Goal: Task Accomplishment & Management: Use online tool/utility

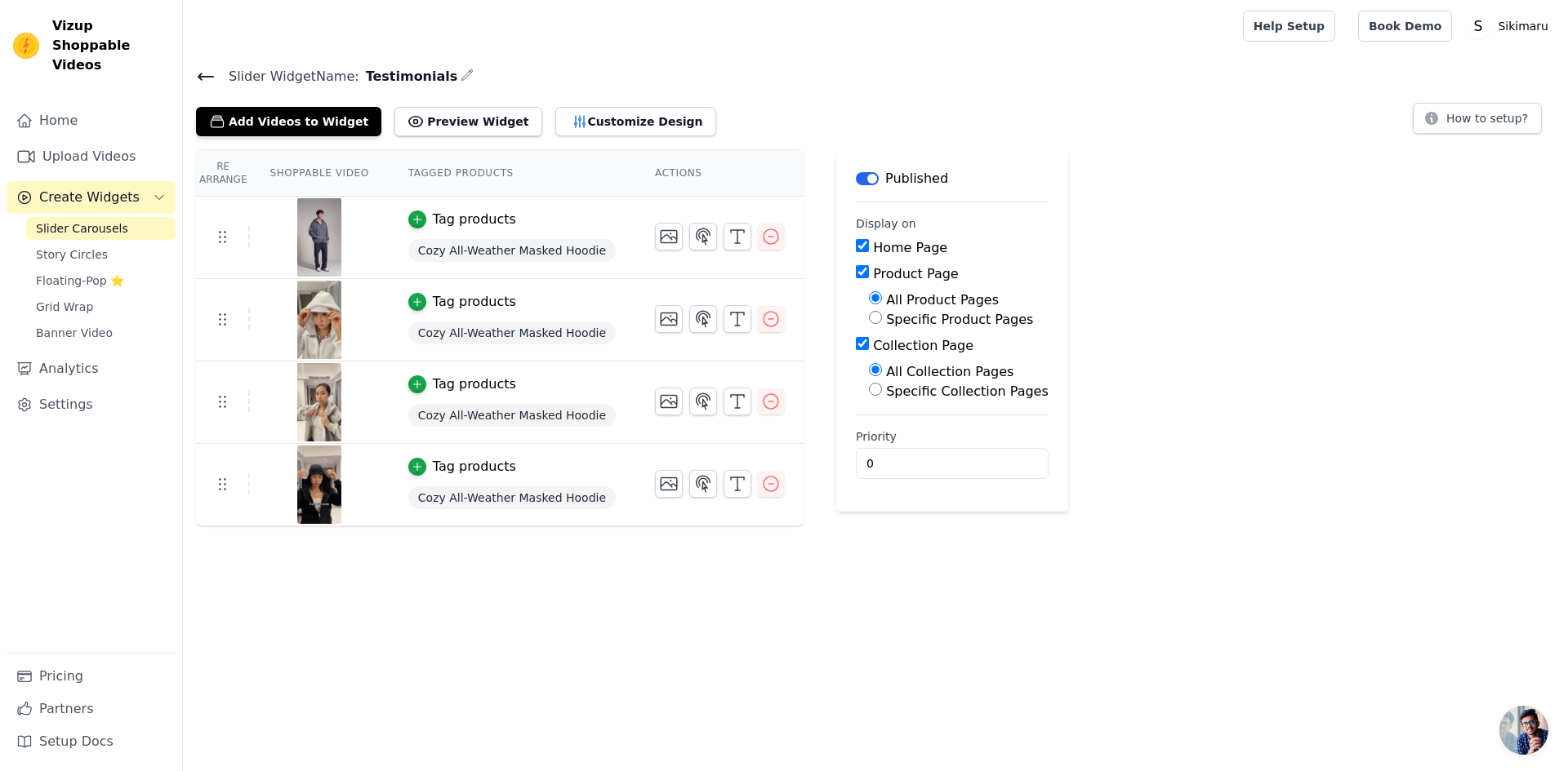
click at [122, 217] on link "Slider Carousels" at bounding box center [100, 228] width 149 height 22
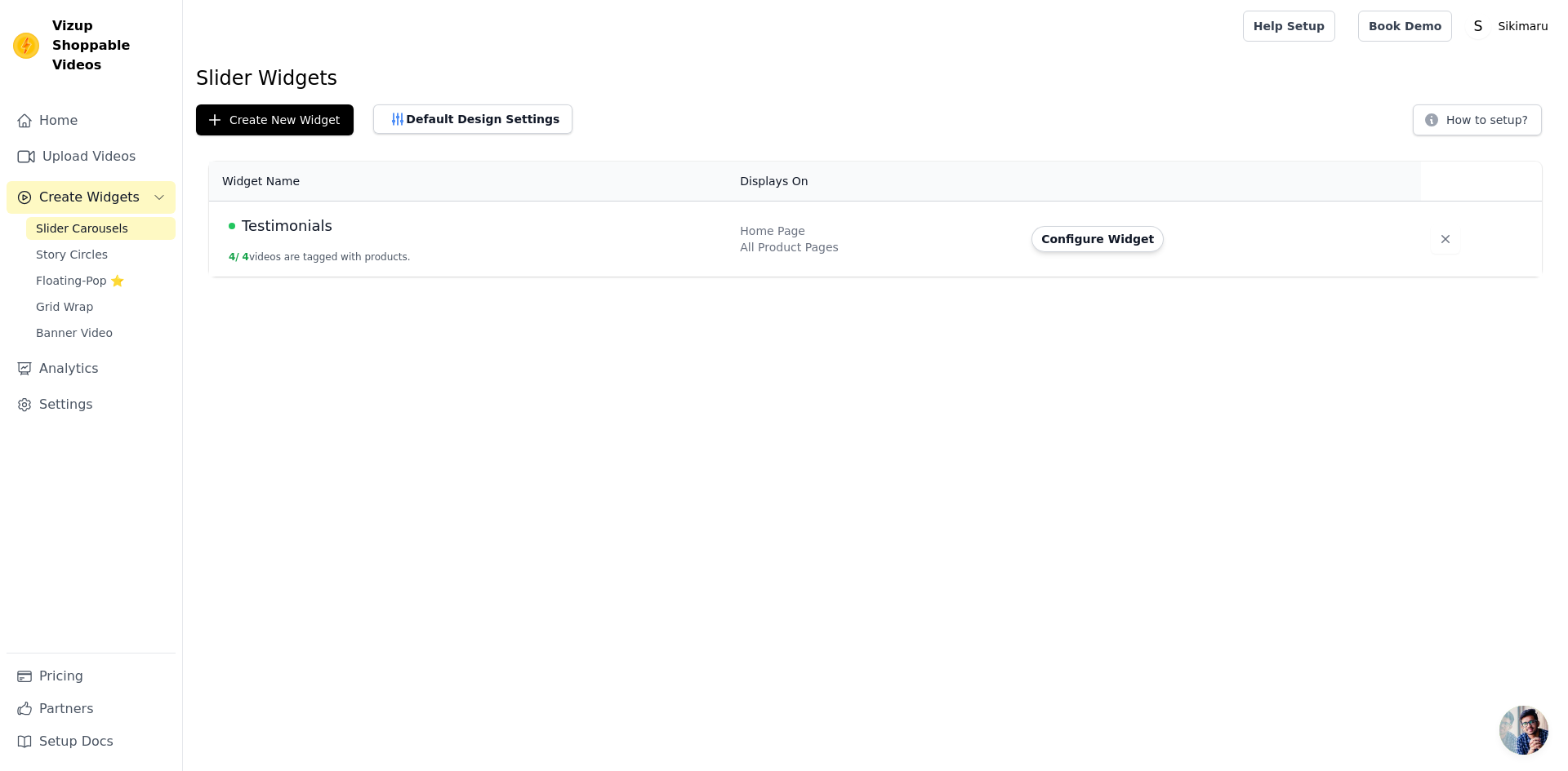
click at [295, 241] on td "Testimonials 4 / 4 videos are tagged with products." at bounding box center [469, 239] width 521 height 76
click at [1076, 243] on button "Configure Widget" at bounding box center [1097, 239] width 132 height 26
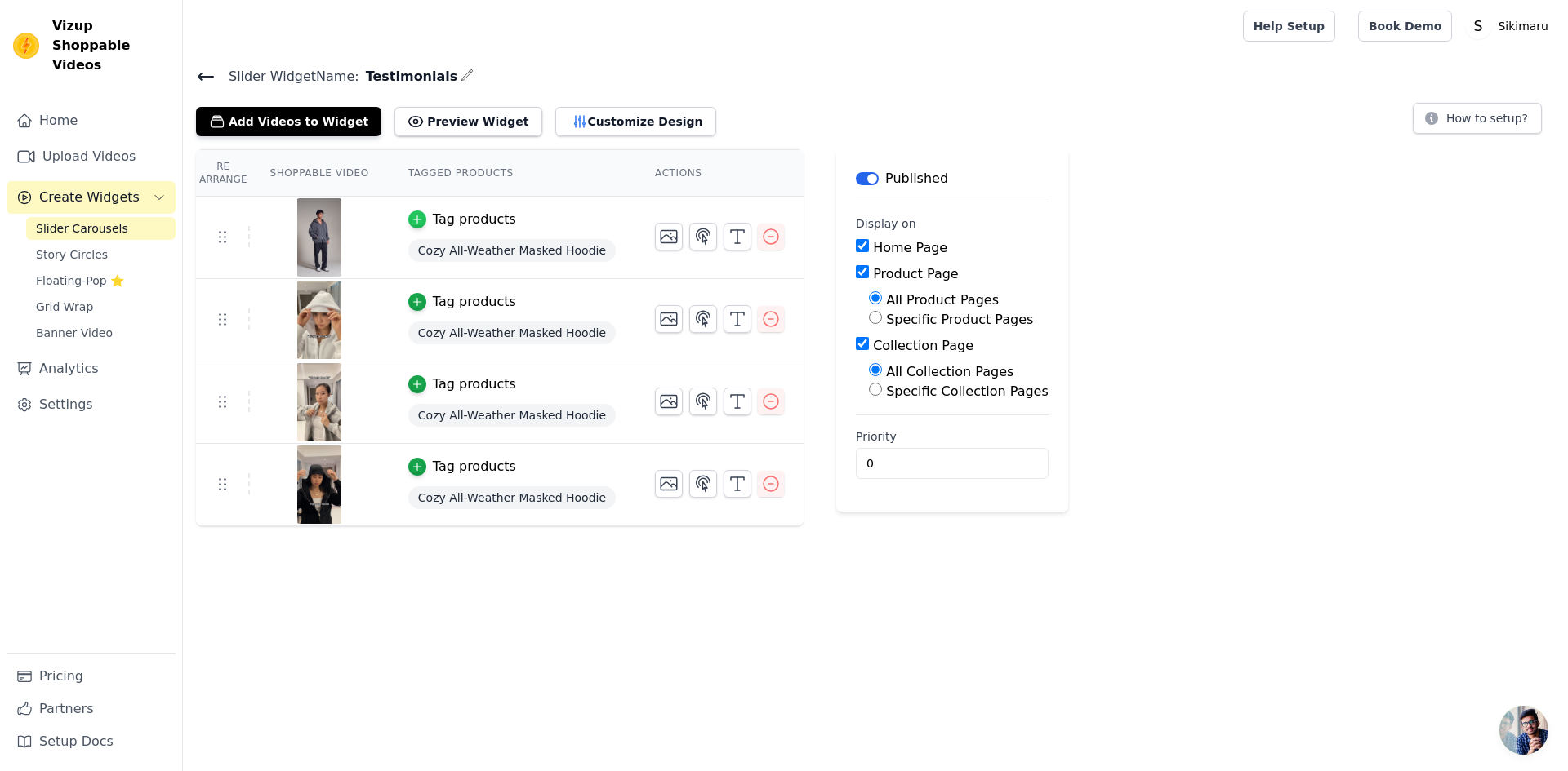
click at [411, 215] on icon "button" at bounding box center [416, 219] width 11 height 11
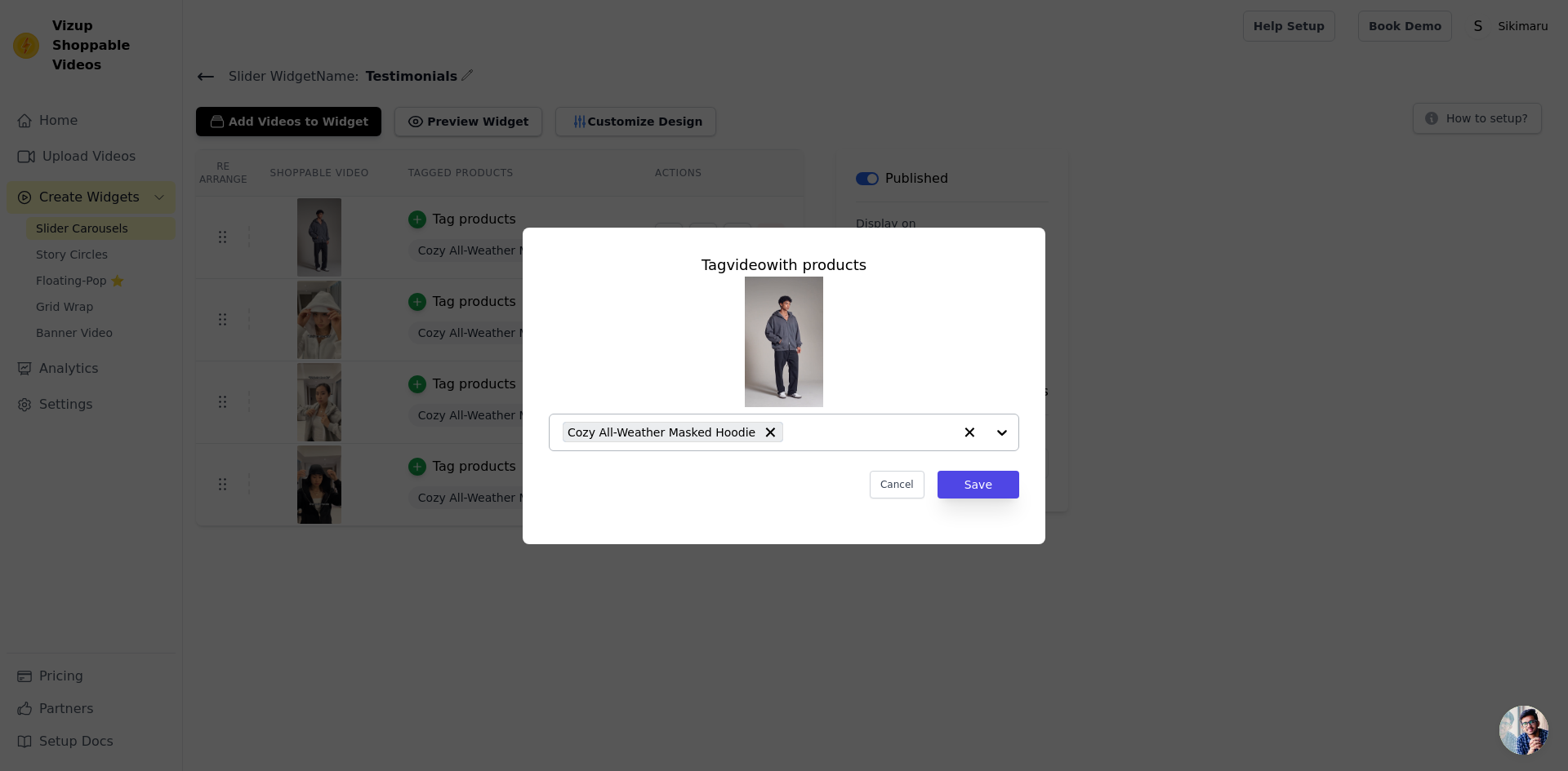
click at [845, 436] on input "text" at bounding box center [872, 433] width 162 height 20
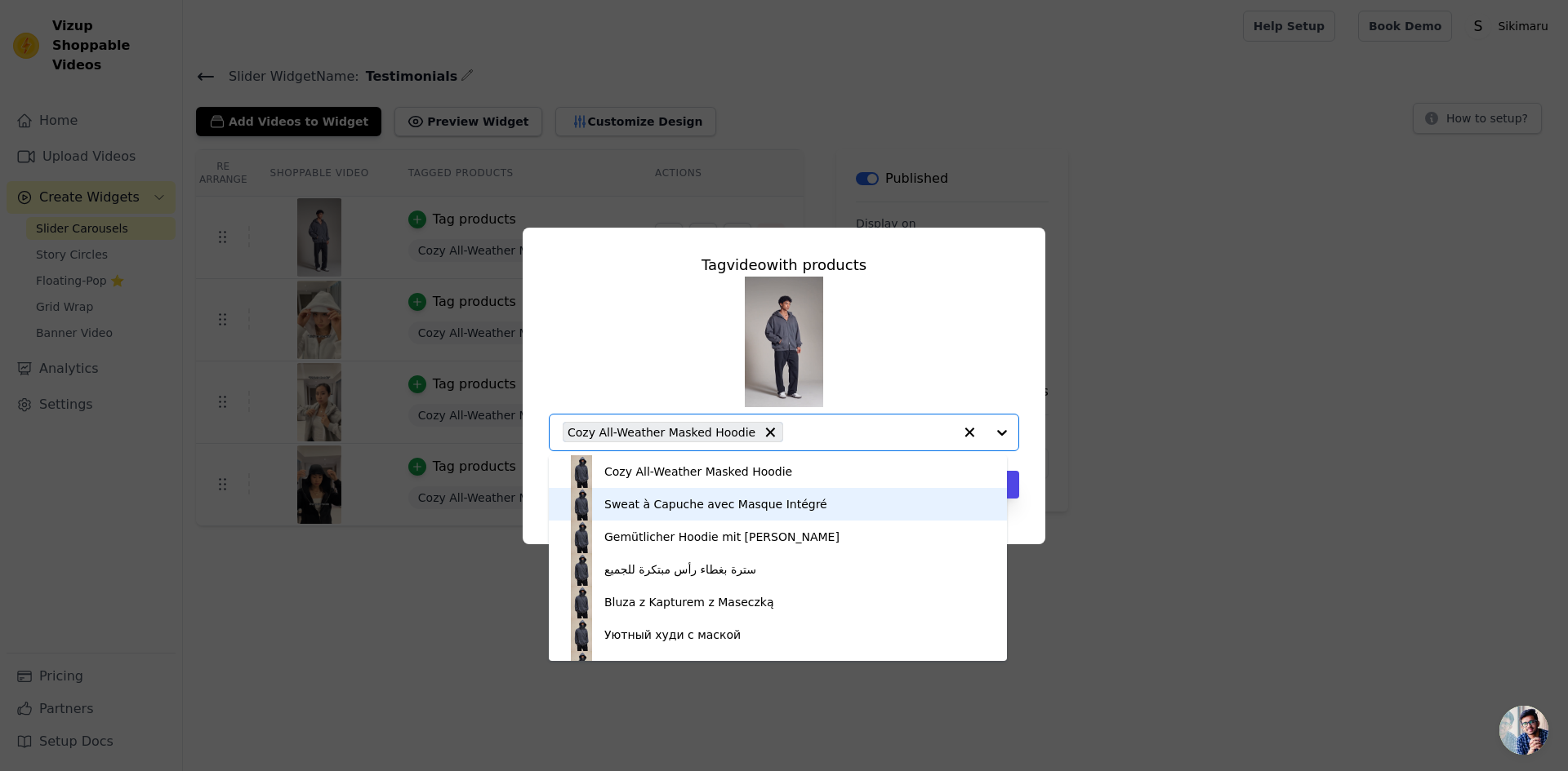
click at [816, 498] on div "Sweat à Capuche avec Masque Intégré" at bounding box center [778, 504] width 425 height 33
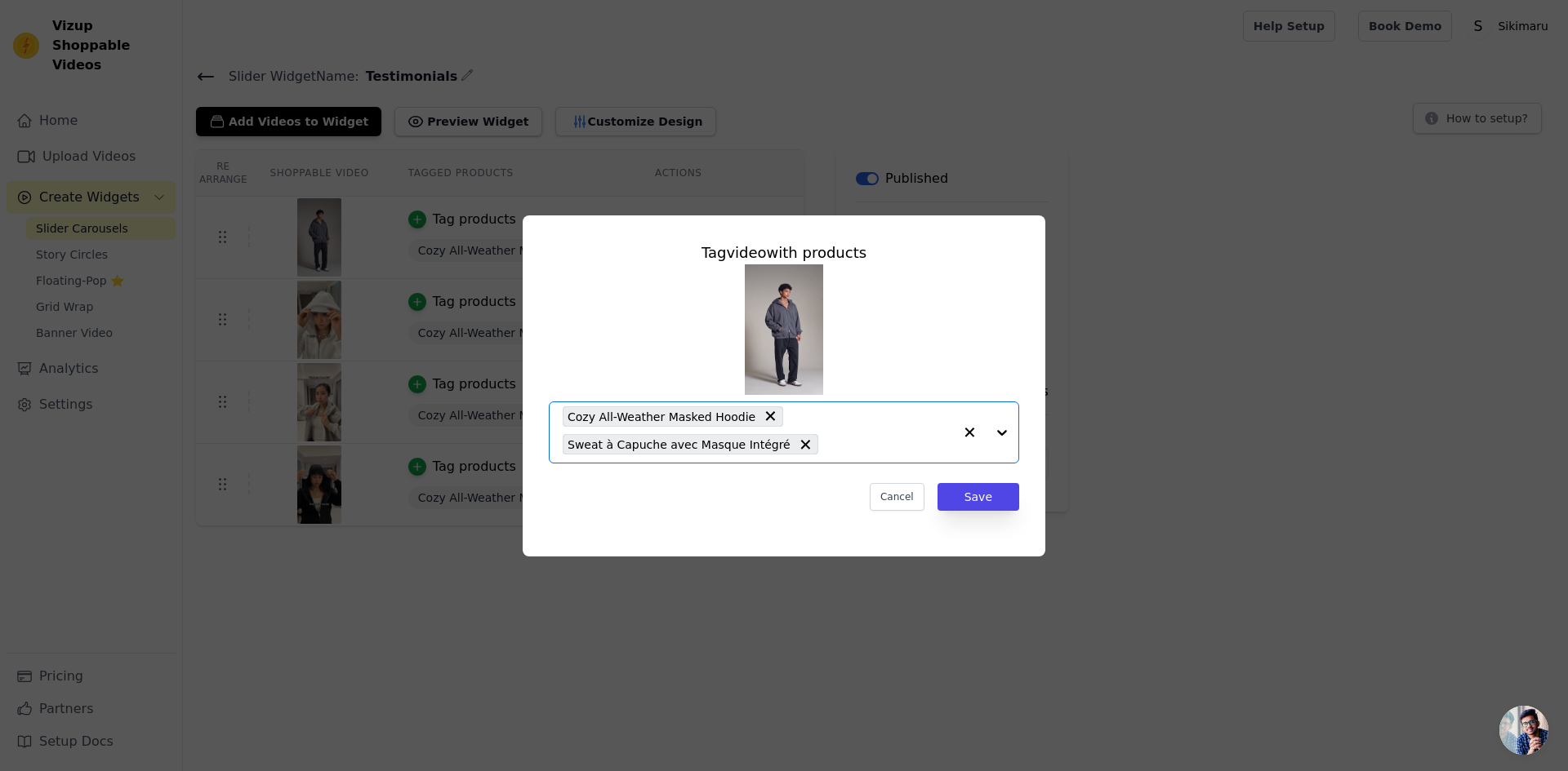
click at [867, 452] on input "text" at bounding box center [889, 445] width 126 height 20
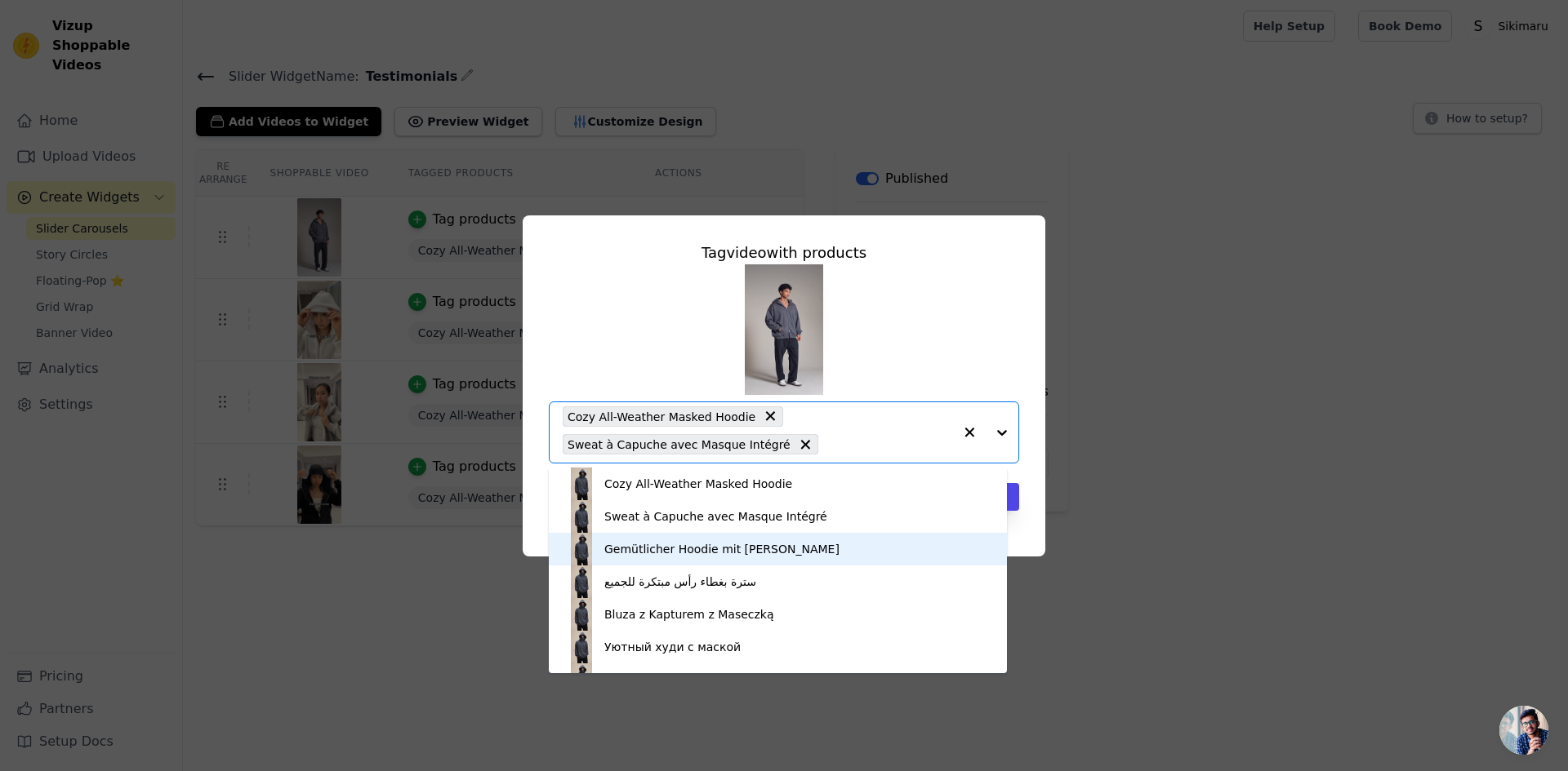
click at [828, 540] on div "Gemütlicher Hoodie mit [PERSON_NAME]" at bounding box center [778, 549] width 425 height 33
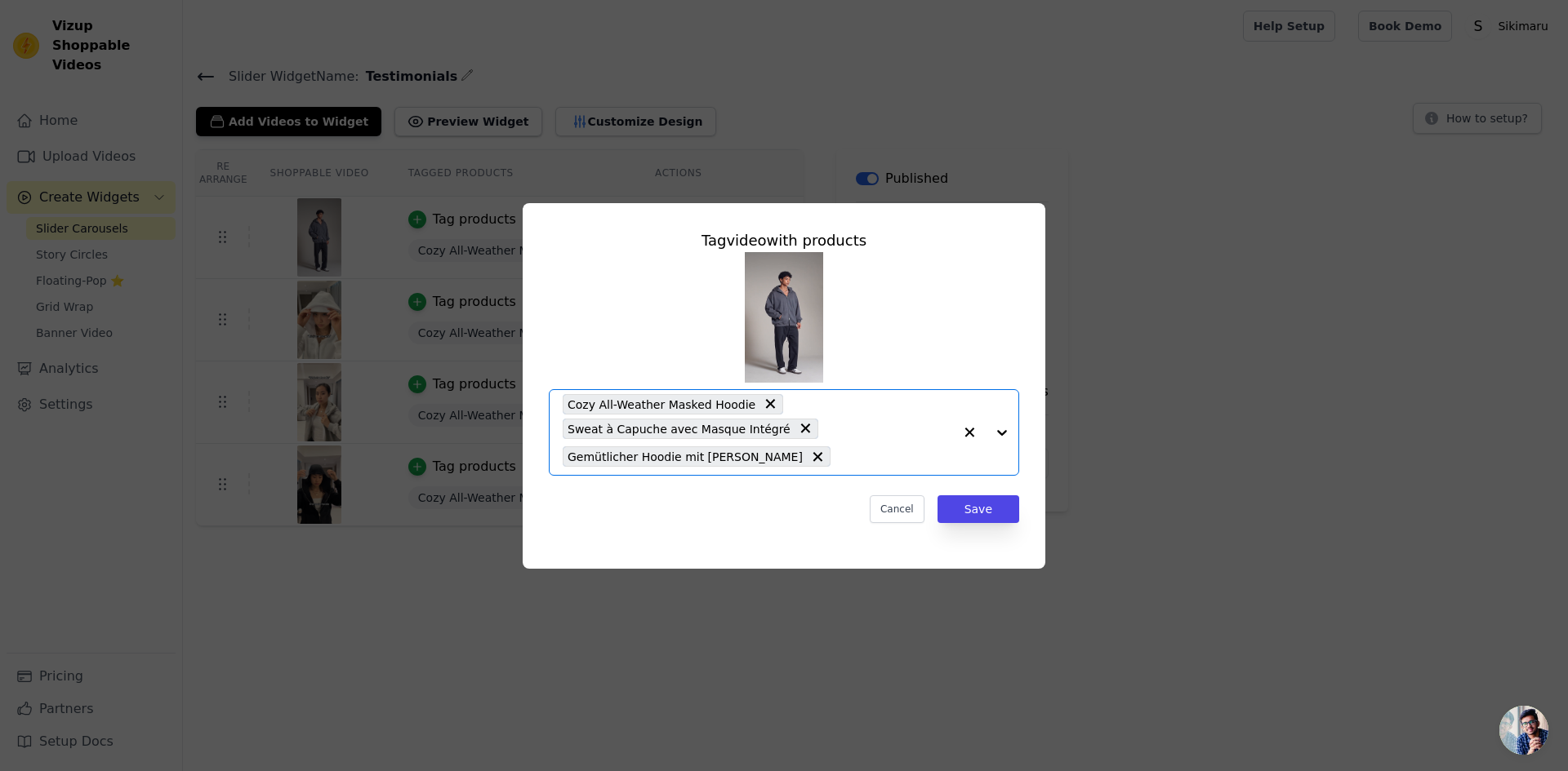
click at [854, 454] on input "text" at bounding box center [896, 457] width 114 height 20
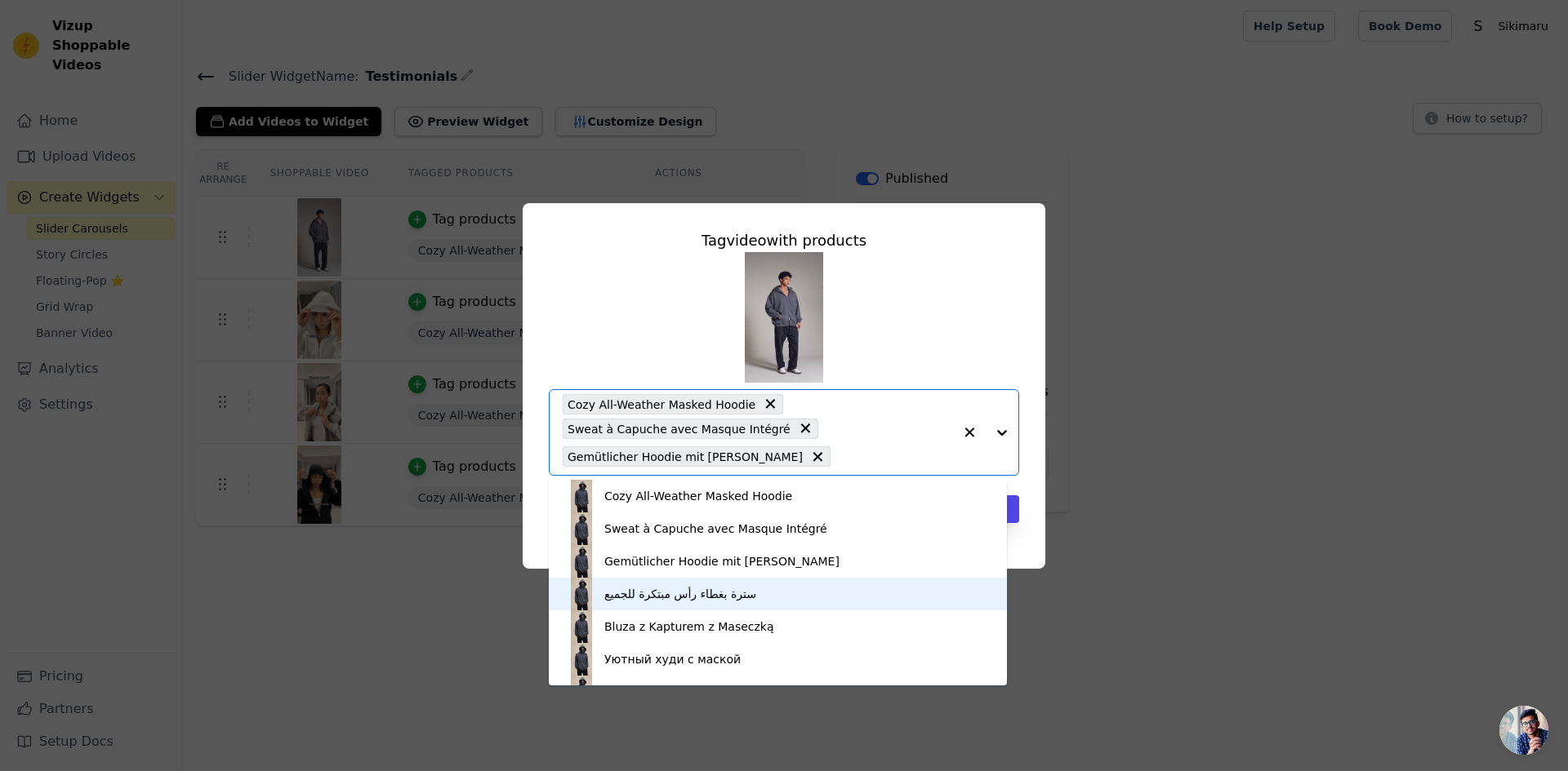
click at [783, 594] on div "سترة بغطاء رأس مبتكرة للجميع" at bounding box center [778, 594] width 425 height 33
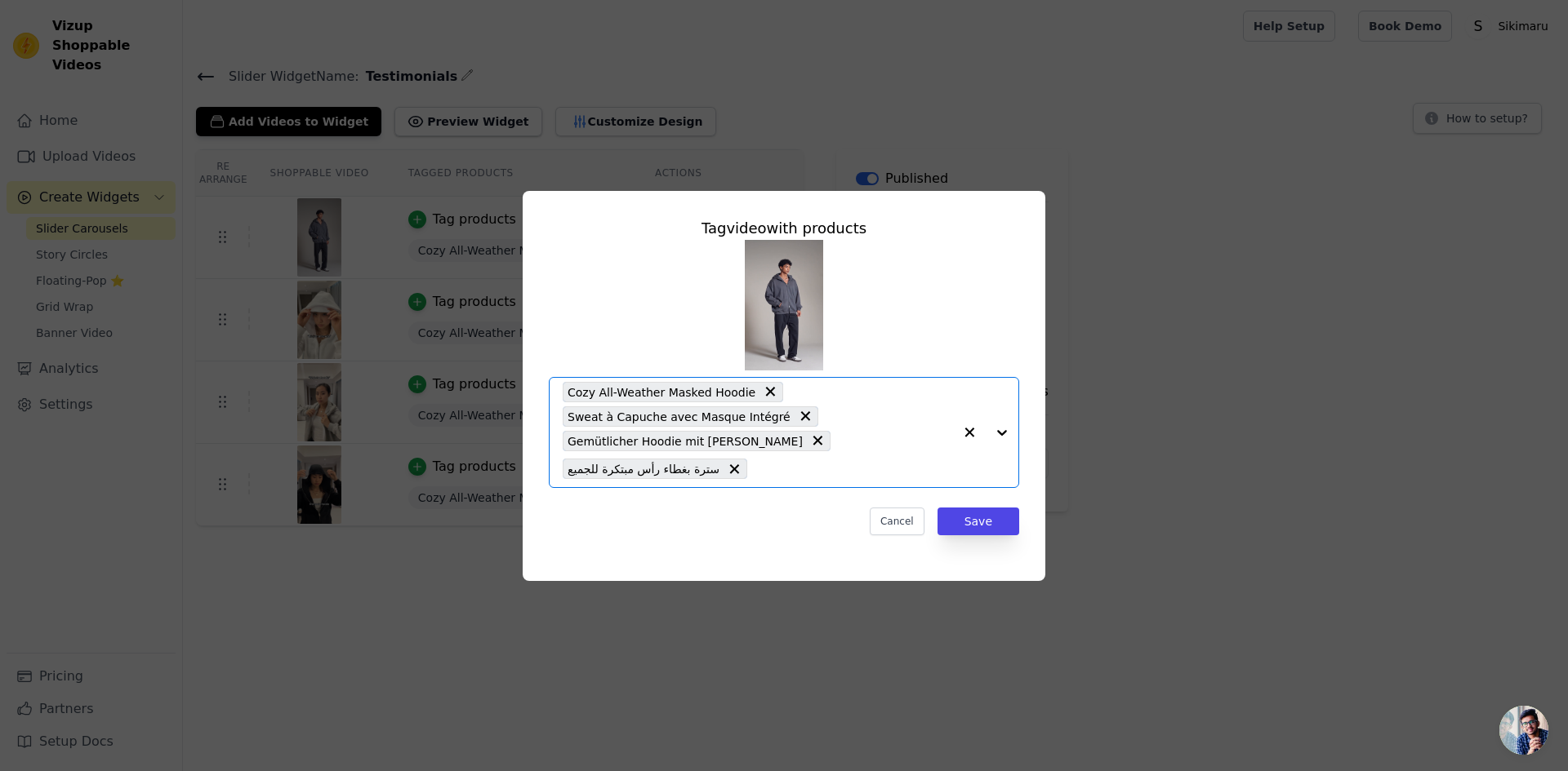
click at [823, 473] on input "text" at bounding box center [854, 469] width 198 height 20
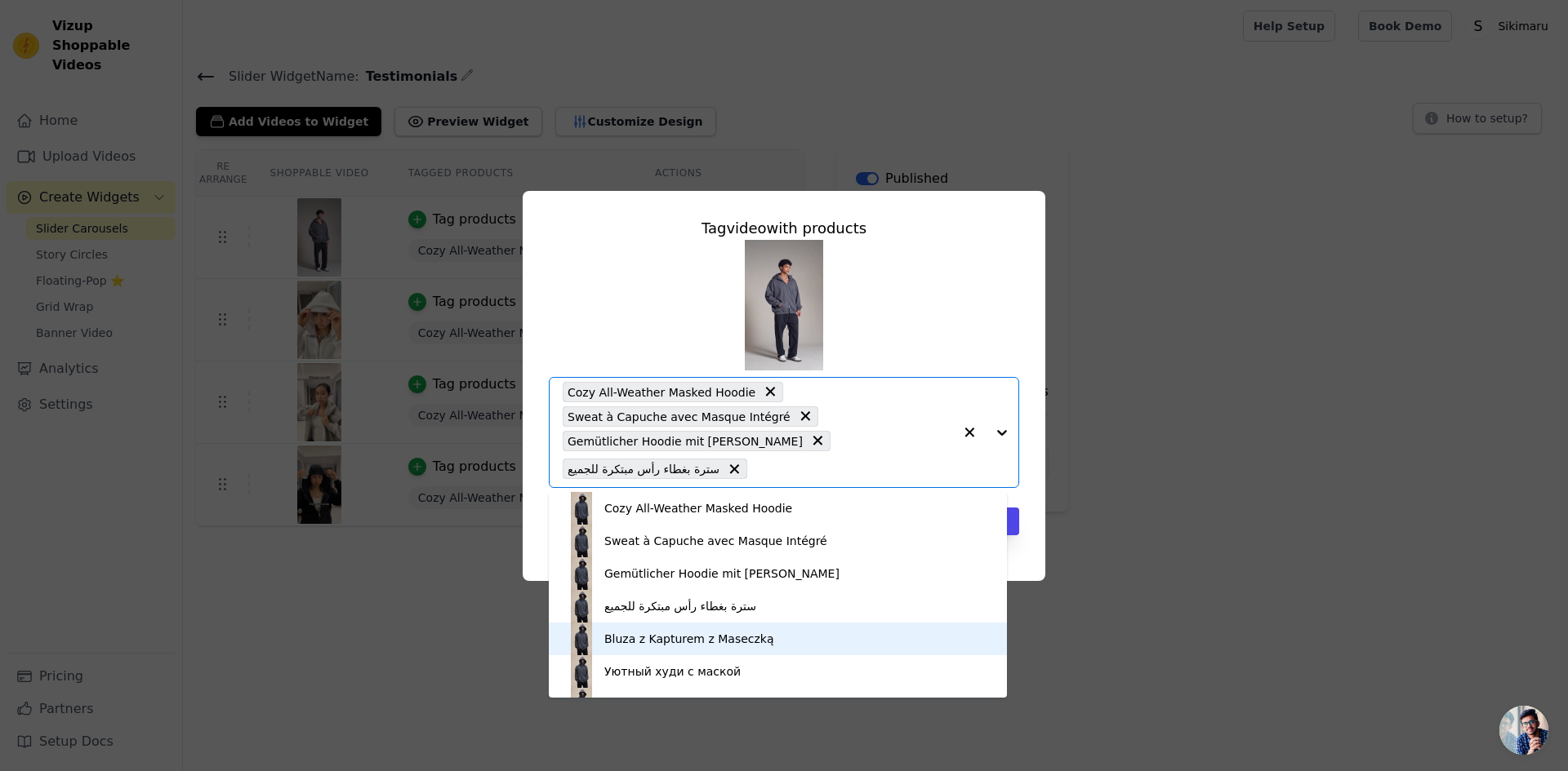
click at [759, 635] on div "Bluza z Kapturem z Maseczką" at bounding box center [778, 639] width 425 height 33
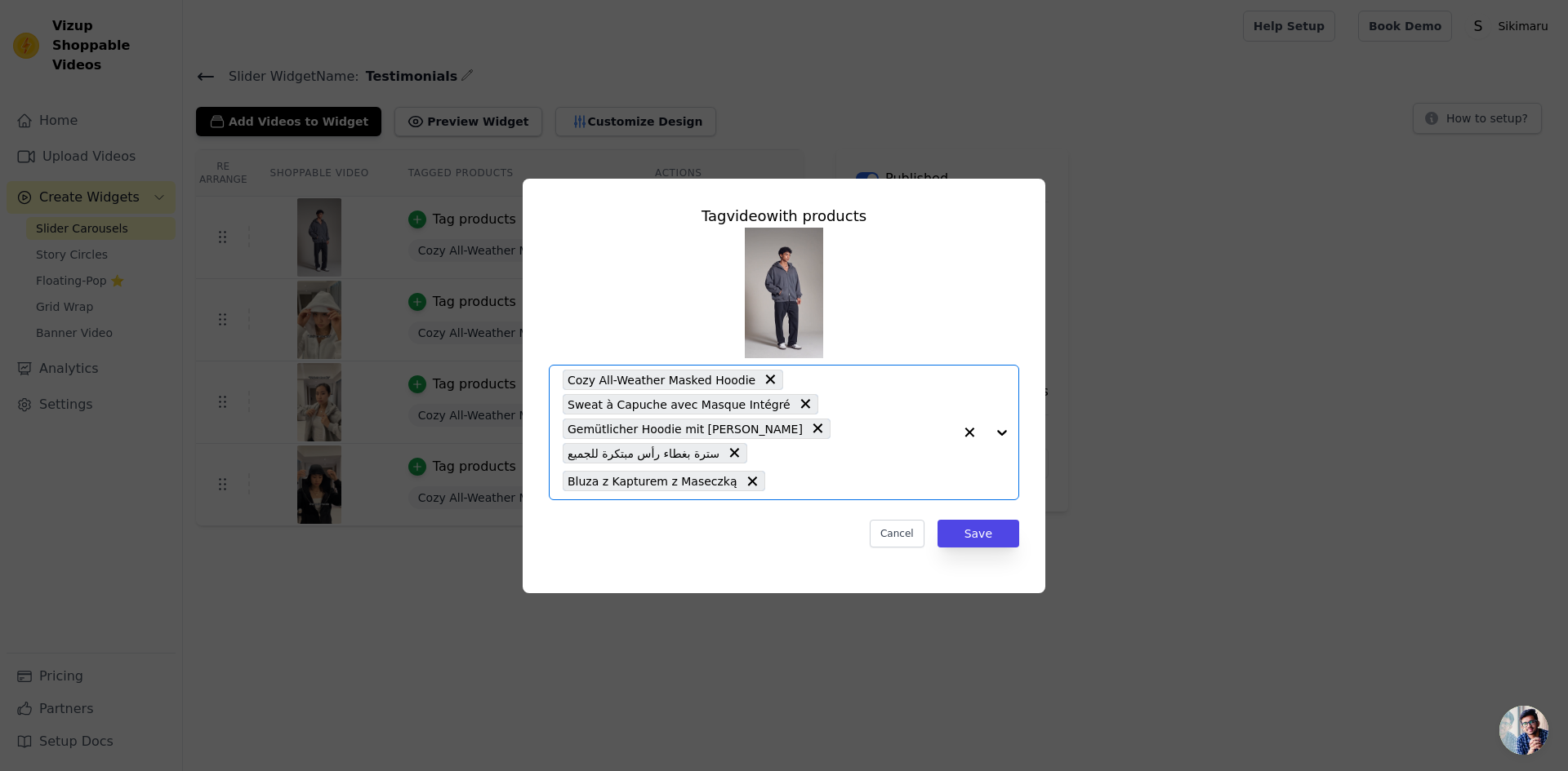
click at [798, 471] on input "text" at bounding box center [863, 481] width 180 height 20
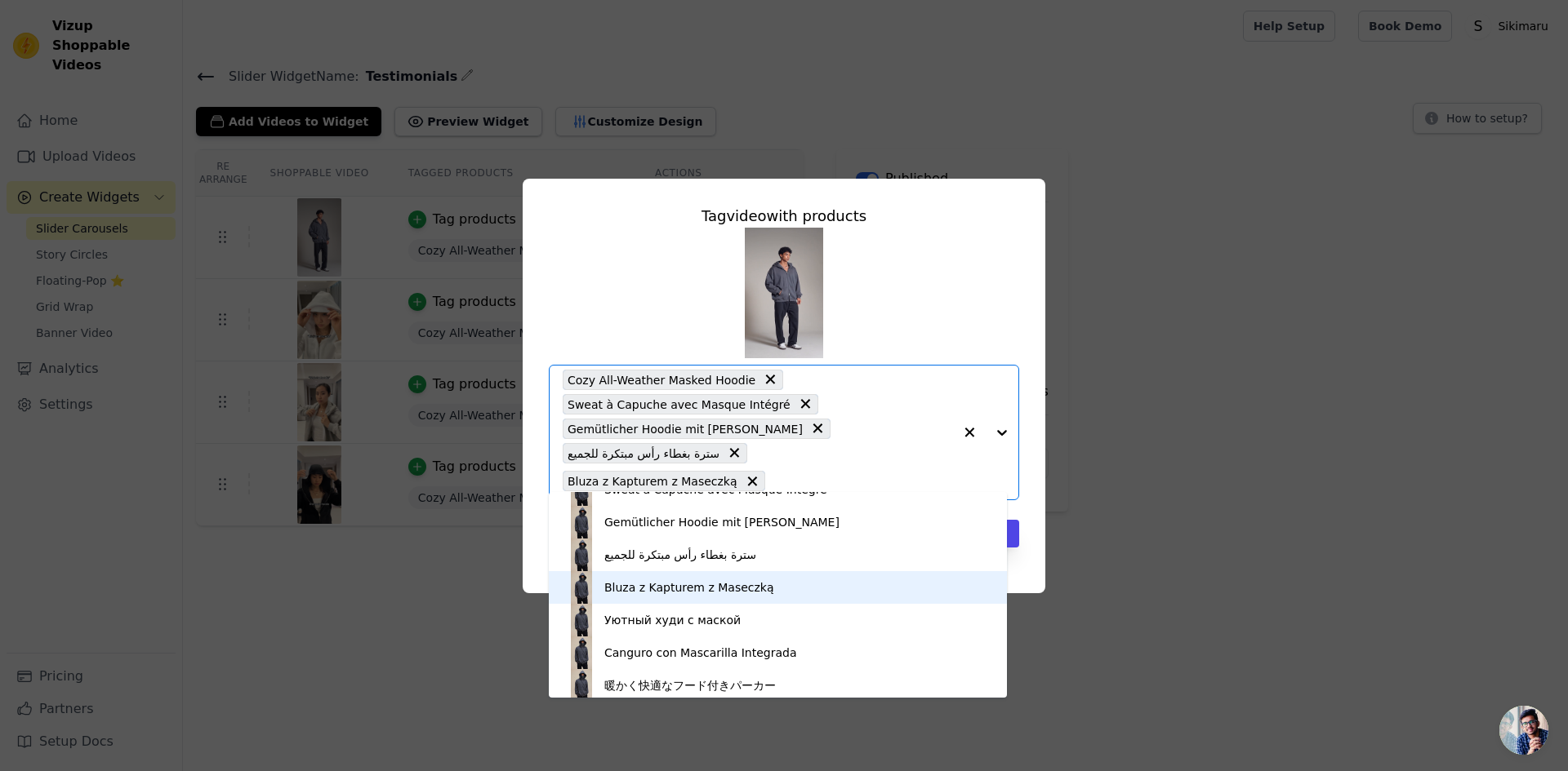
scroll to position [60, 0]
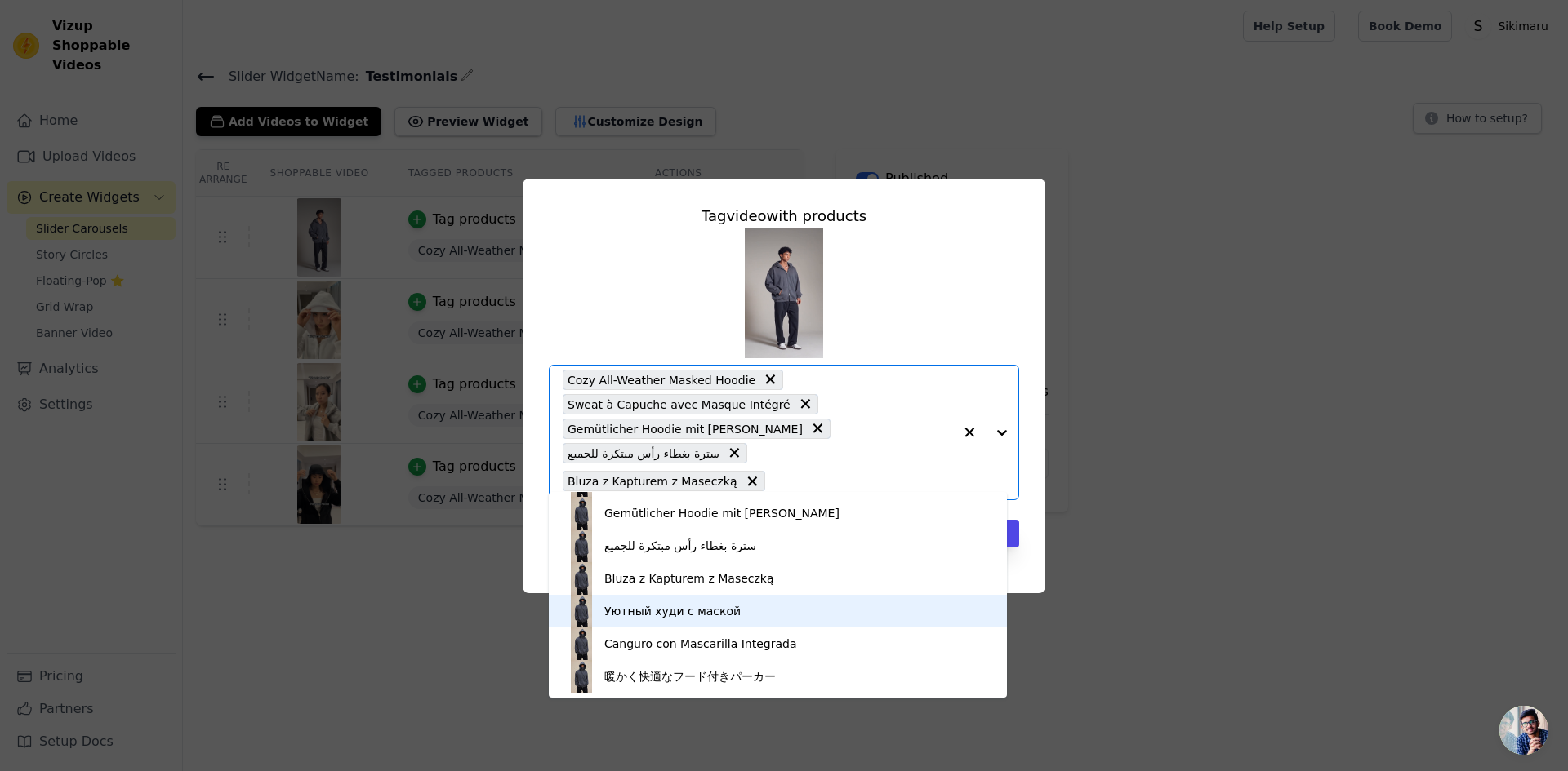
click at [746, 613] on div "Уютный худи с маской" at bounding box center [778, 611] width 425 height 33
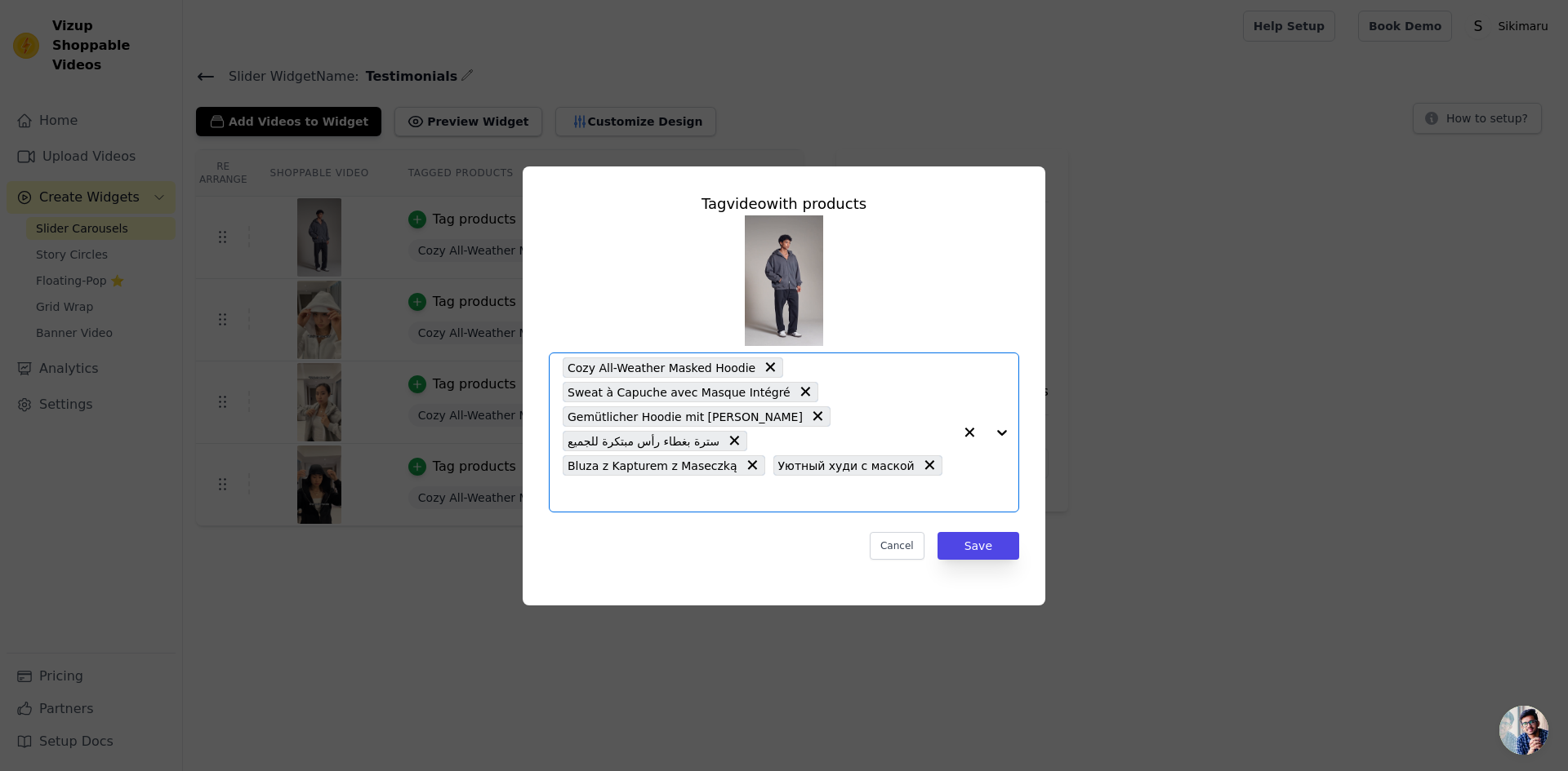
click at [926, 483] on input "text" at bounding box center [758, 493] width 390 height 20
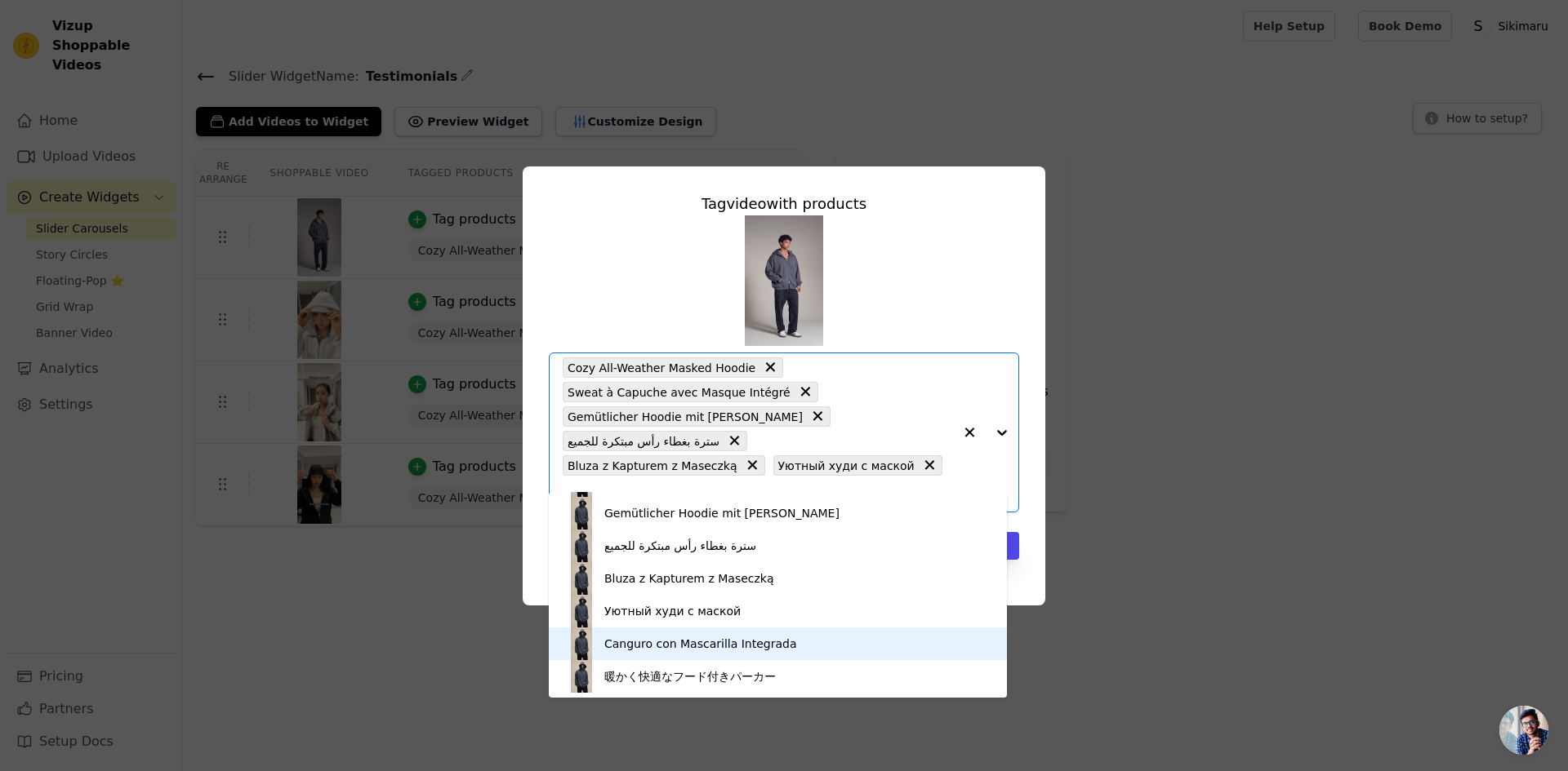
click at [836, 641] on div "Canguro con Mascarilla Integrada" at bounding box center [778, 644] width 425 height 33
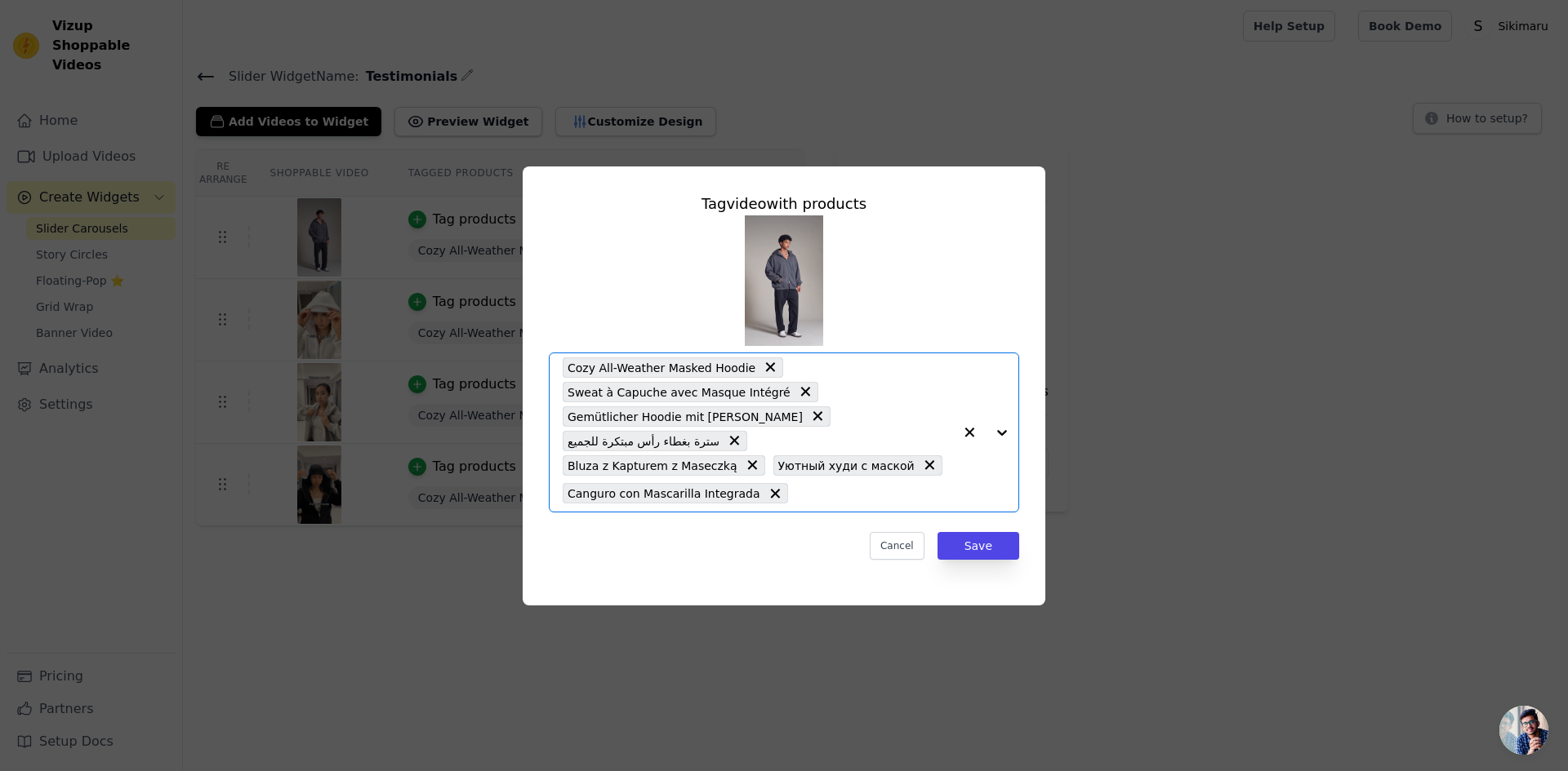
click at [861, 487] on input "text" at bounding box center [874, 493] width 156 height 20
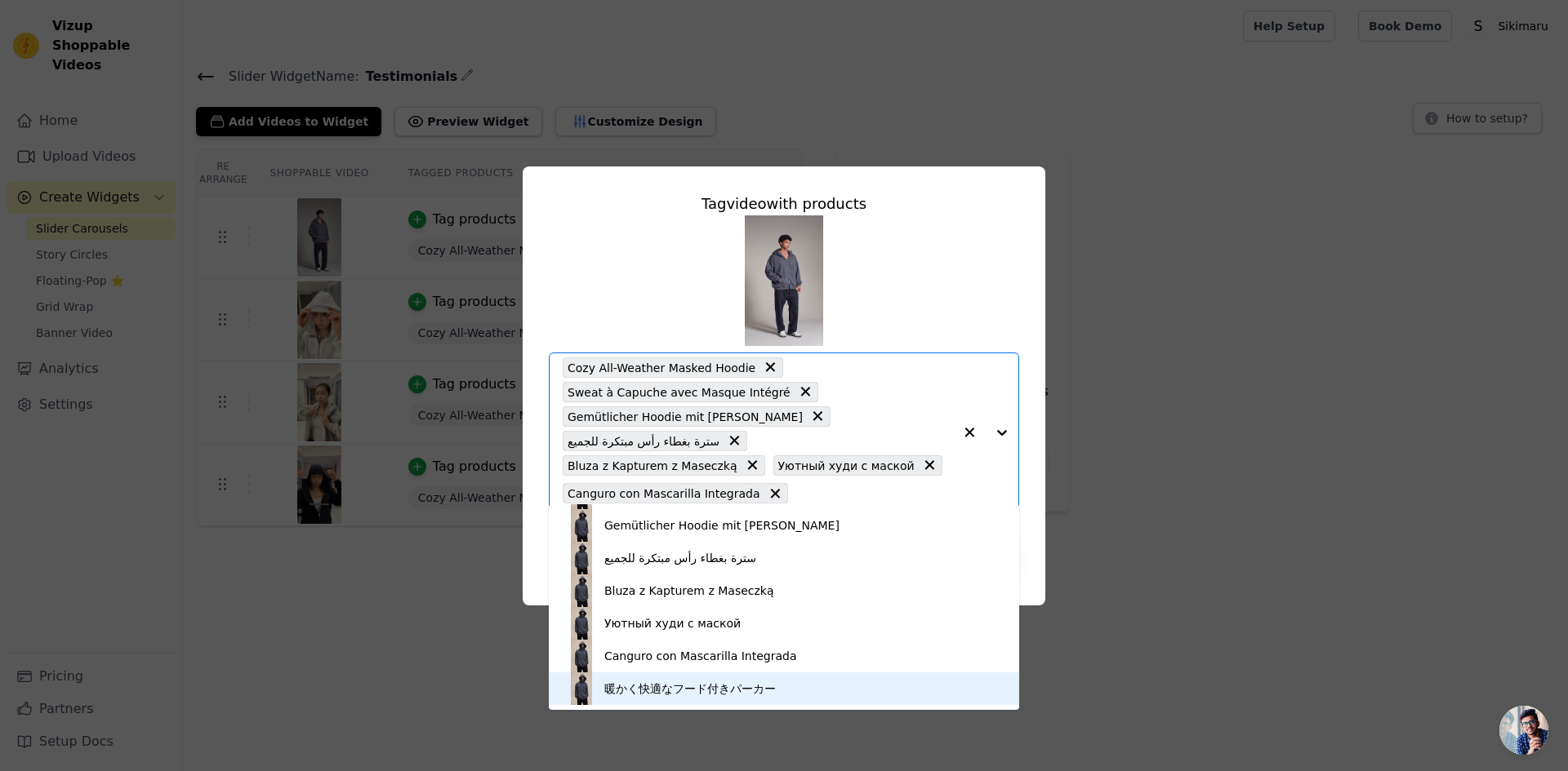
click at [796, 690] on div "暖かく快適なフード付きパーカー" at bounding box center [784, 689] width 438 height 33
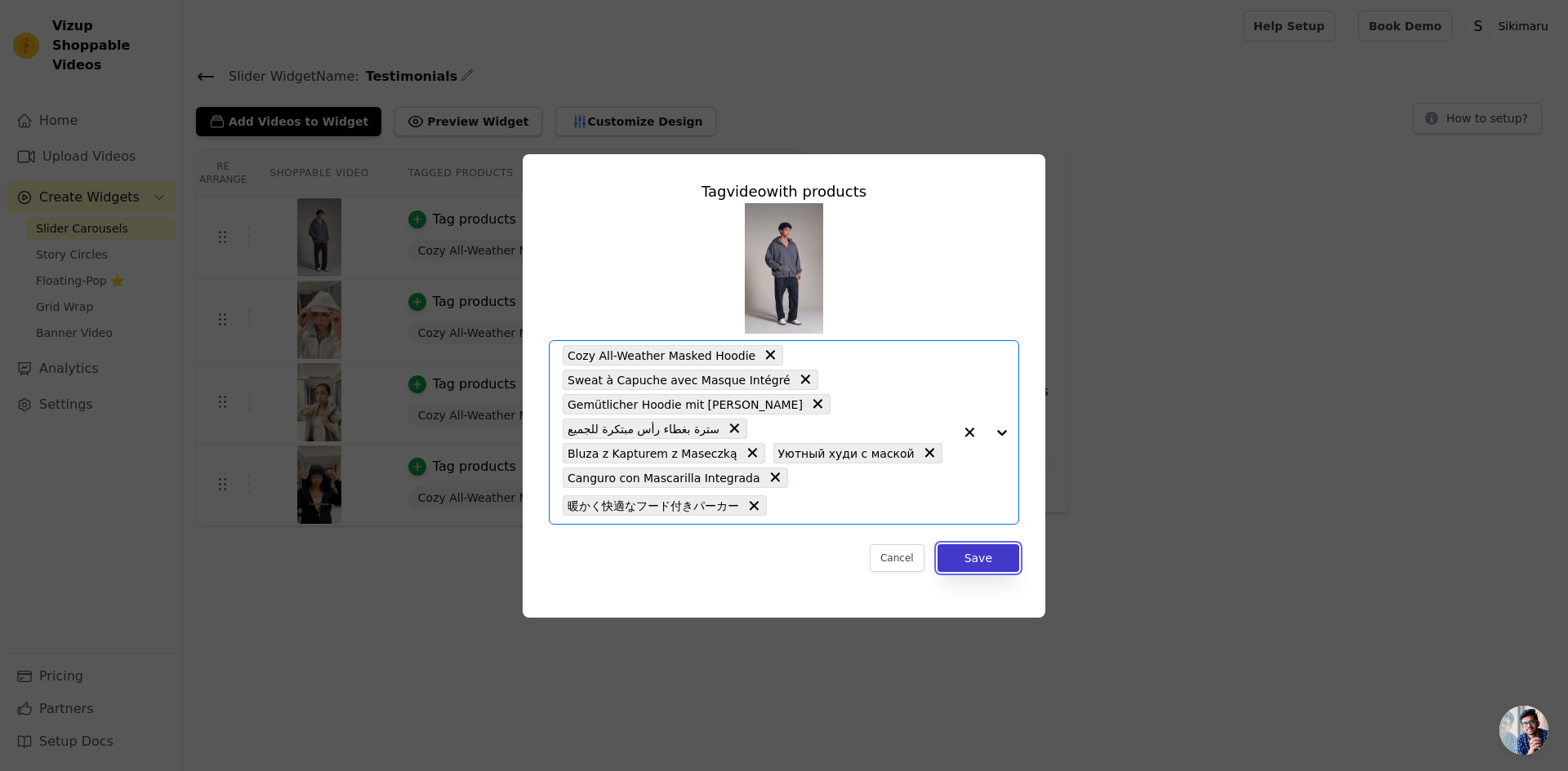
click at [993, 549] on button "Save" at bounding box center [978, 558] width 82 height 28
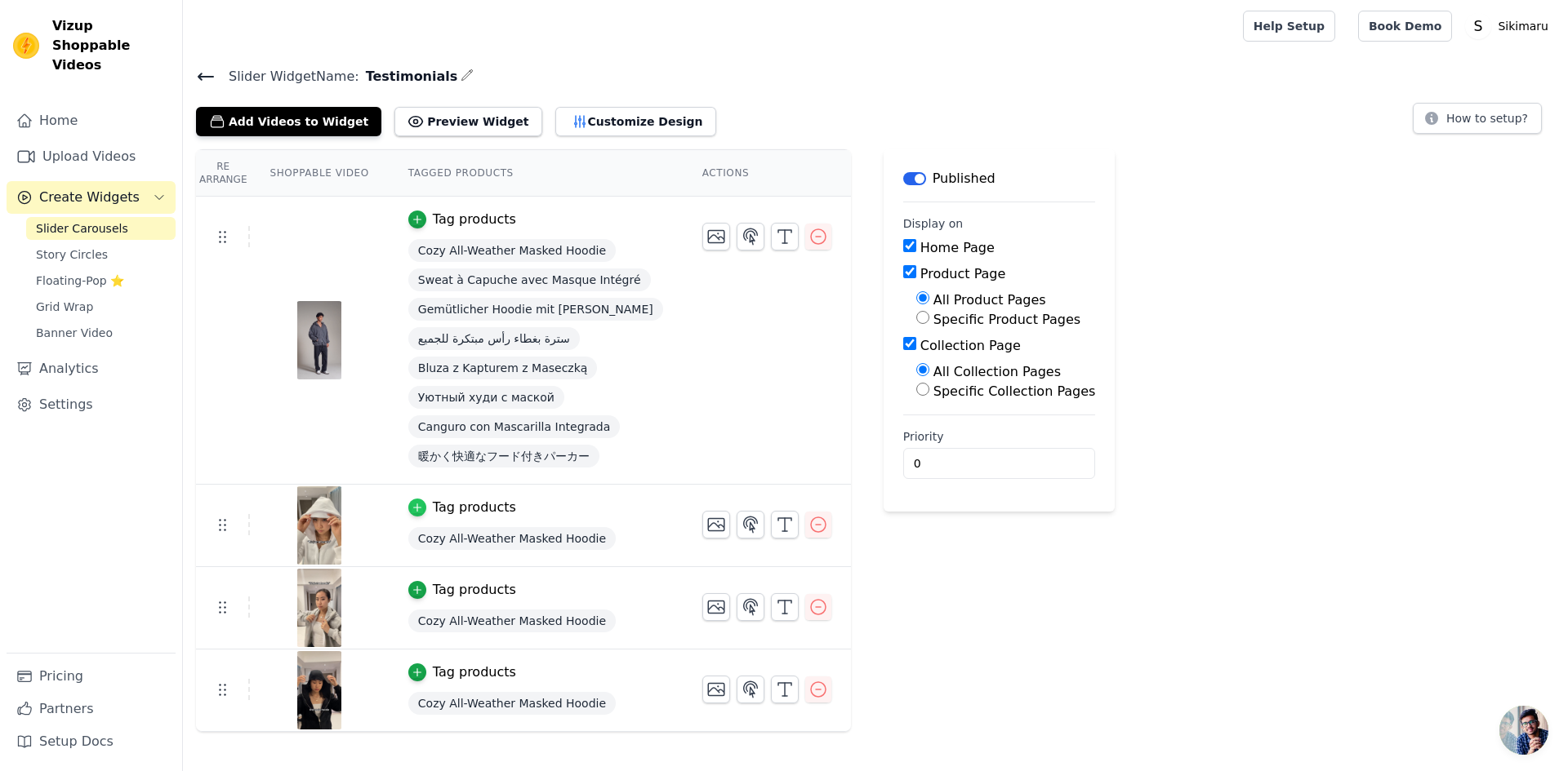
click at [413, 507] on icon "button" at bounding box center [416, 508] width 8 height 8
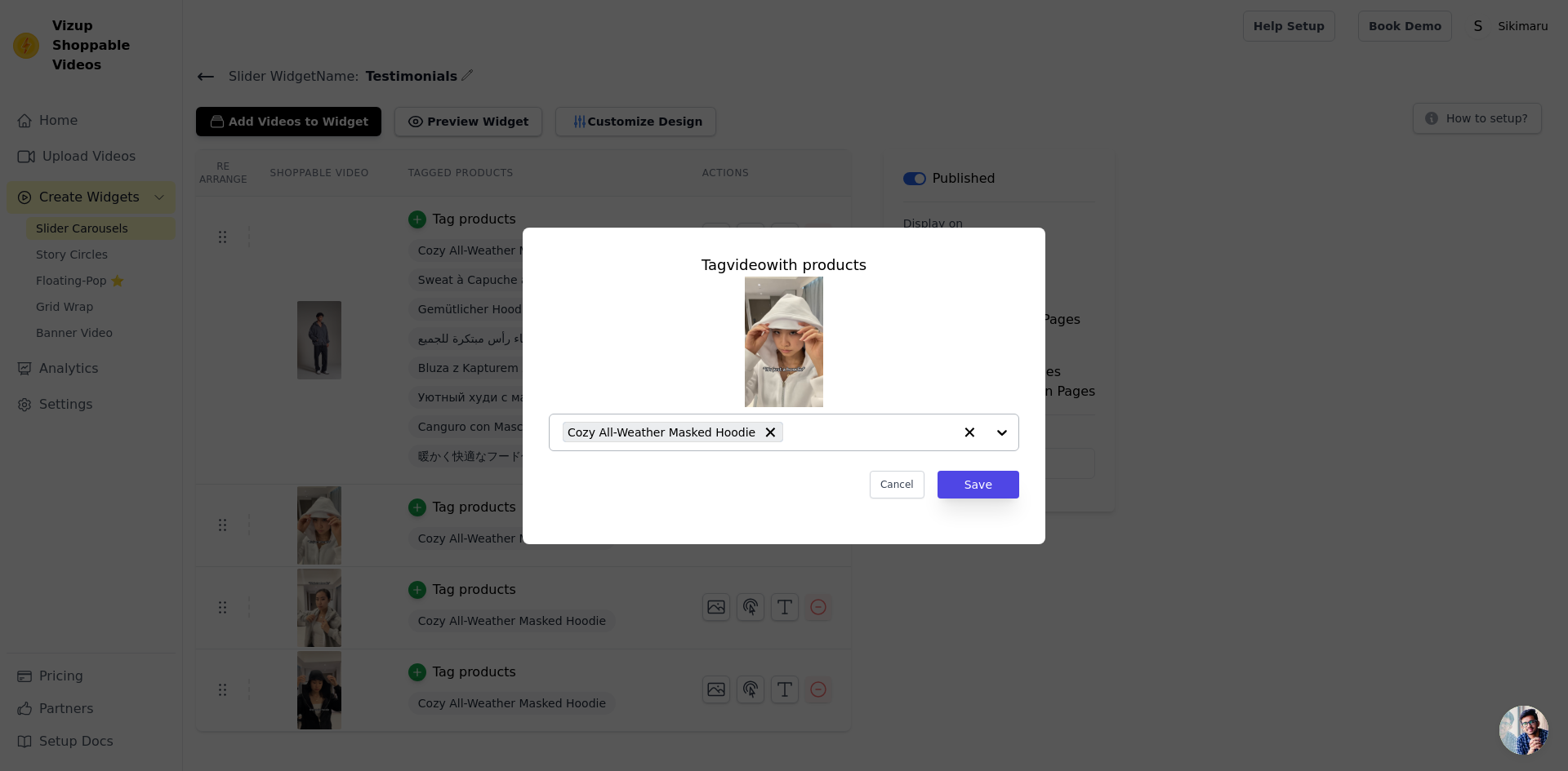
click at [809, 423] on input "text" at bounding box center [872, 433] width 162 height 20
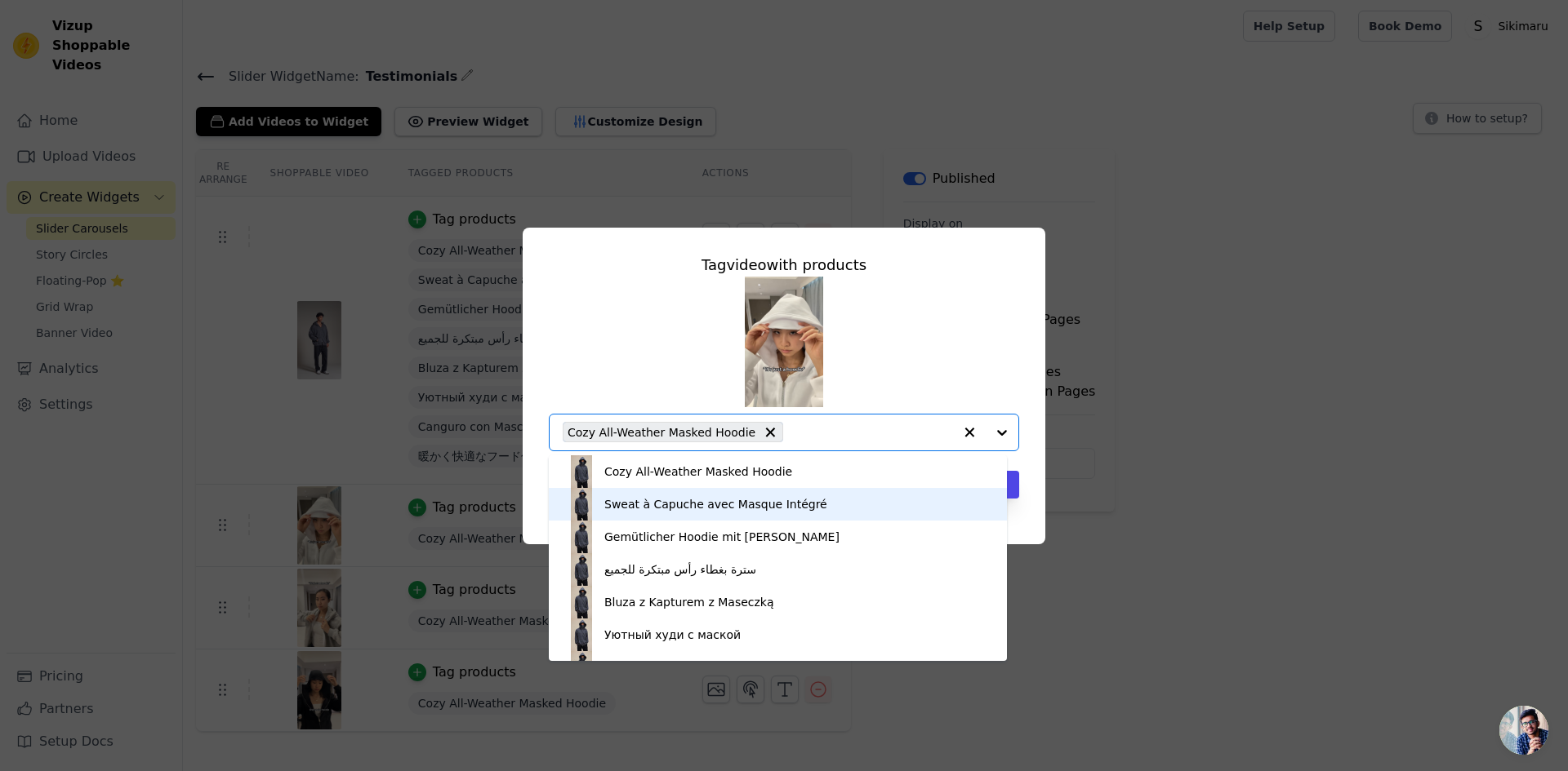
click at [782, 494] on div "Sweat à Capuche avec Masque Intégré" at bounding box center [778, 504] width 425 height 33
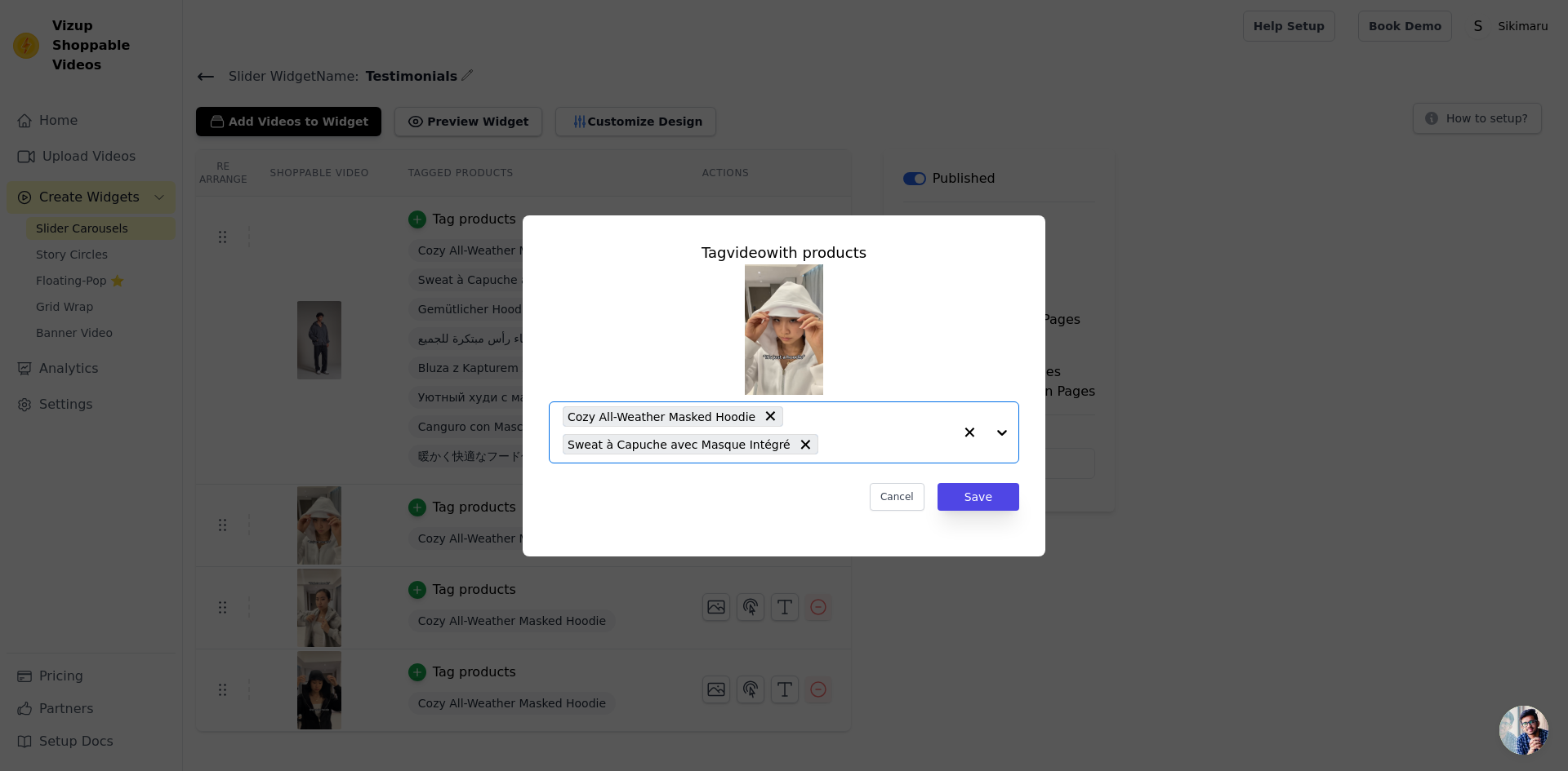
click at [826, 435] on input "text" at bounding box center [889, 445] width 126 height 20
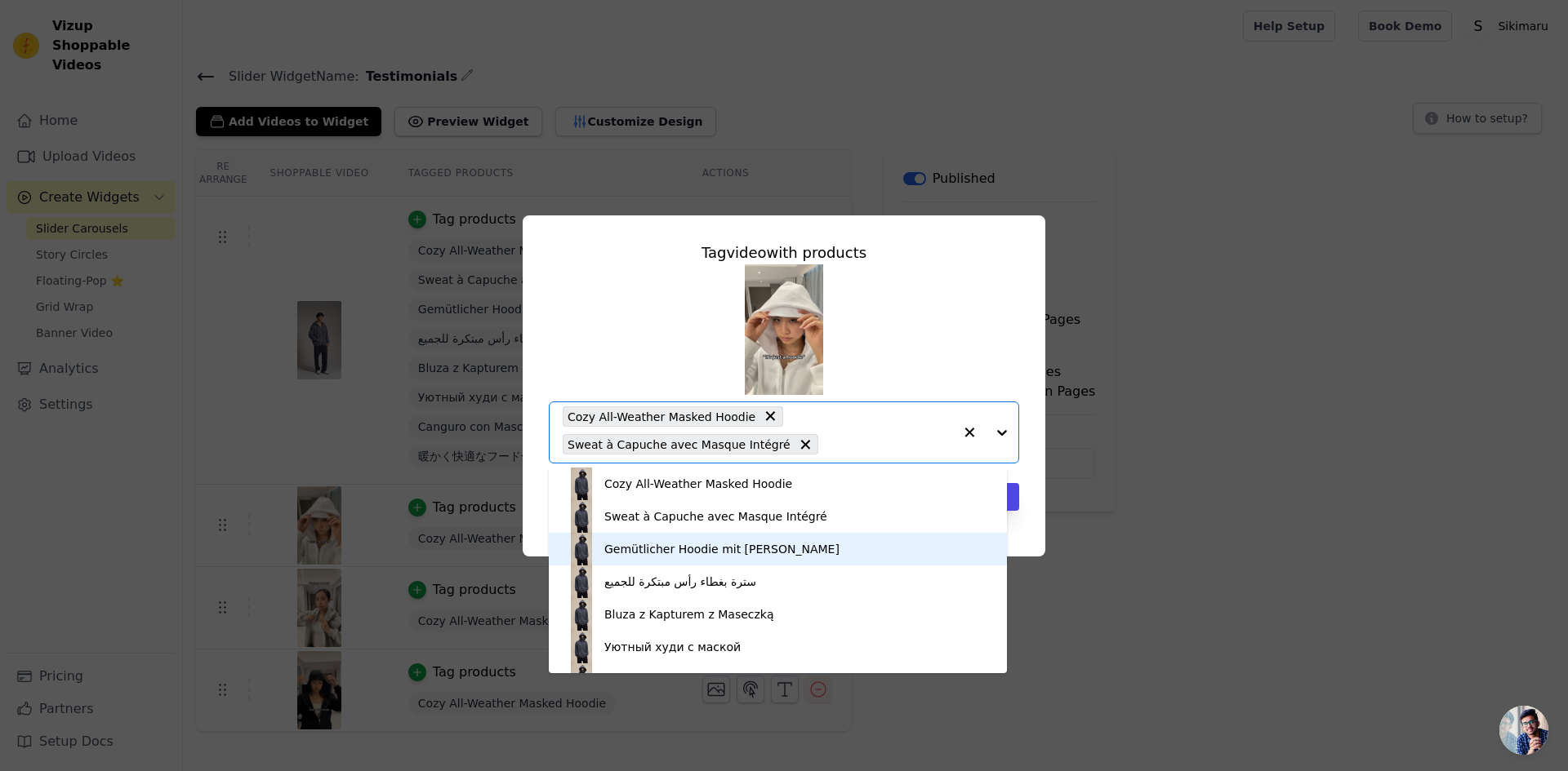
click at [780, 539] on div "Gemütlicher Hoodie mit [PERSON_NAME]" at bounding box center [778, 549] width 425 height 33
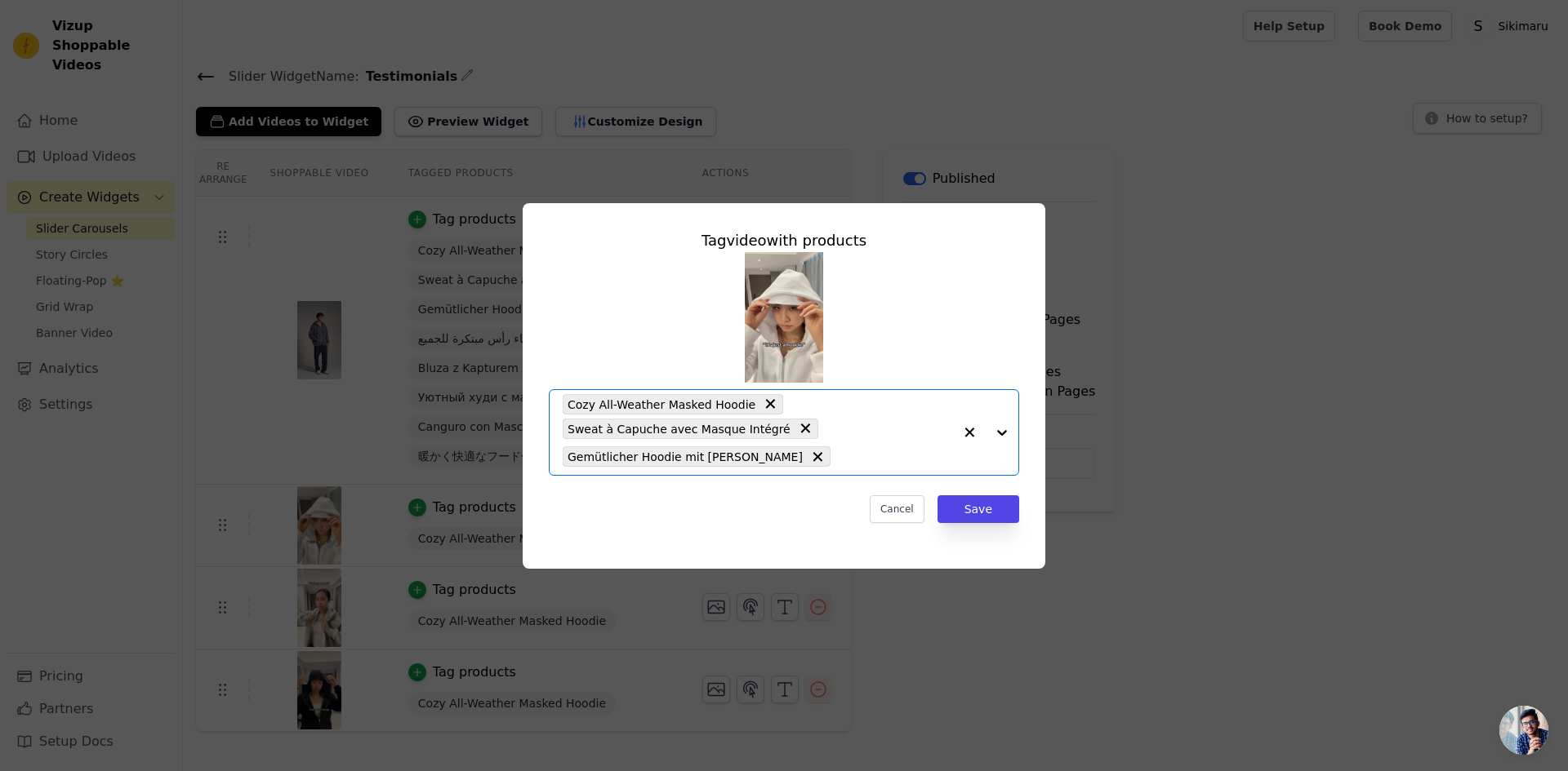
click at [847, 454] on input "text" at bounding box center [896, 457] width 114 height 20
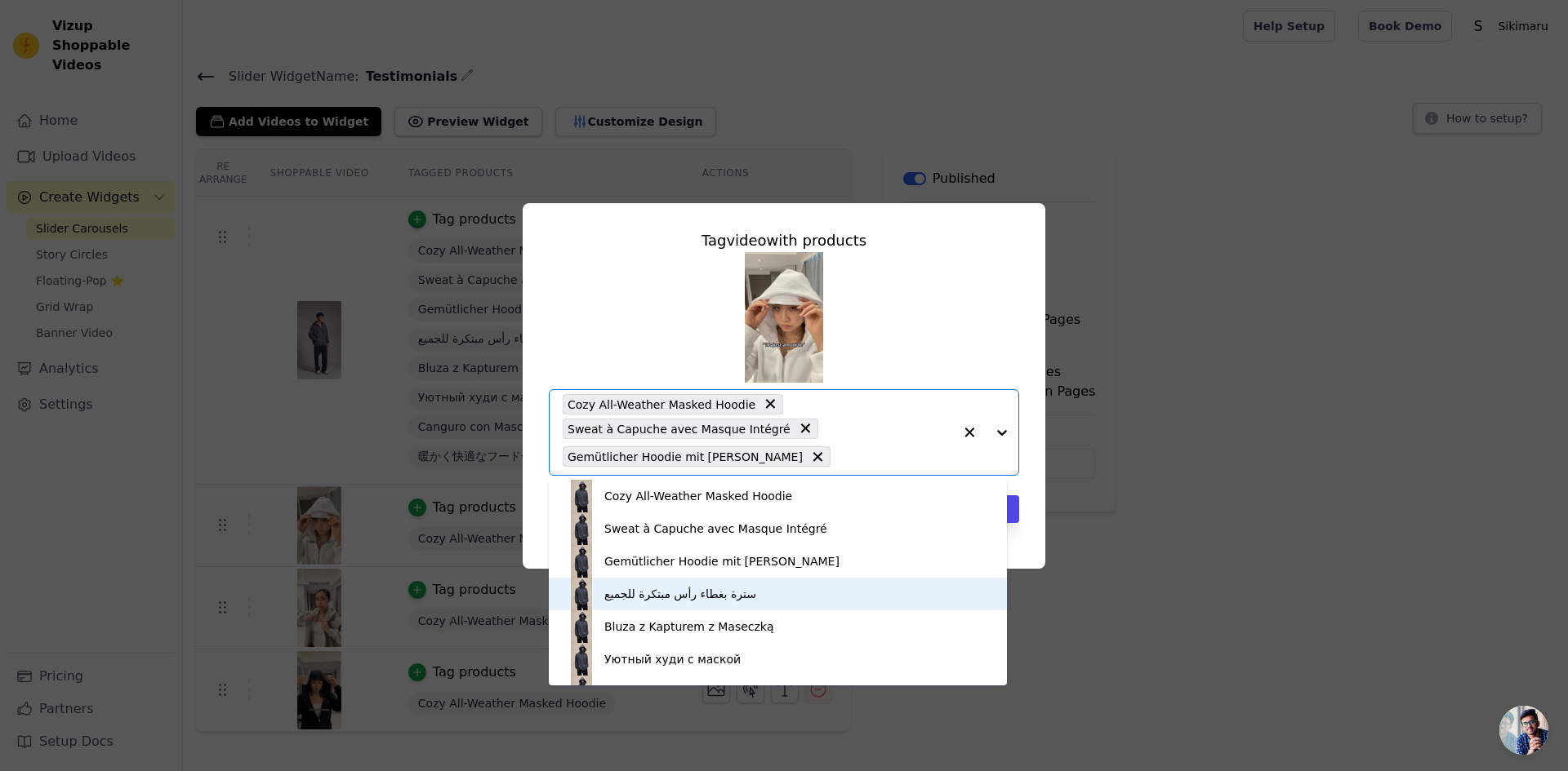
click at [784, 593] on div "سترة بغطاء رأس مبتكرة للجميع" at bounding box center [778, 594] width 425 height 33
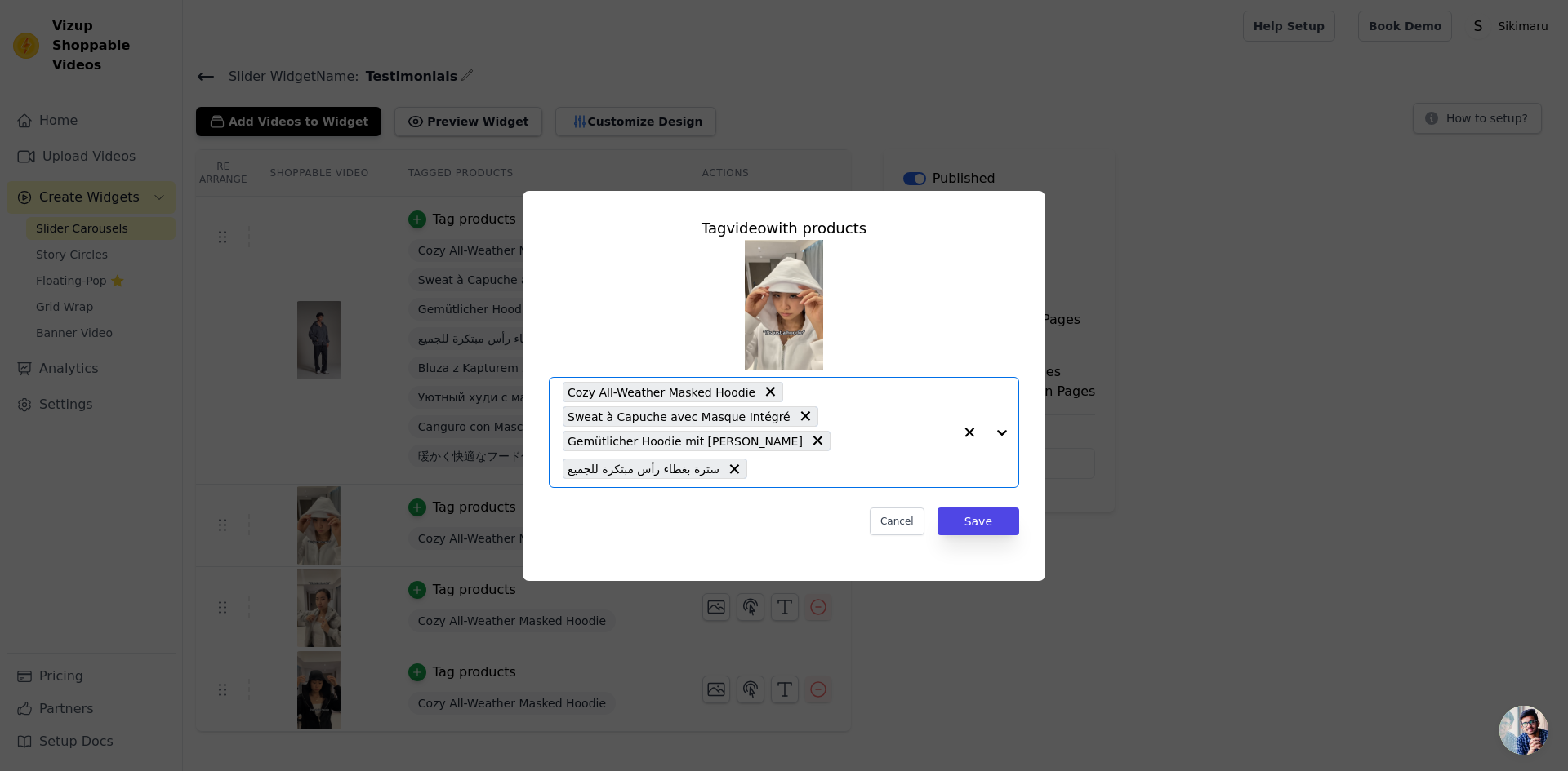
click at [825, 469] on input "text" at bounding box center [854, 469] width 198 height 20
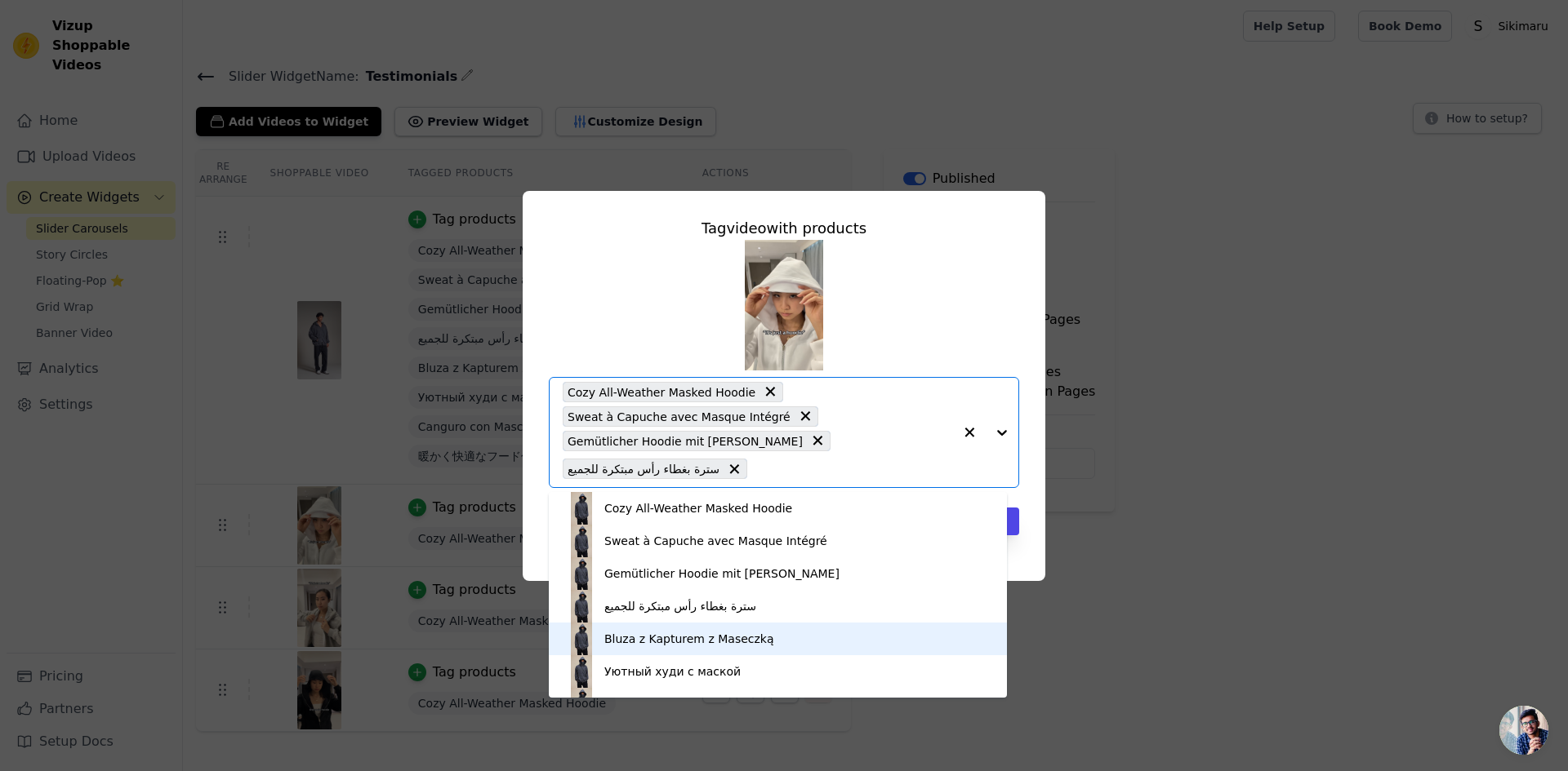
click at [755, 645] on div "Bluza z Kapturem z Maseczką" at bounding box center [778, 639] width 425 height 33
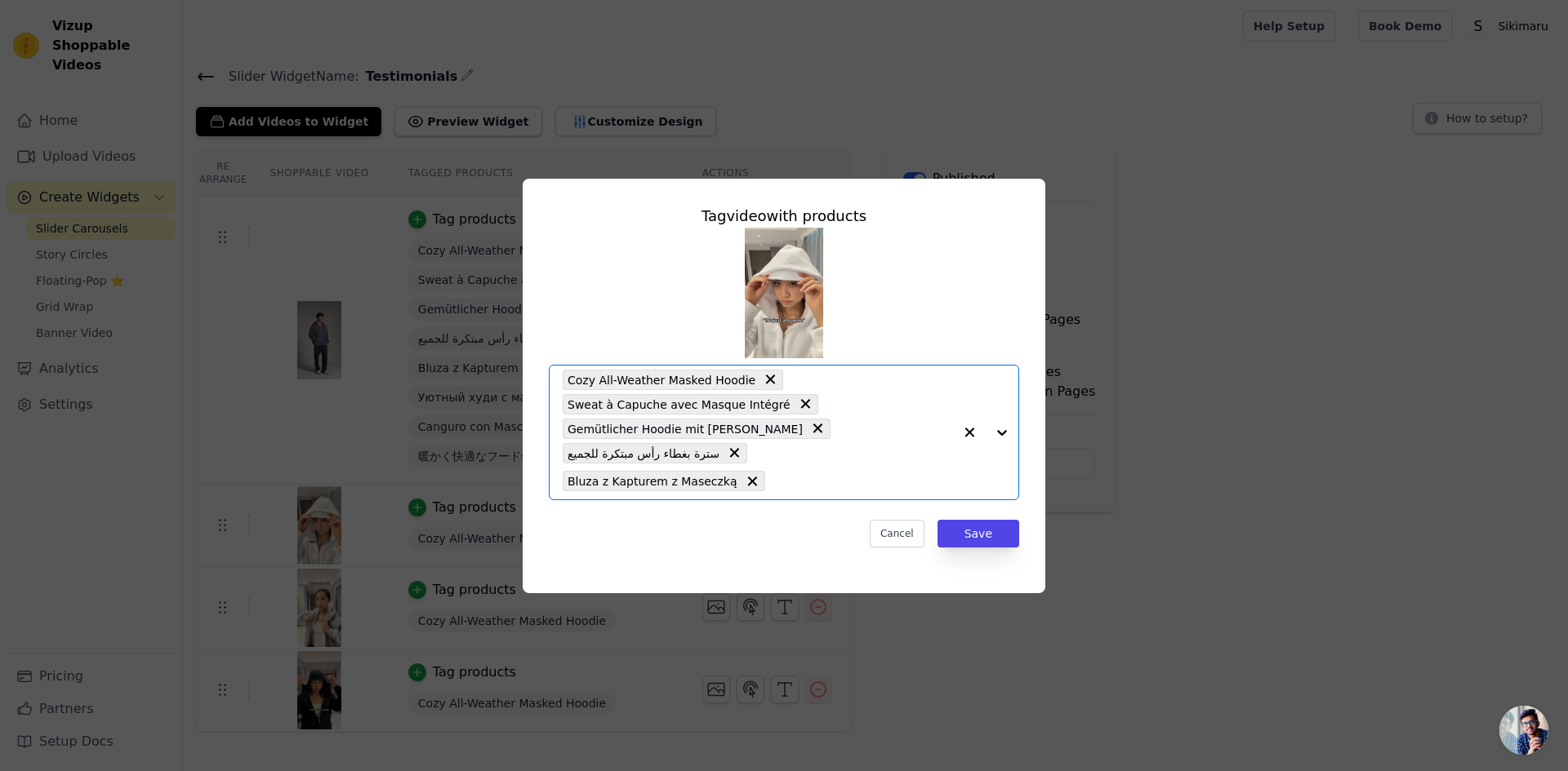
click at [829, 471] on input "text" at bounding box center [863, 481] width 180 height 20
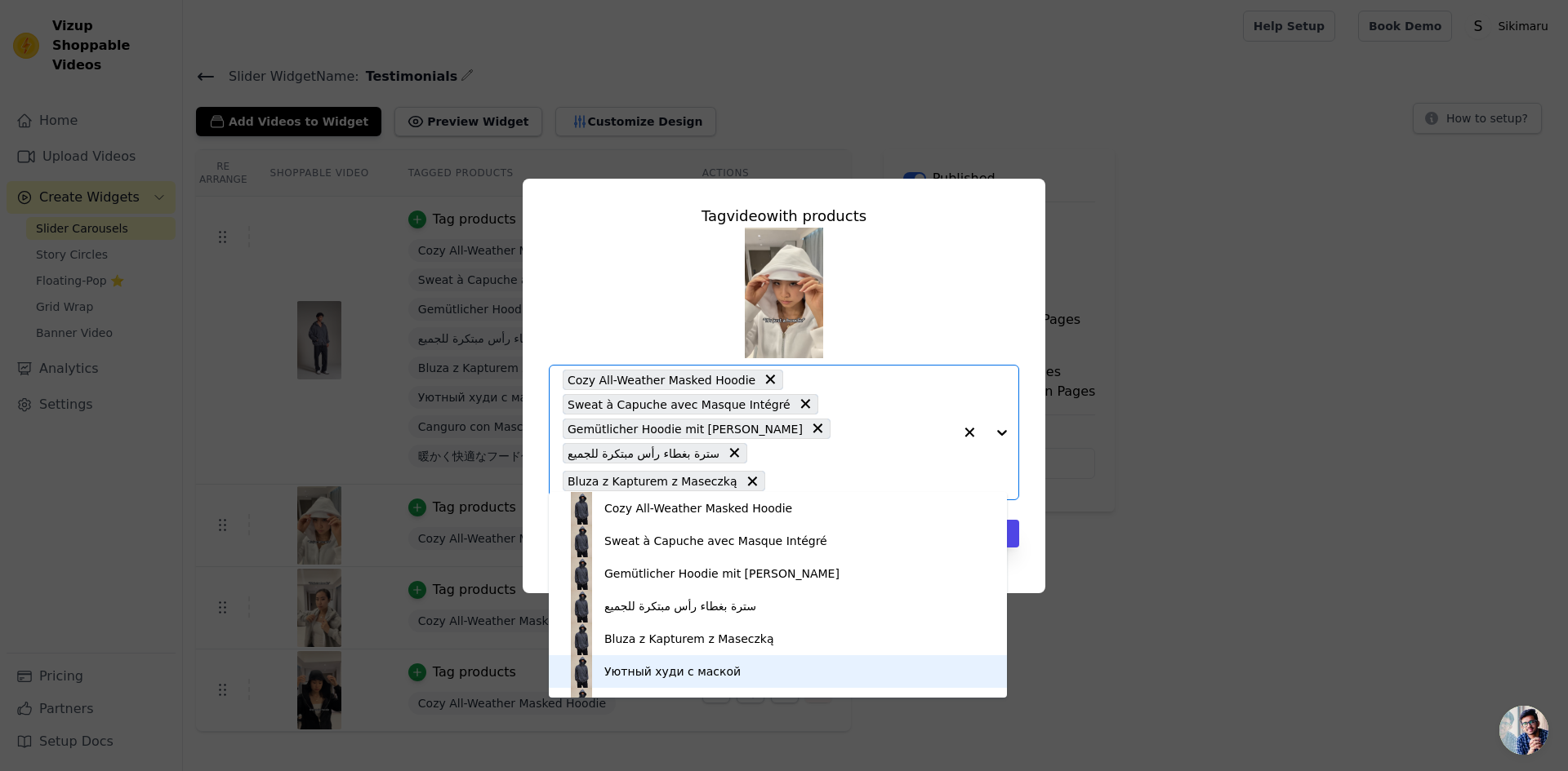
click at [752, 672] on div "Уютный худи с маской" at bounding box center [778, 672] width 425 height 33
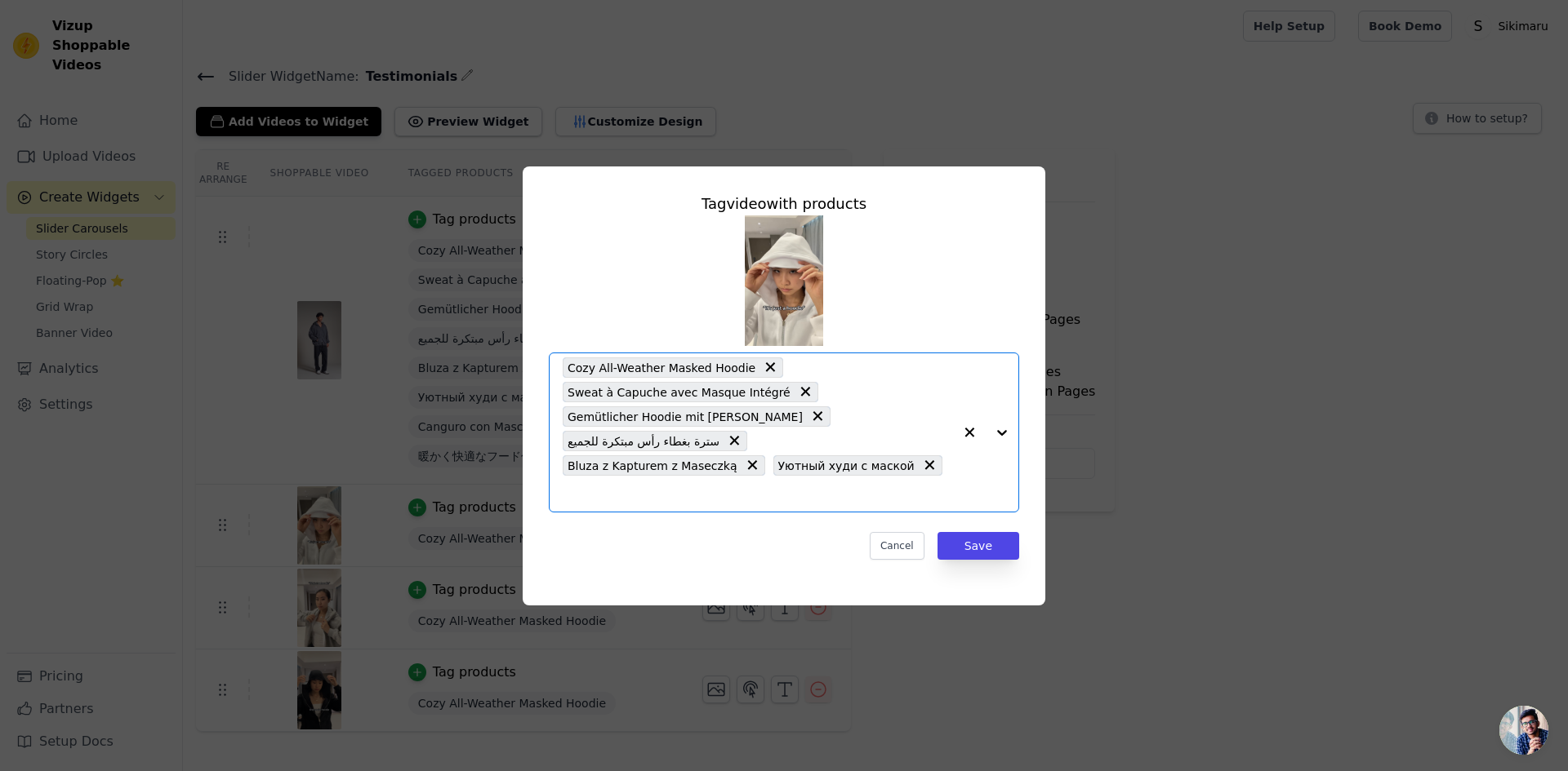
click at [917, 483] on input "text" at bounding box center [758, 493] width 390 height 20
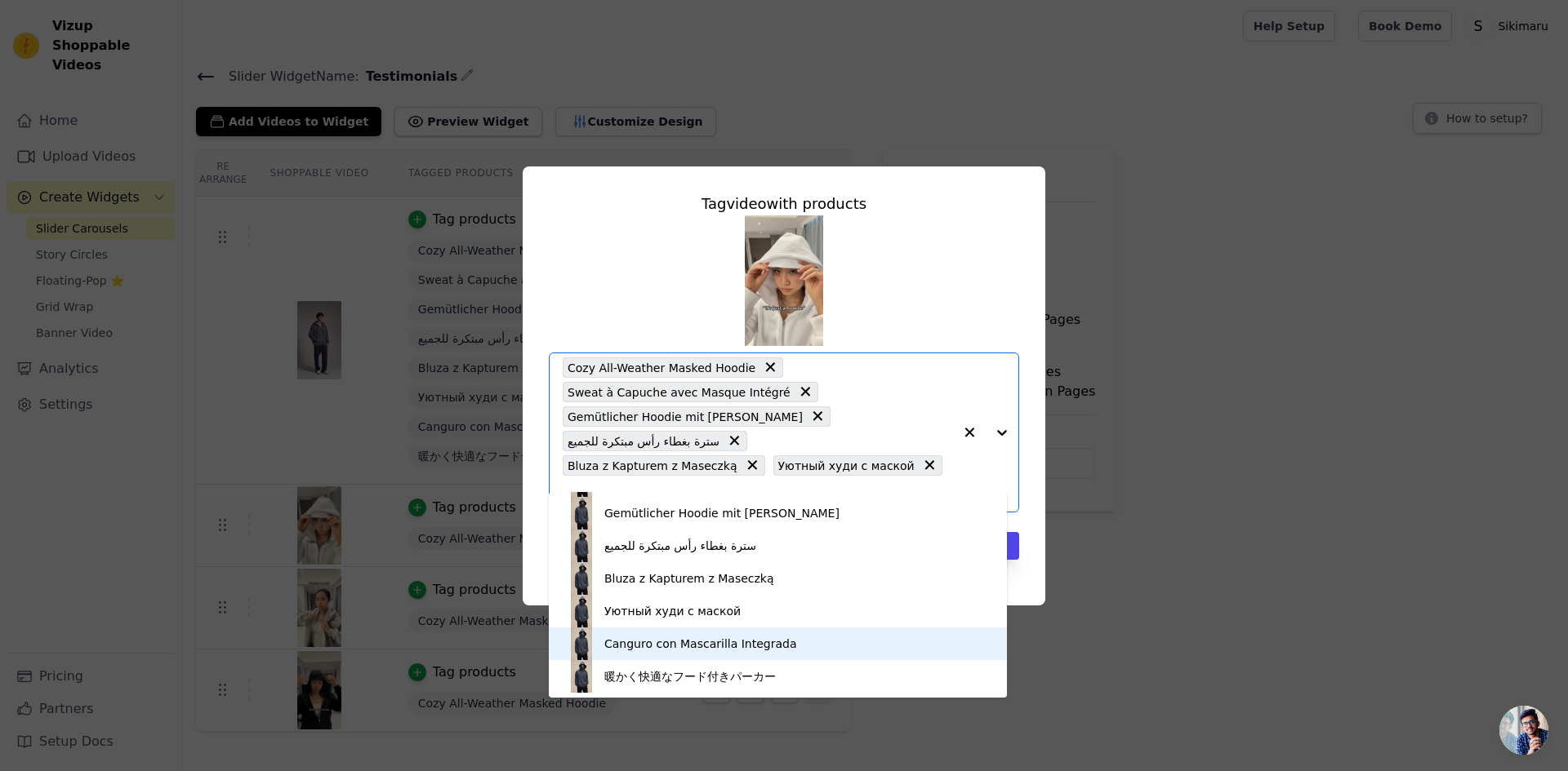
click at [840, 653] on div "Canguro con Mascarilla Integrada" at bounding box center [778, 644] width 425 height 33
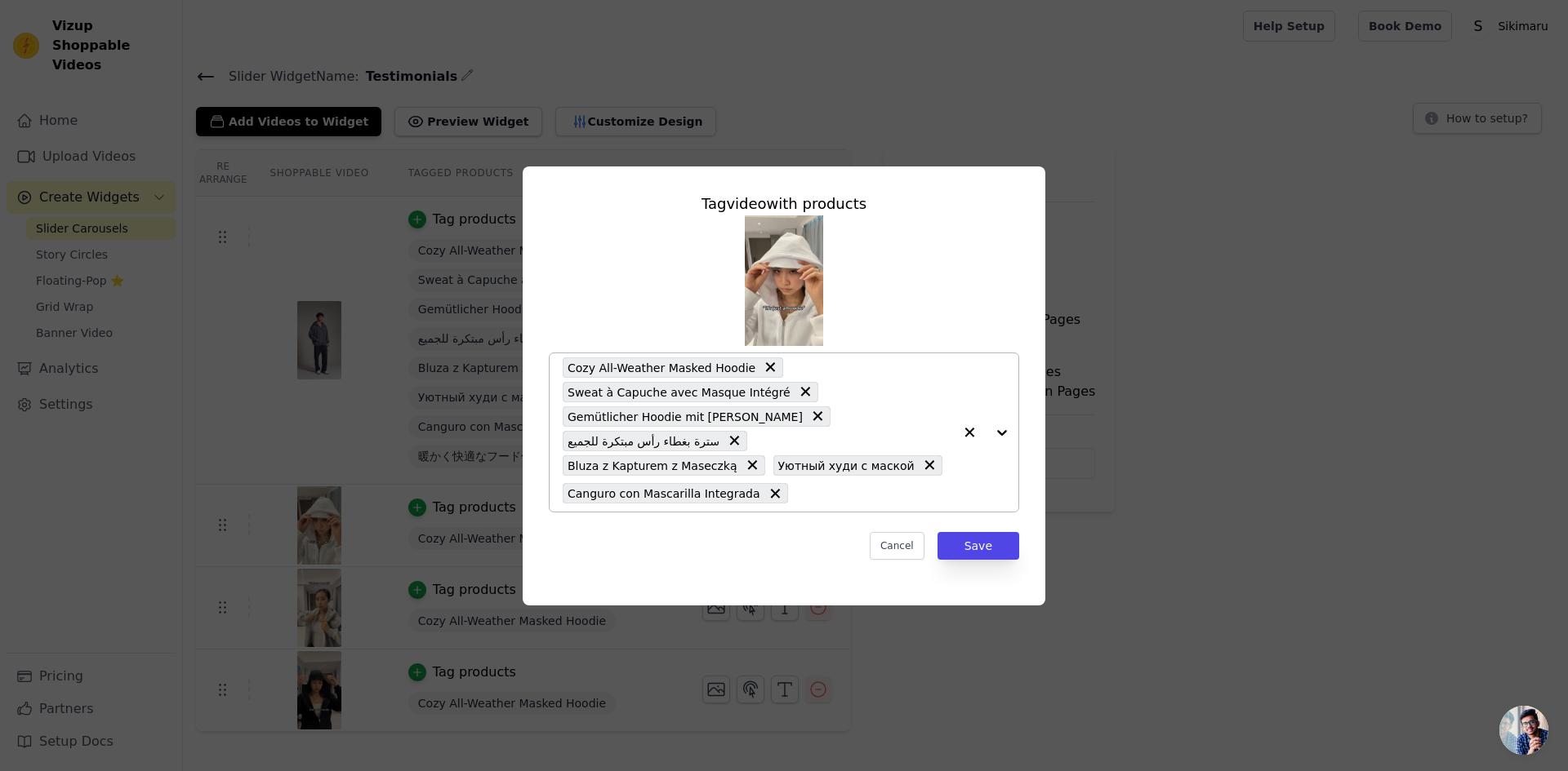
click at [954, 480] on button "button" at bounding box center [969, 432] width 33 height 158
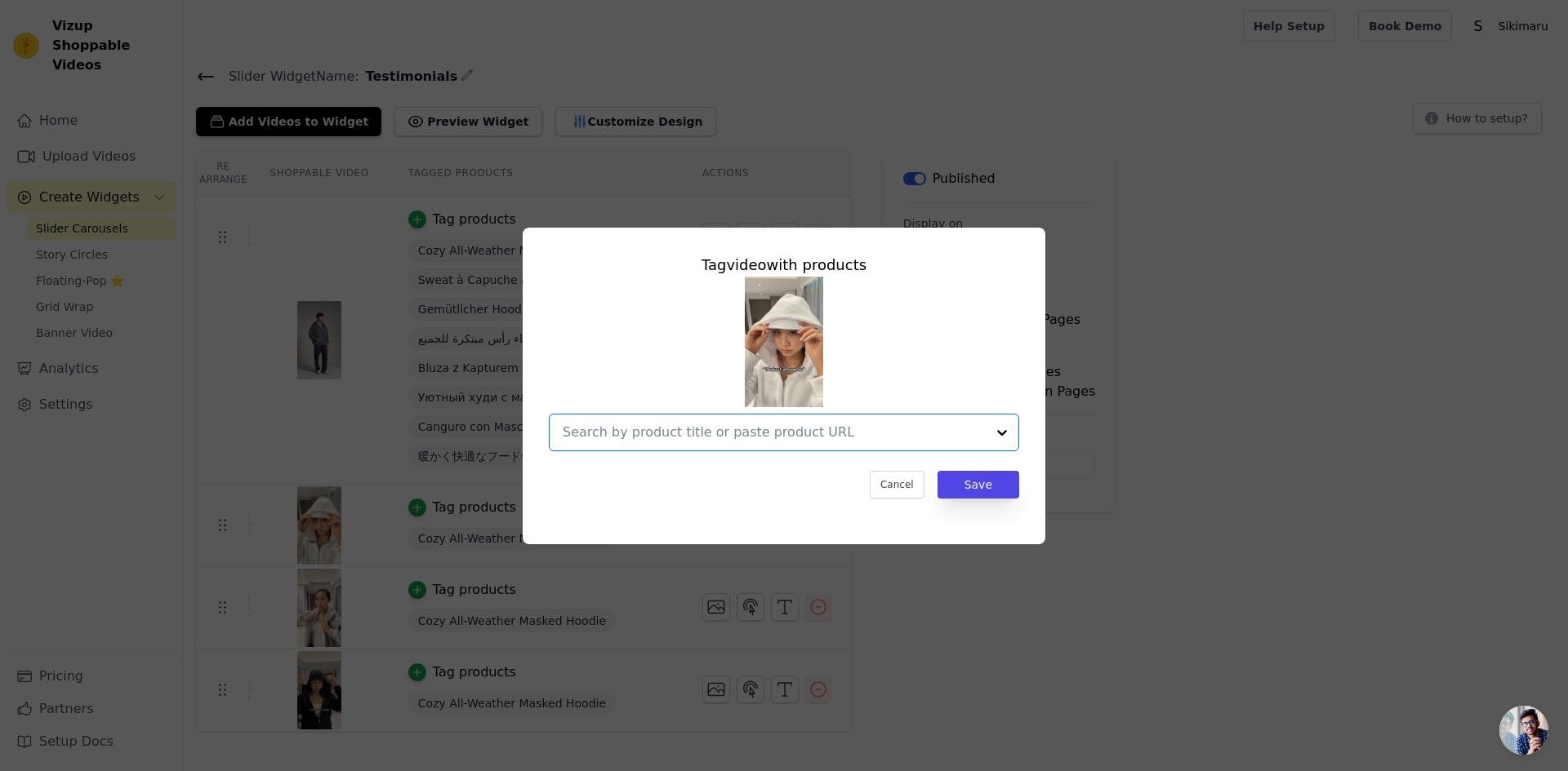
click at [866, 437] on input "text" at bounding box center [774, 433] width 423 height 20
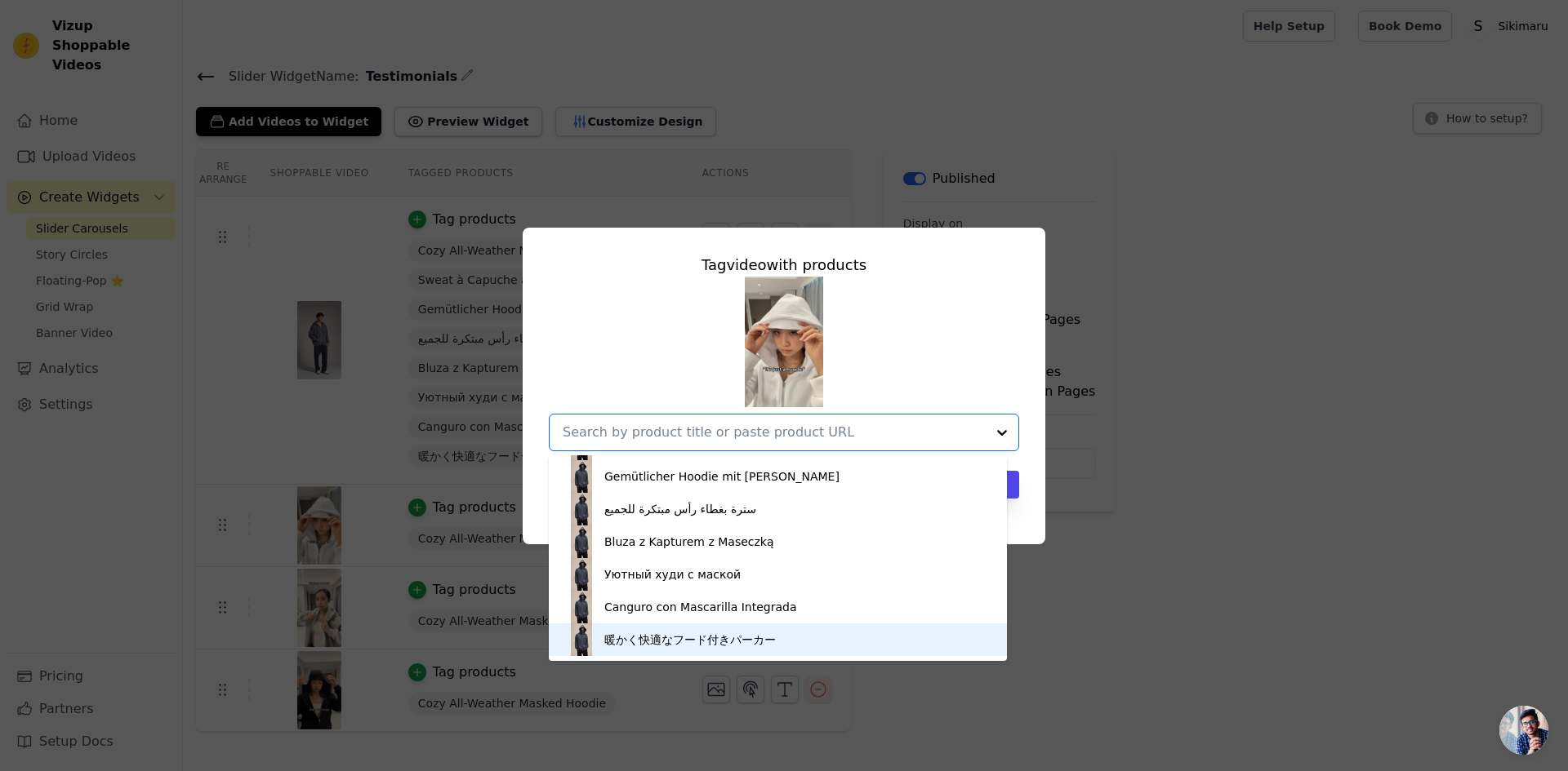
click at [821, 650] on div "暖かく快適なフード付きパーカー" at bounding box center [778, 640] width 425 height 33
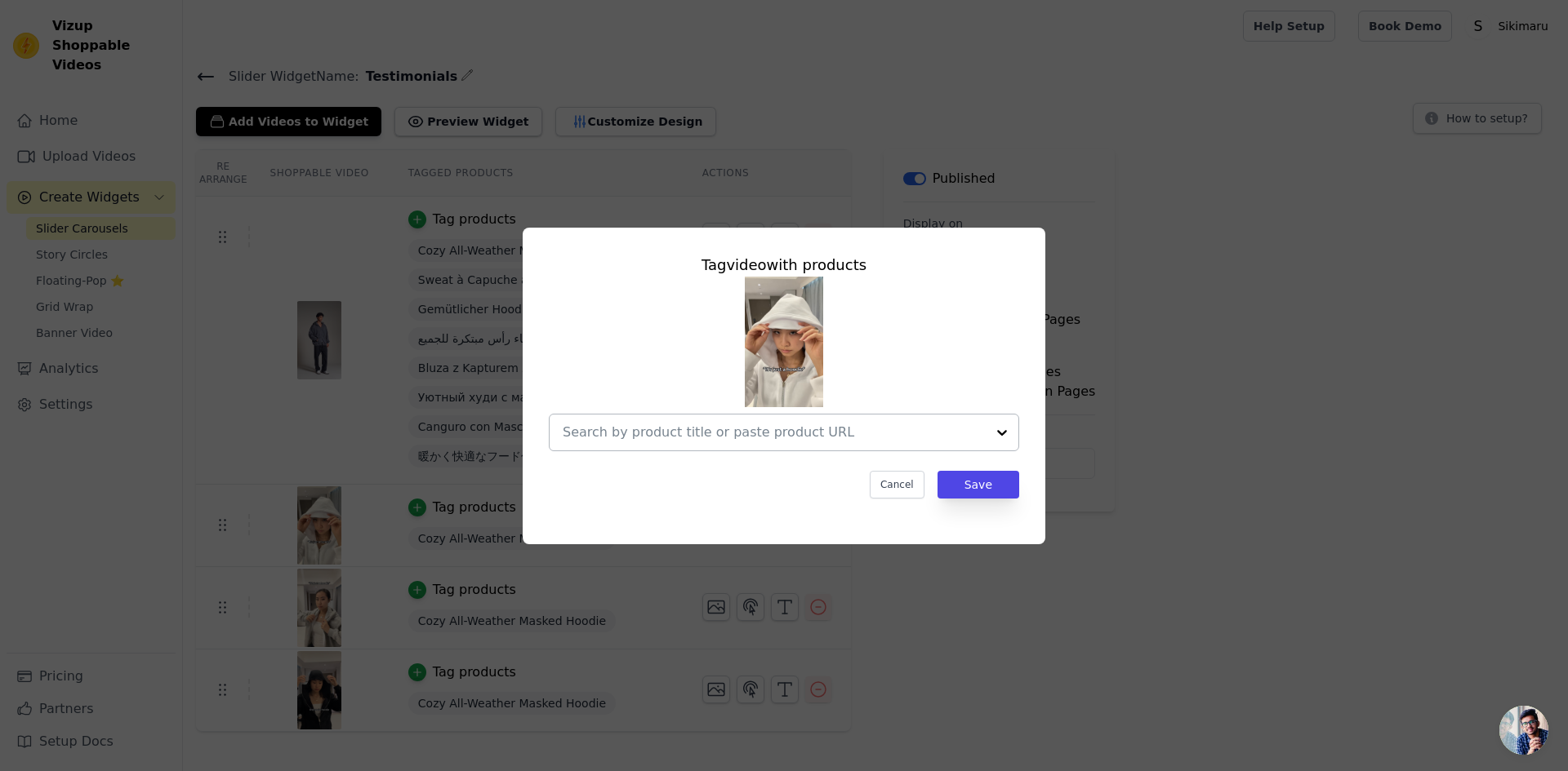
click at [1001, 435] on div at bounding box center [1002, 433] width 33 height 36
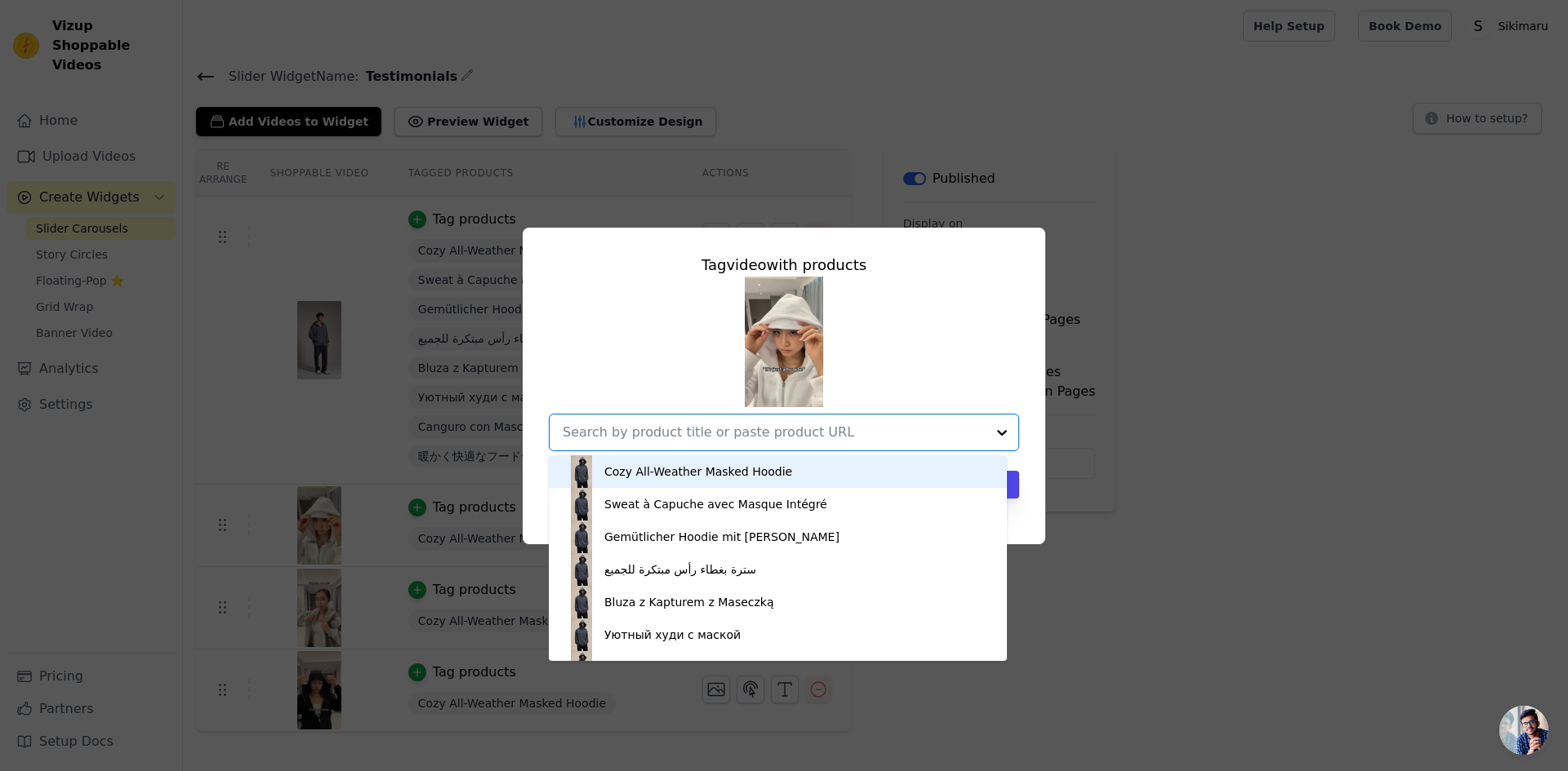
click at [872, 473] on div "Cozy All-Weather Masked Hoodie" at bounding box center [778, 471] width 425 height 33
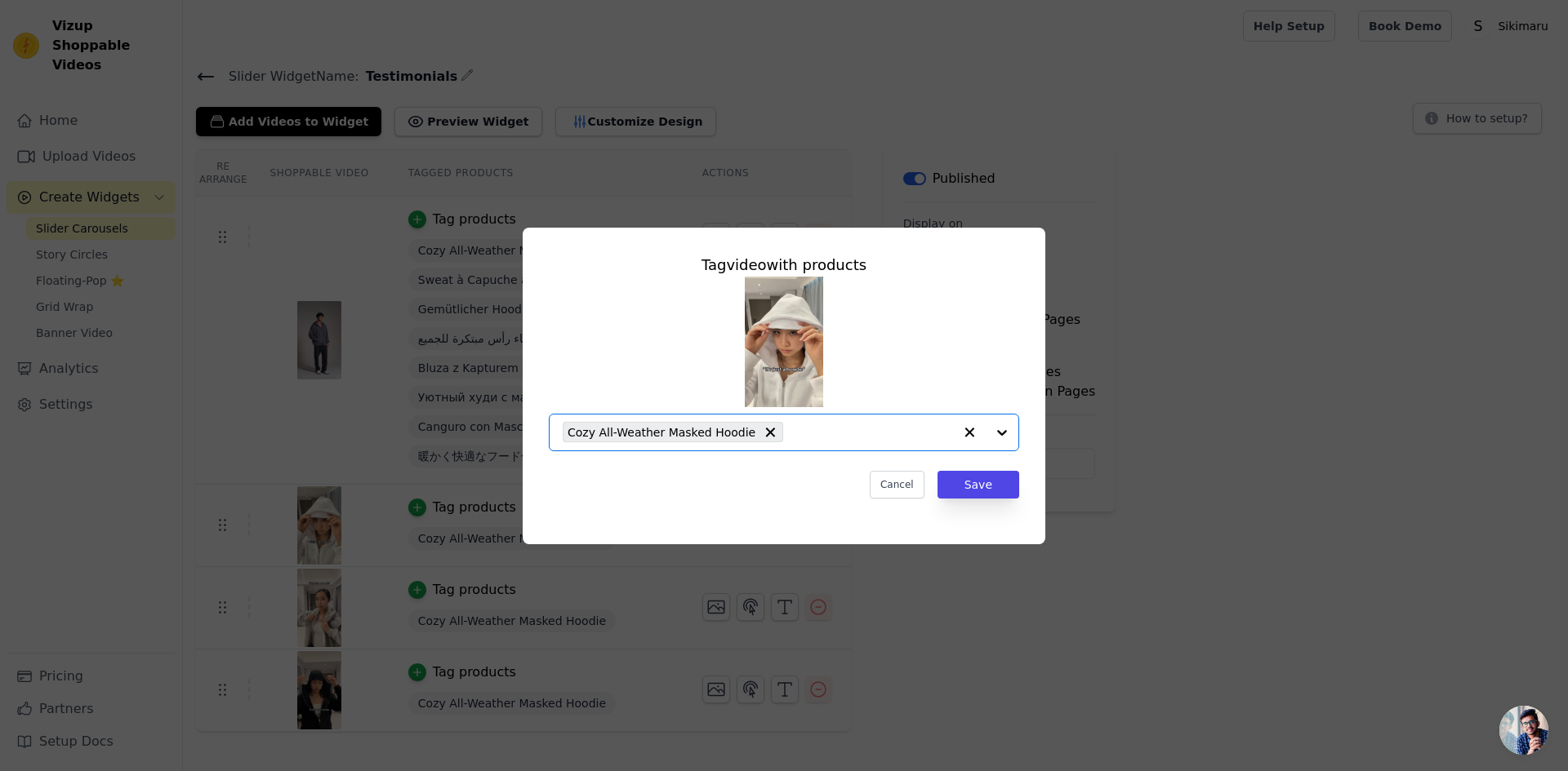
click at [887, 433] on input "text" at bounding box center [872, 433] width 162 height 20
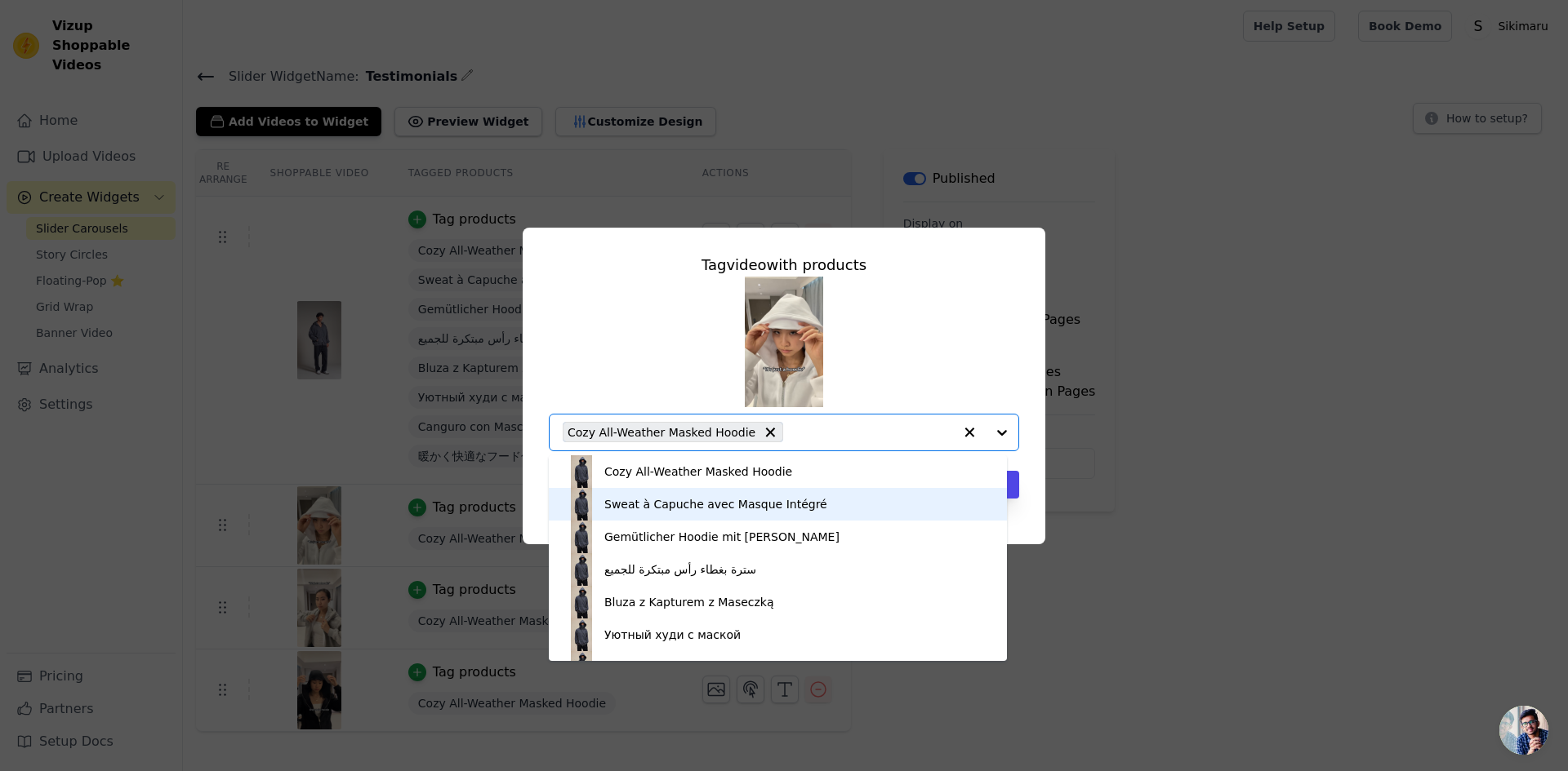
click at [842, 499] on div "Sweat à Capuche avec Masque Intégré" at bounding box center [778, 504] width 425 height 33
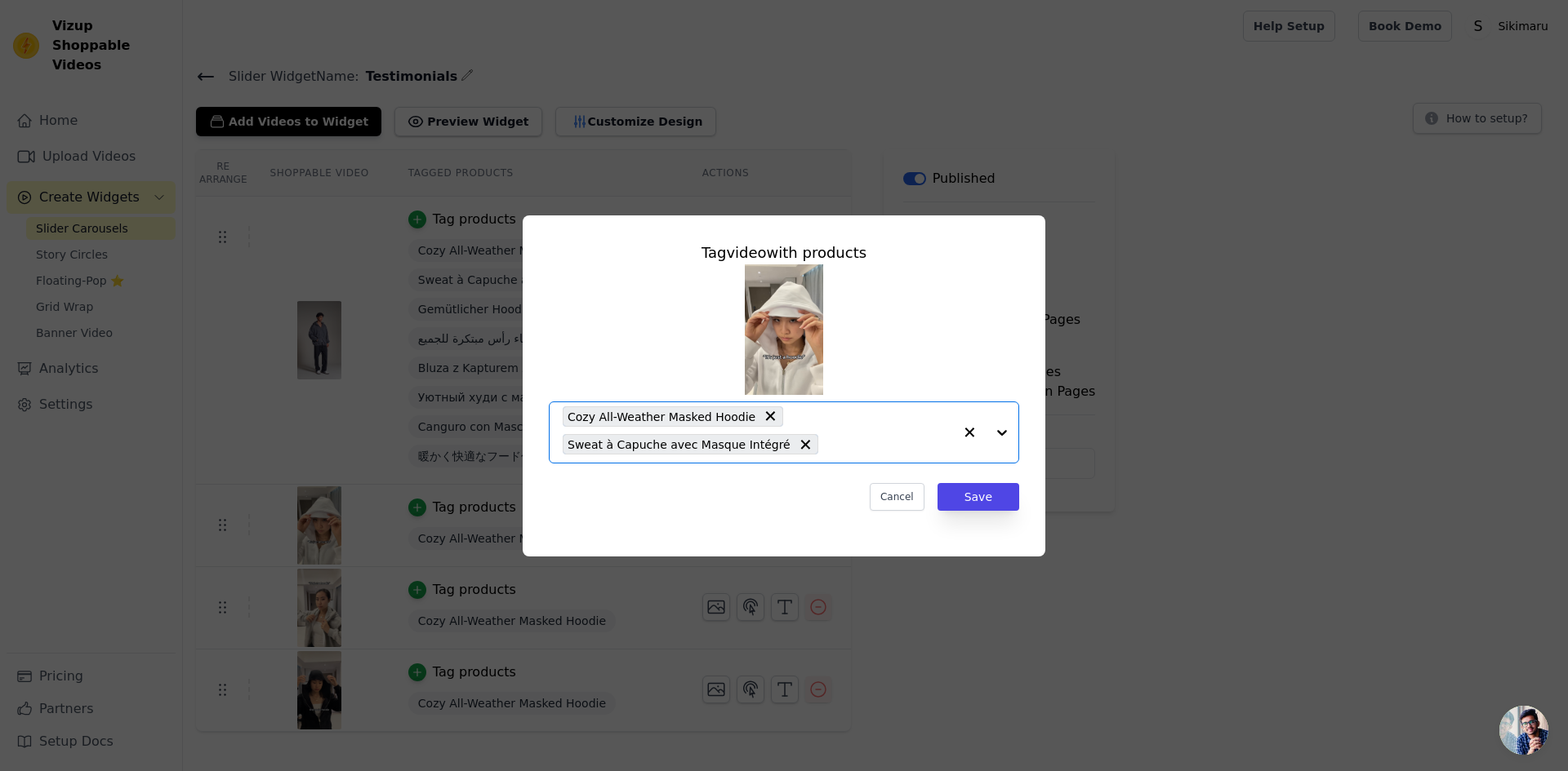
click at [886, 442] on input "text" at bounding box center [889, 445] width 126 height 20
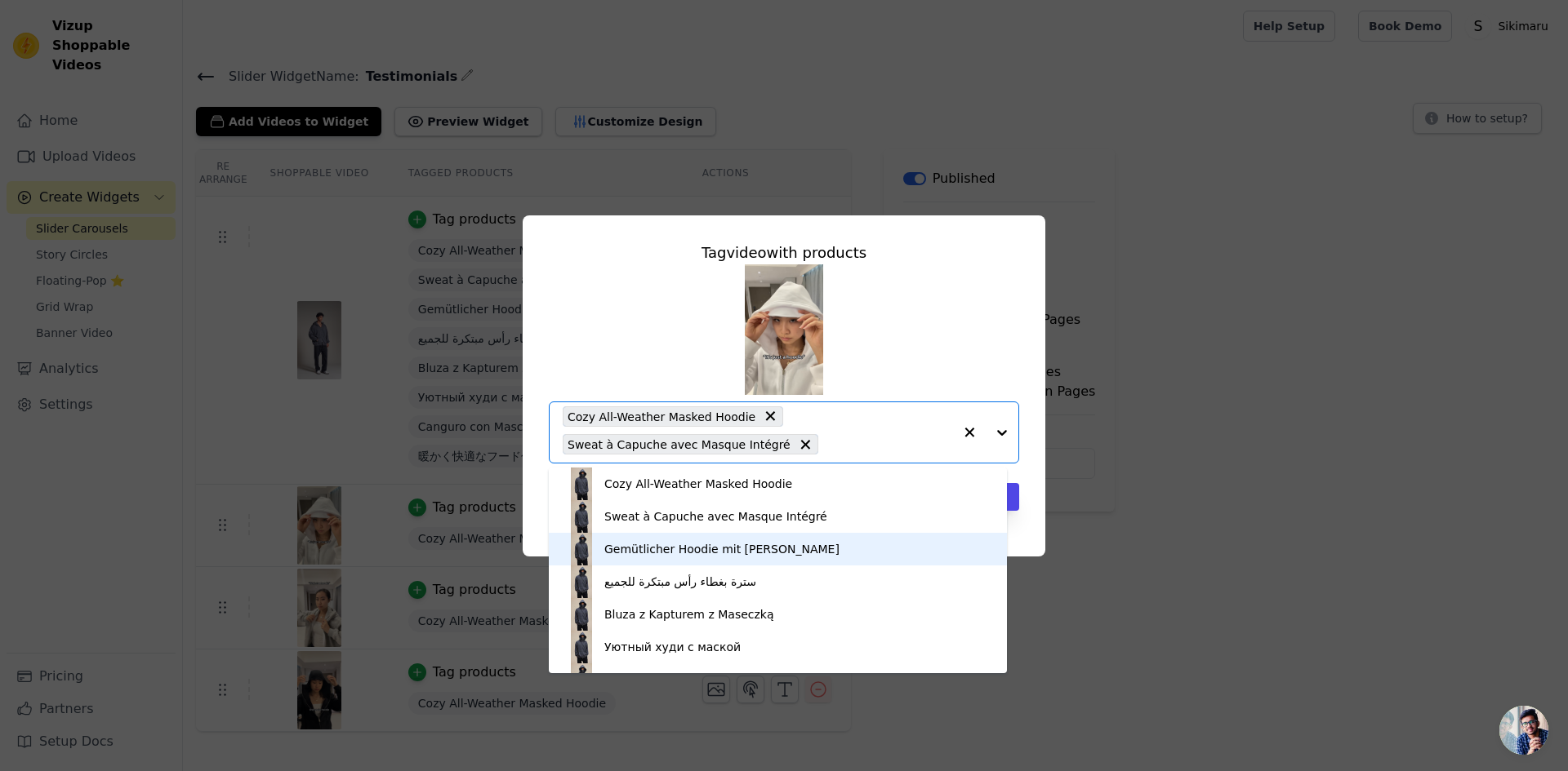
click at [812, 555] on div "Gemütlicher Hoodie mit [PERSON_NAME]" at bounding box center [778, 549] width 425 height 33
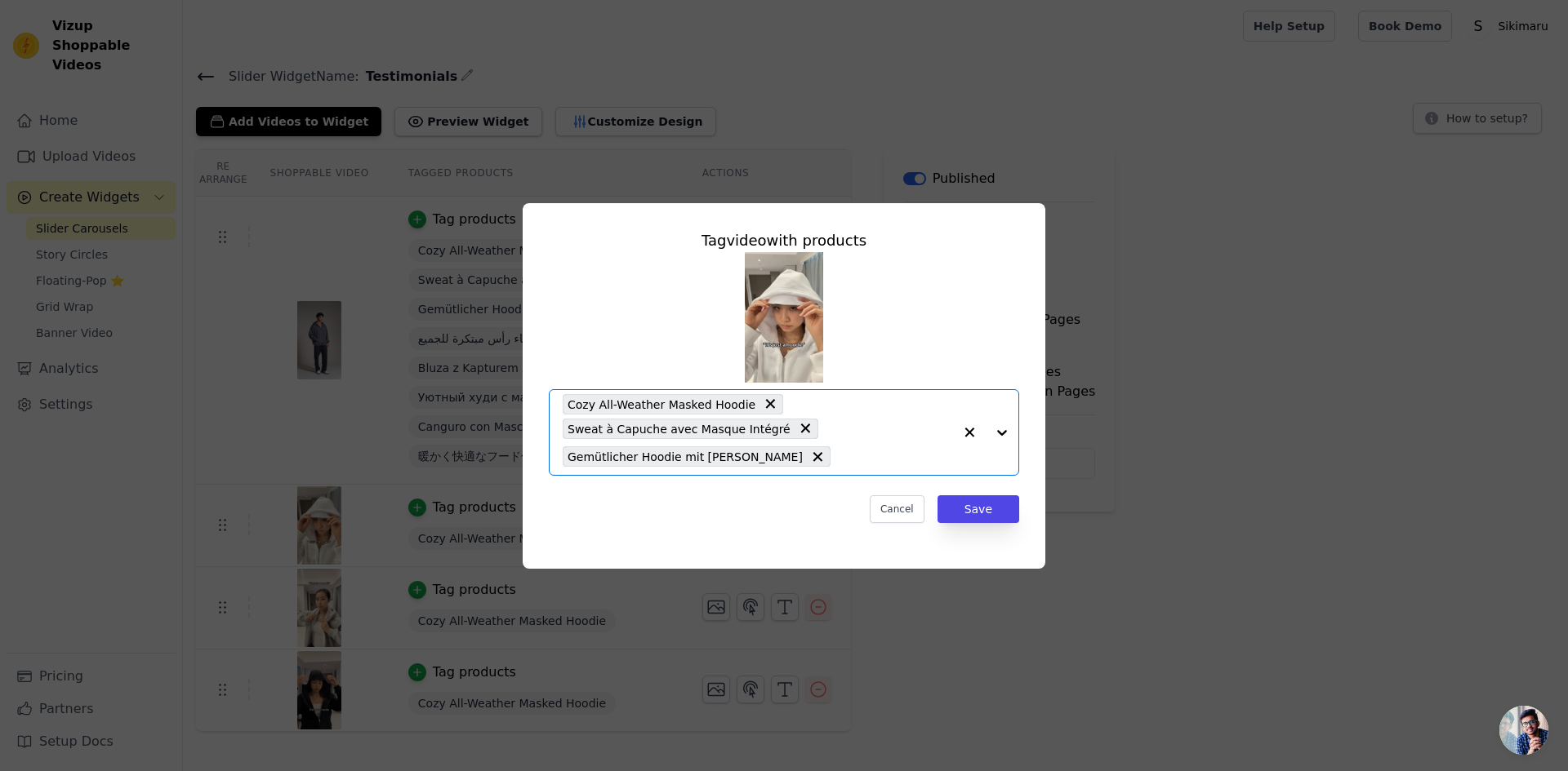
click at [864, 457] on input "text" at bounding box center [896, 457] width 114 height 20
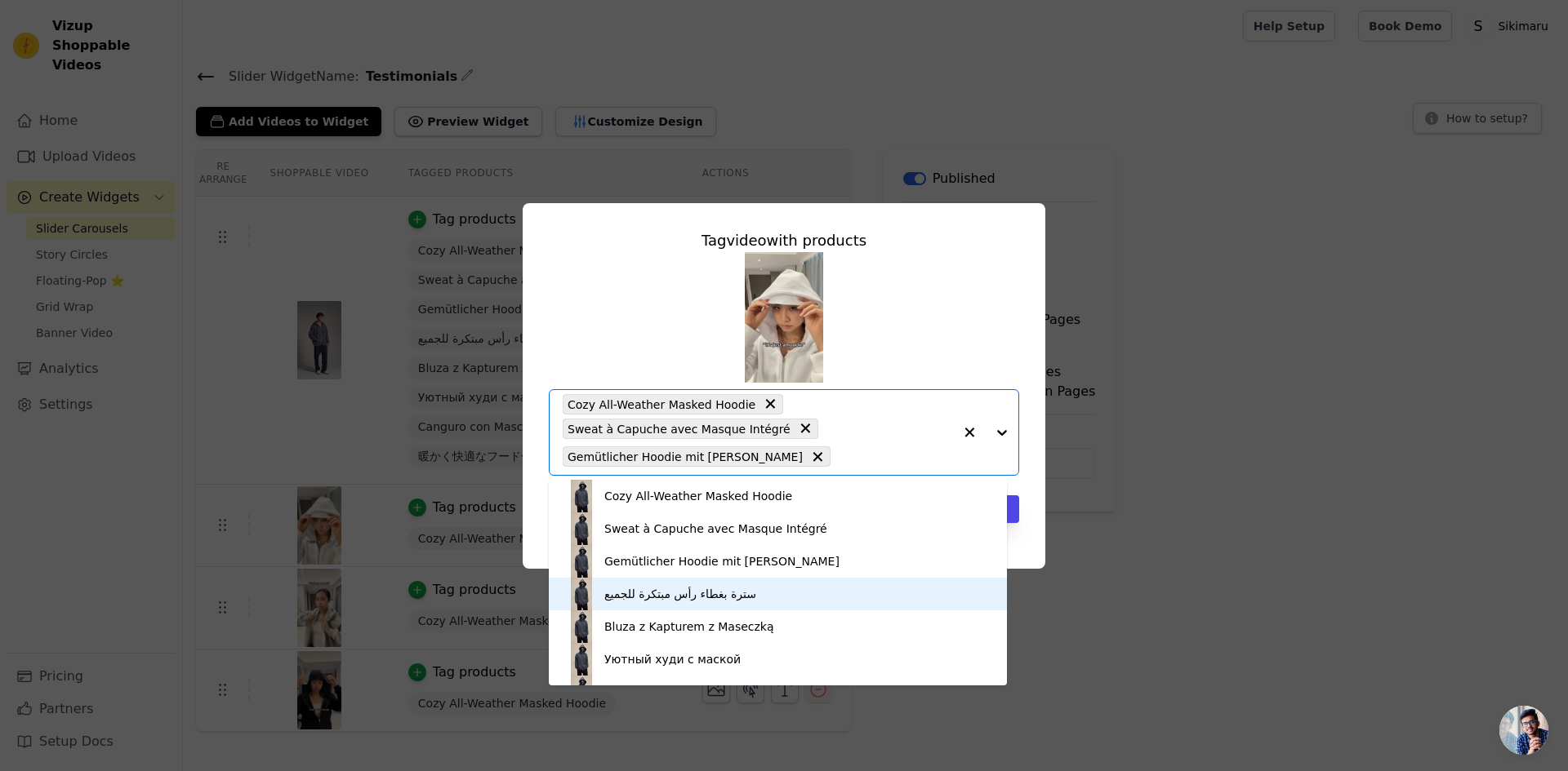
click at [804, 591] on div "سترة بغطاء رأس مبتكرة للجميع" at bounding box center [778, 594] width 425 height 33
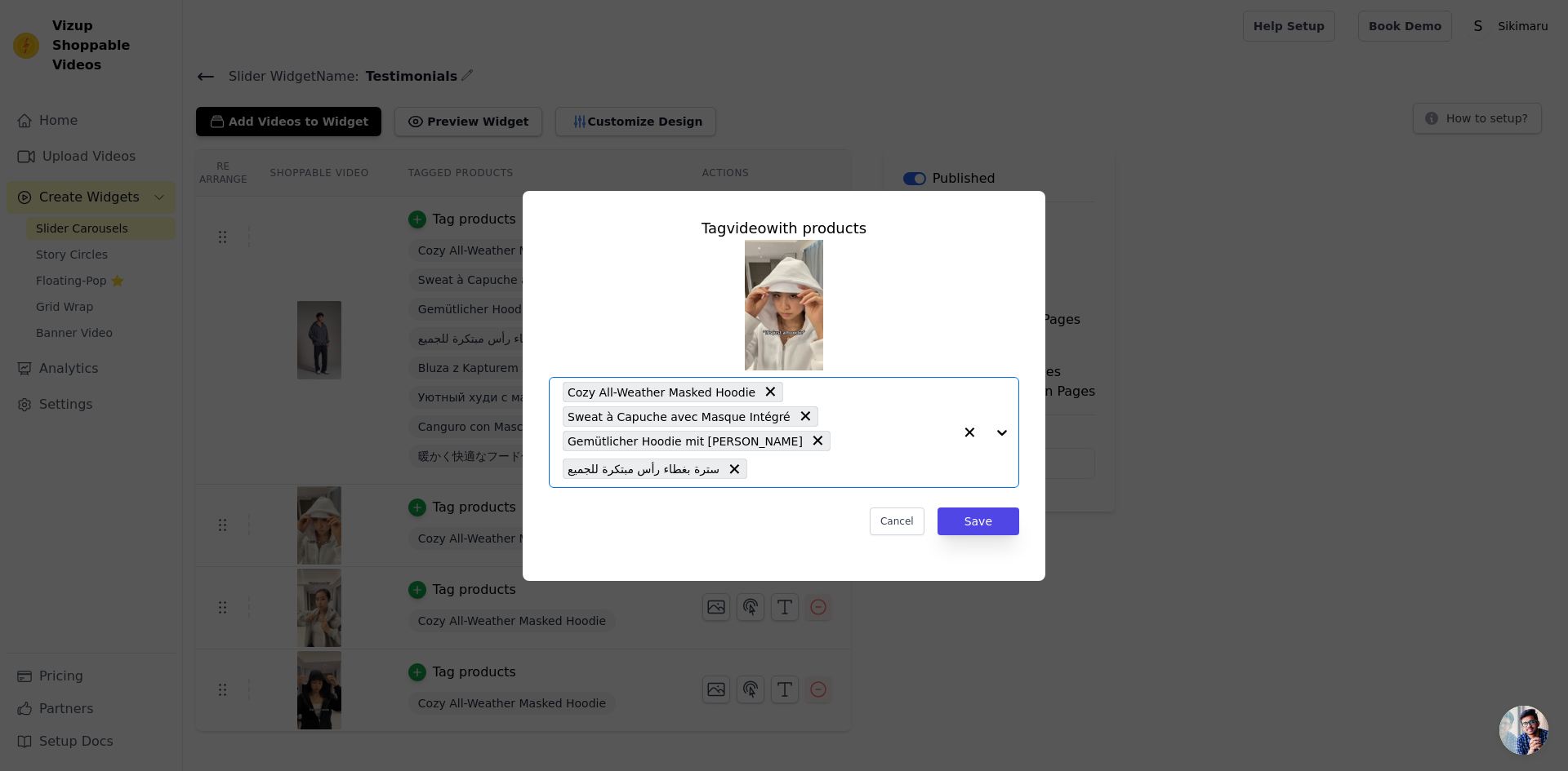
click at [841, 472] on input "text" at bounding box center [854, 469] width 198 height 20
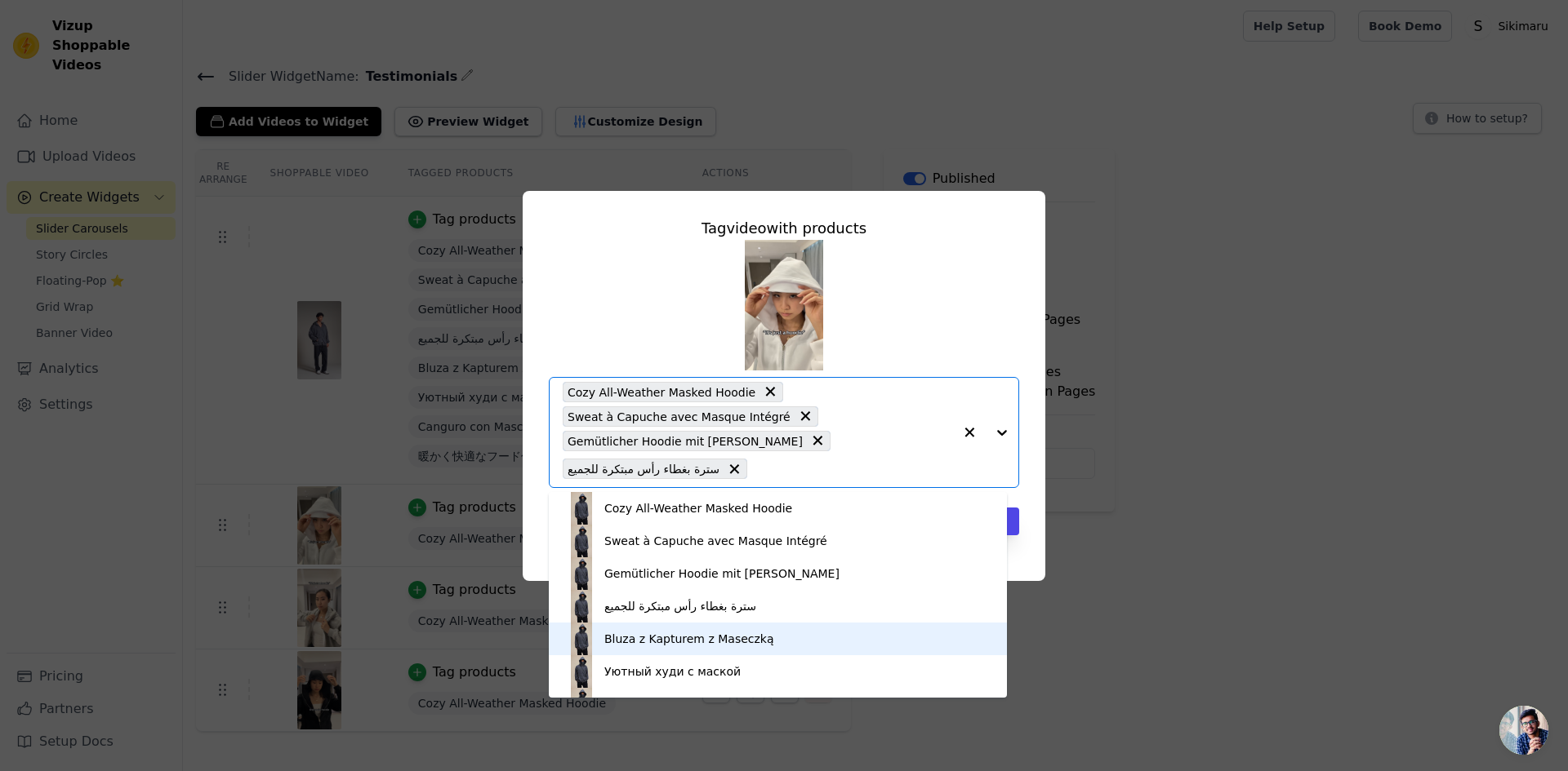
click at [783, 629] on div "Bluza z Kapturem z Maseczką" at bounding box center [778, 639] width 425 height 33
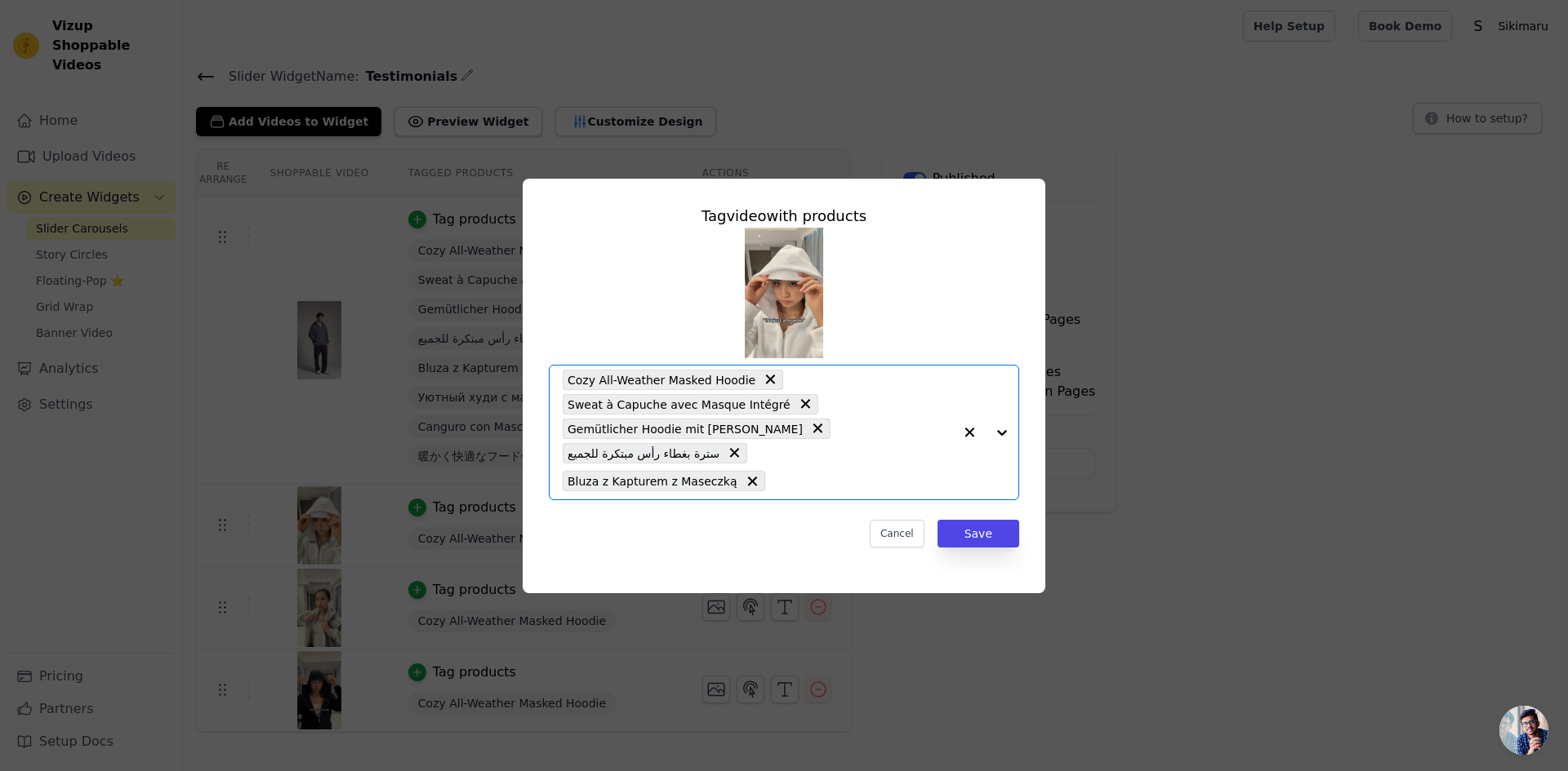
click at [799, 471] on input "text" at bounding box center [863, 481] width 180 height 20
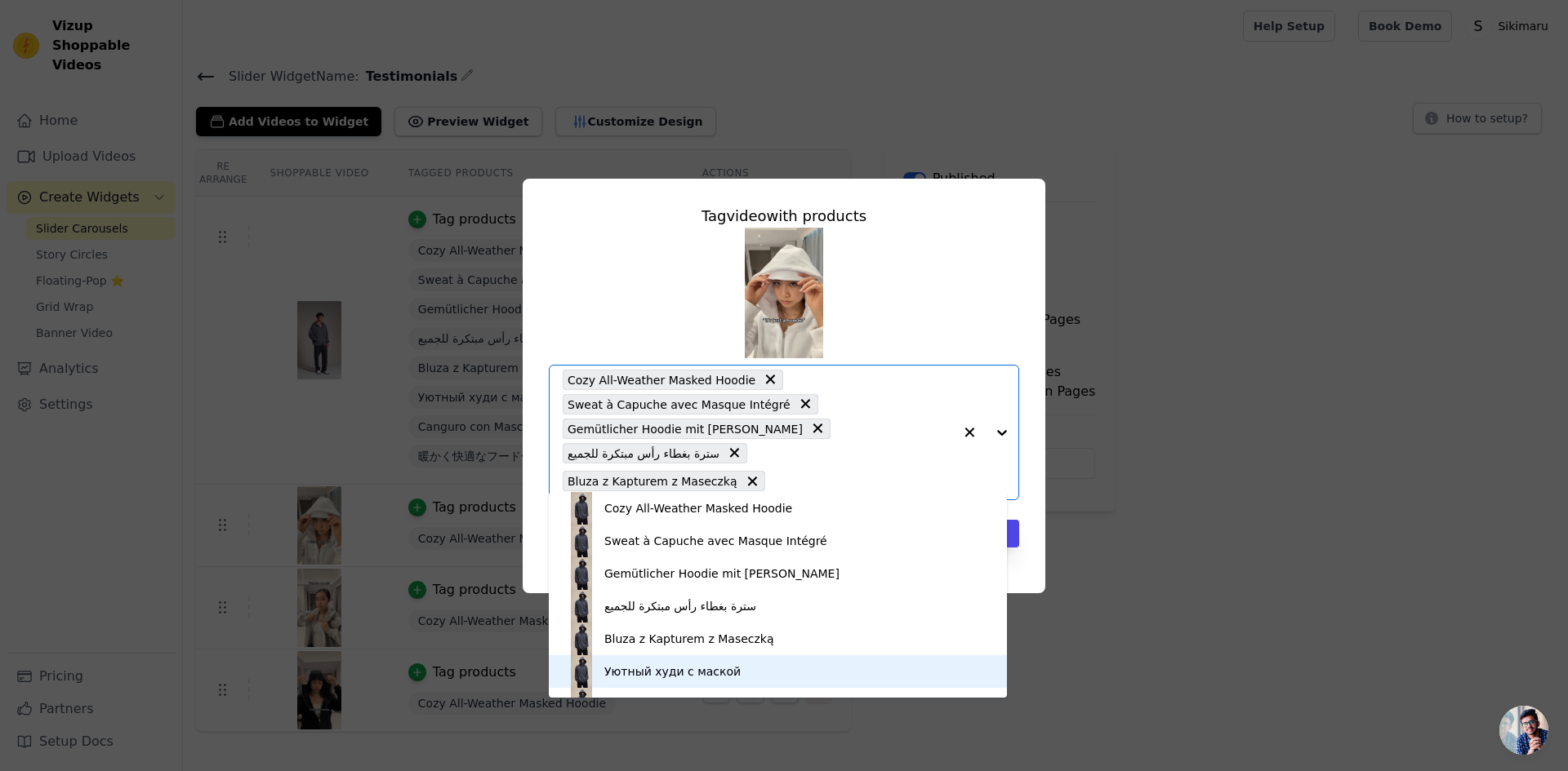
click at [759, 679] on div "Уютный худи с маской" at bounding box center [778, 672] width 425 height 33
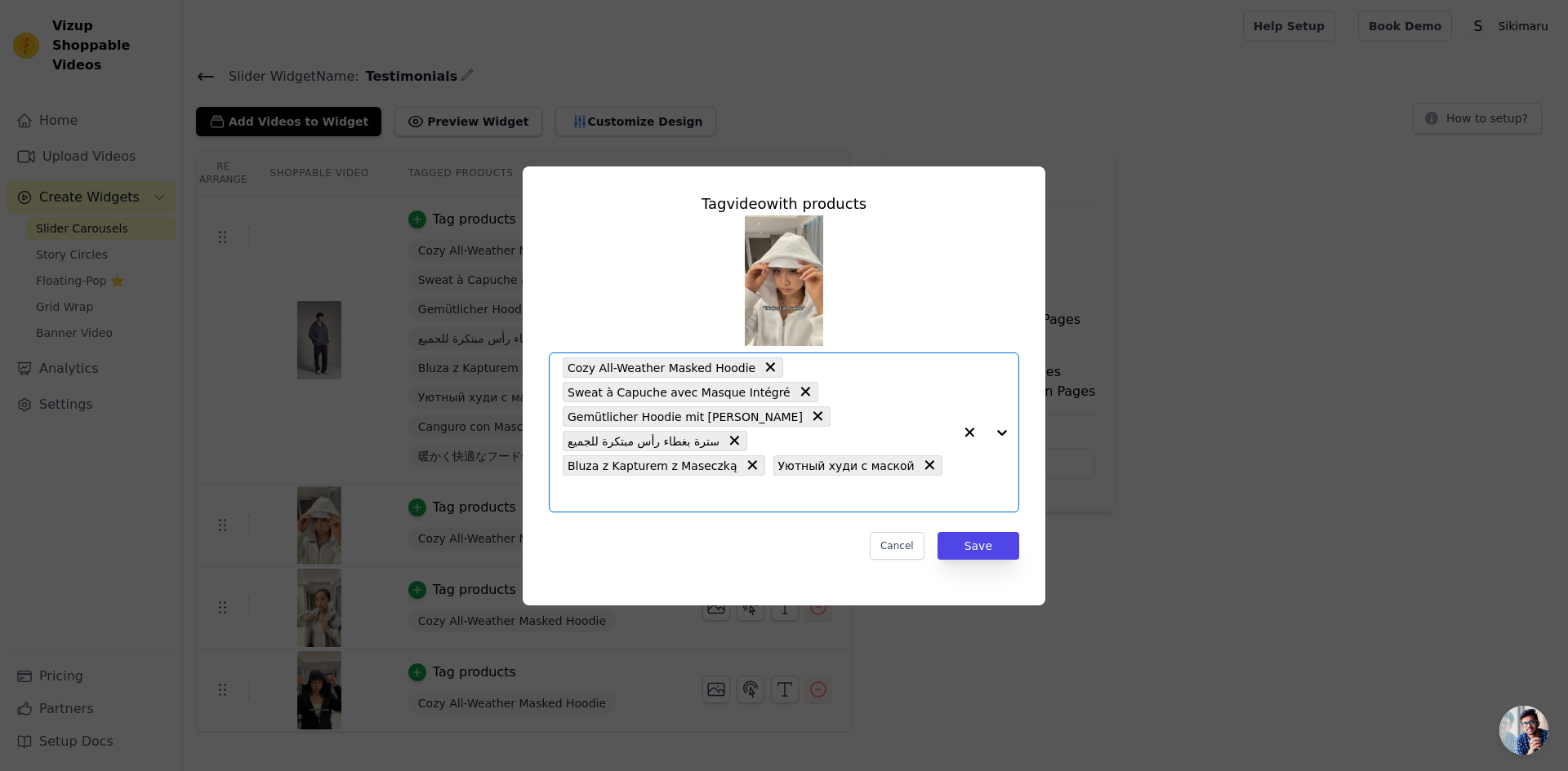
click at [919, 483] on input "text" at bounding box center [758, 493] width 390 height 20
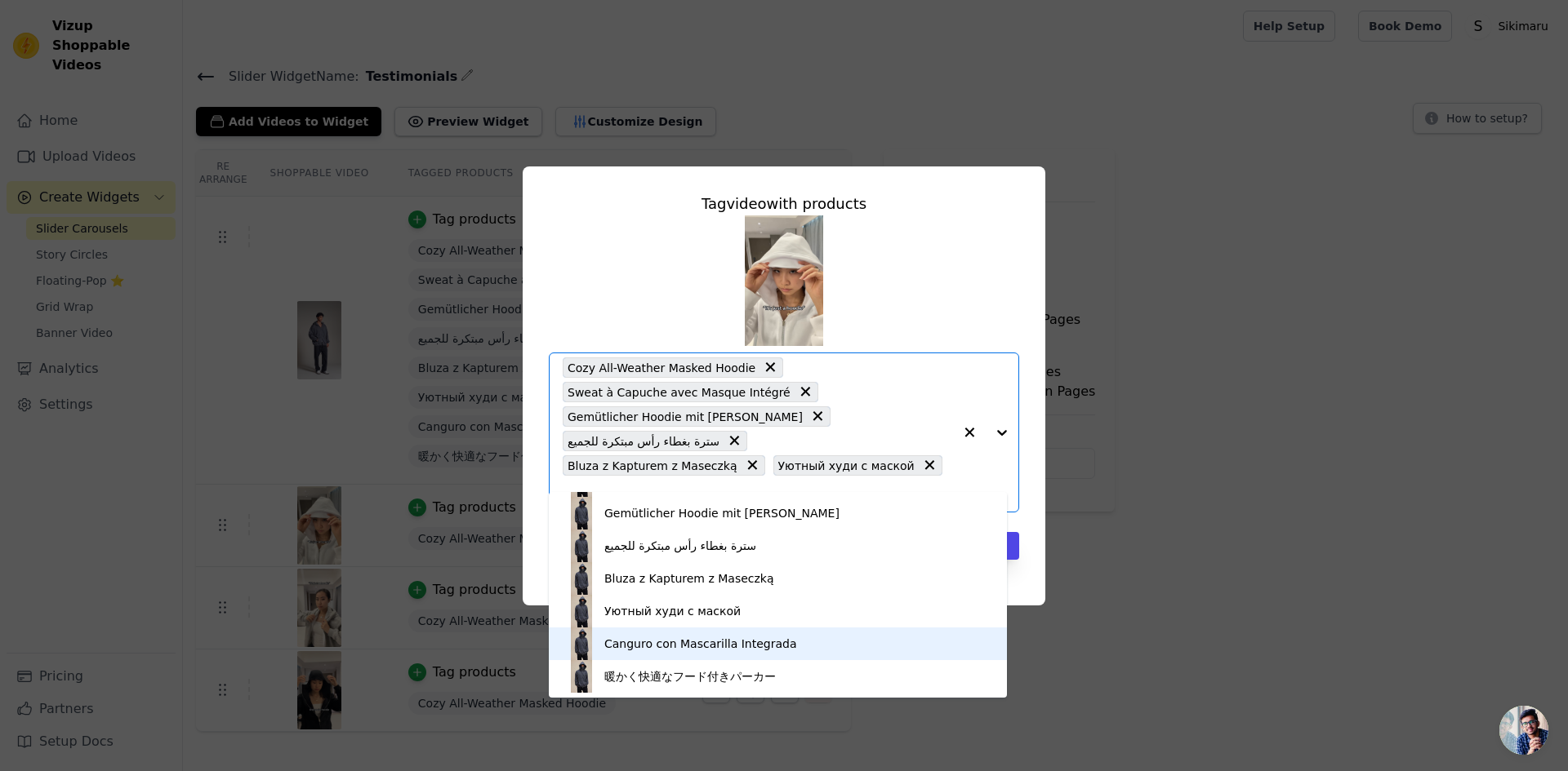
click at [777, 648] on div "Canguro con Mascarilla Integrada" at bounding box center [778, 644] width 425 height 33
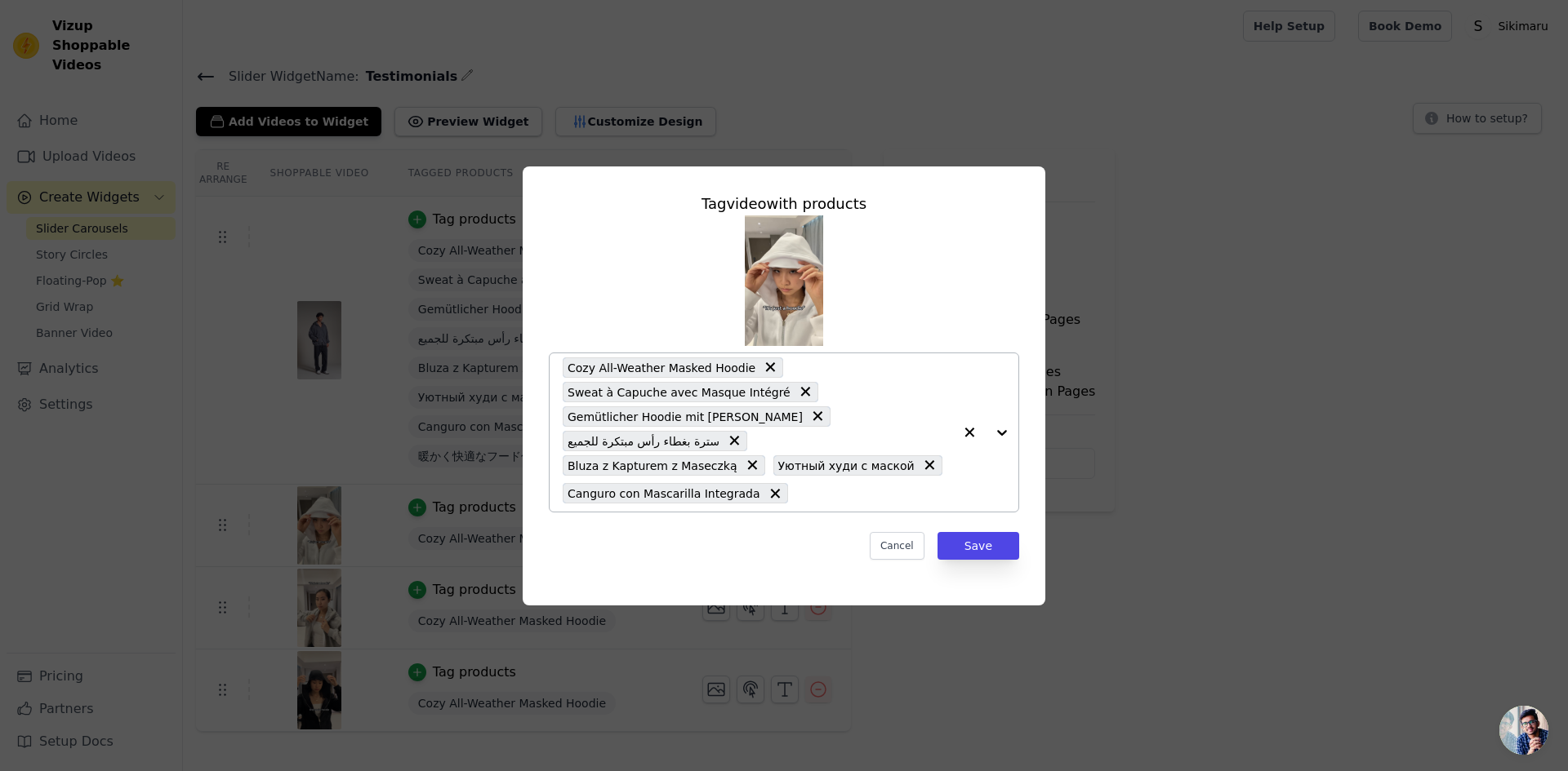
click at [857, 493] on div "Cozy All-Weather Masked Hoodie Sweat à Capuche avec Masque Intégré Gemütlicher …" at bounding box center [758, 432] width 390 height 158
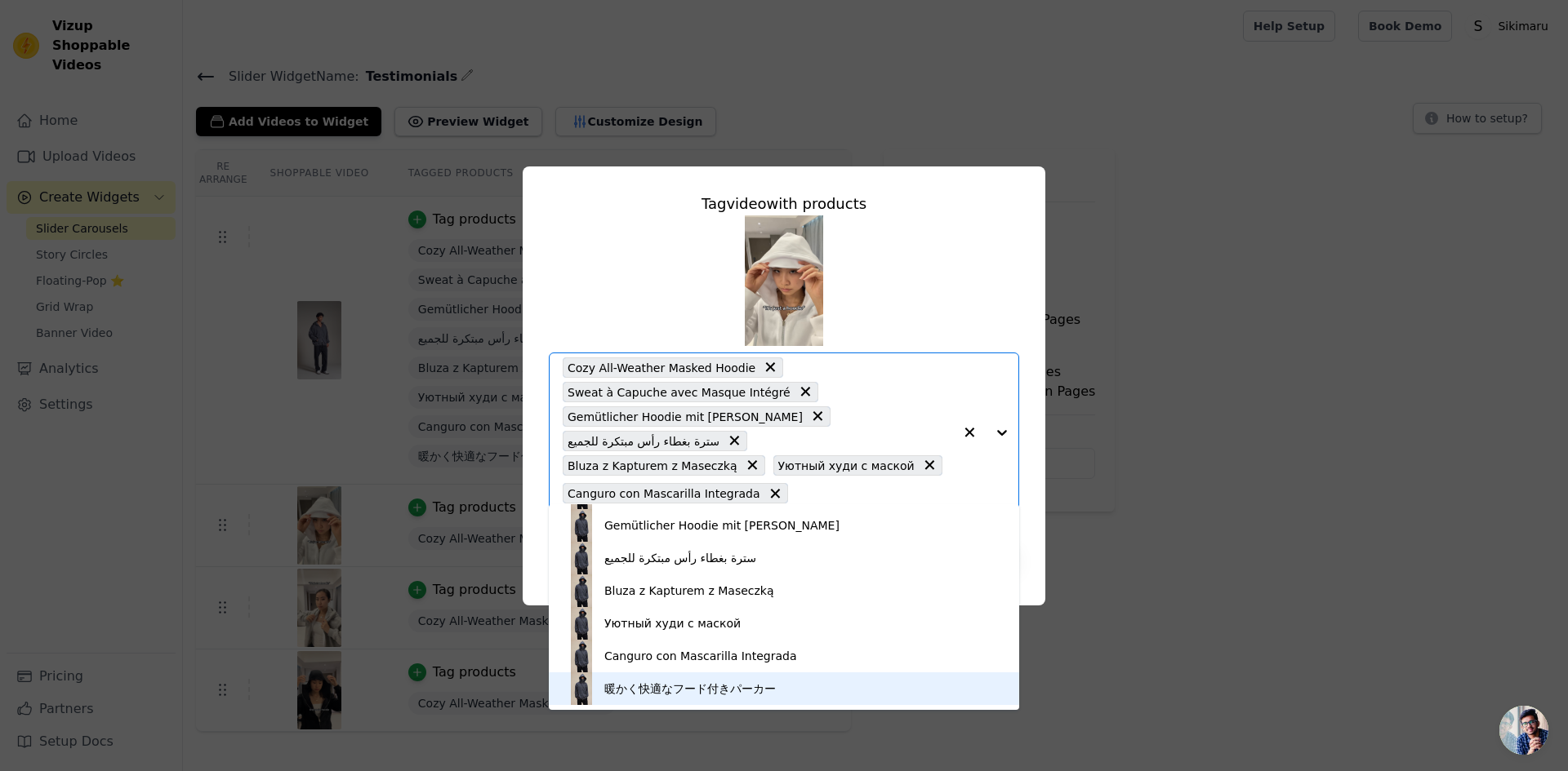
click at [774, 703] on div "暖かく快適なフード付きパーカー" at bounding box center [784, 689] width 438 height 33
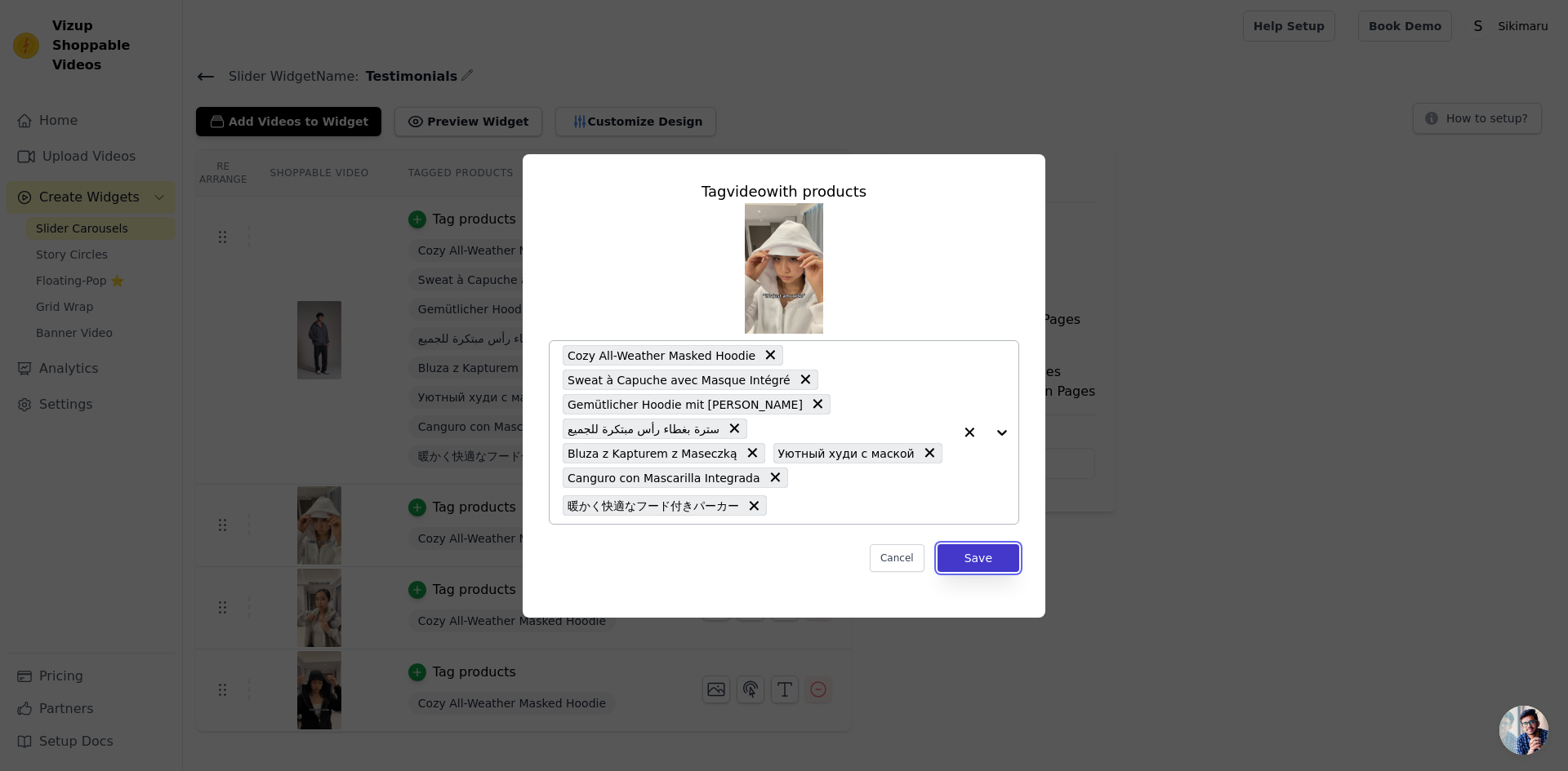
click at [984, 544] on button "Save" at bounding box center [978, 558] width 82 height 28
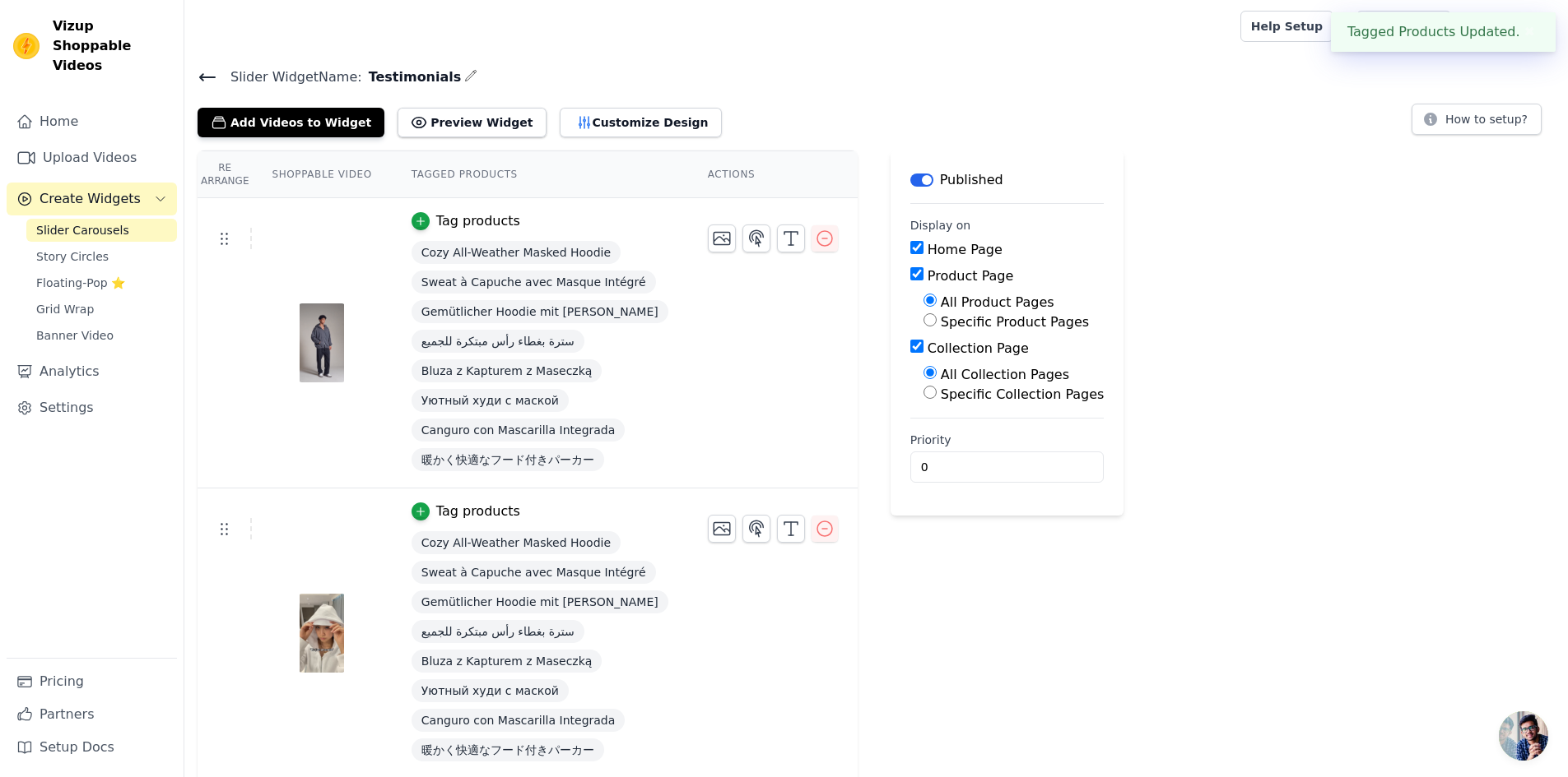
scroll to position [167, 0]
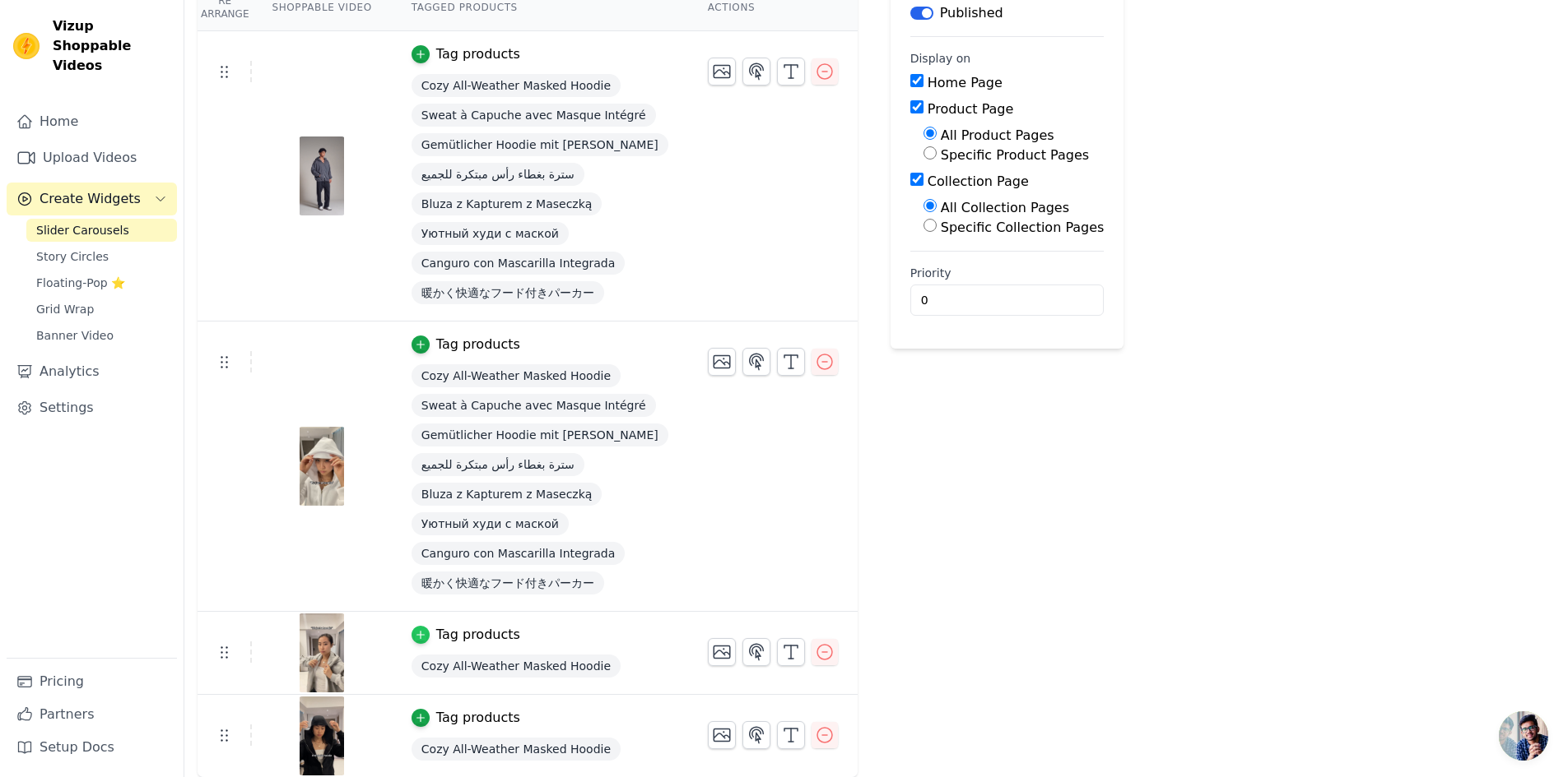
click at [417, 634] on div "button" at bounding box center [421, 634] width 18 height 18
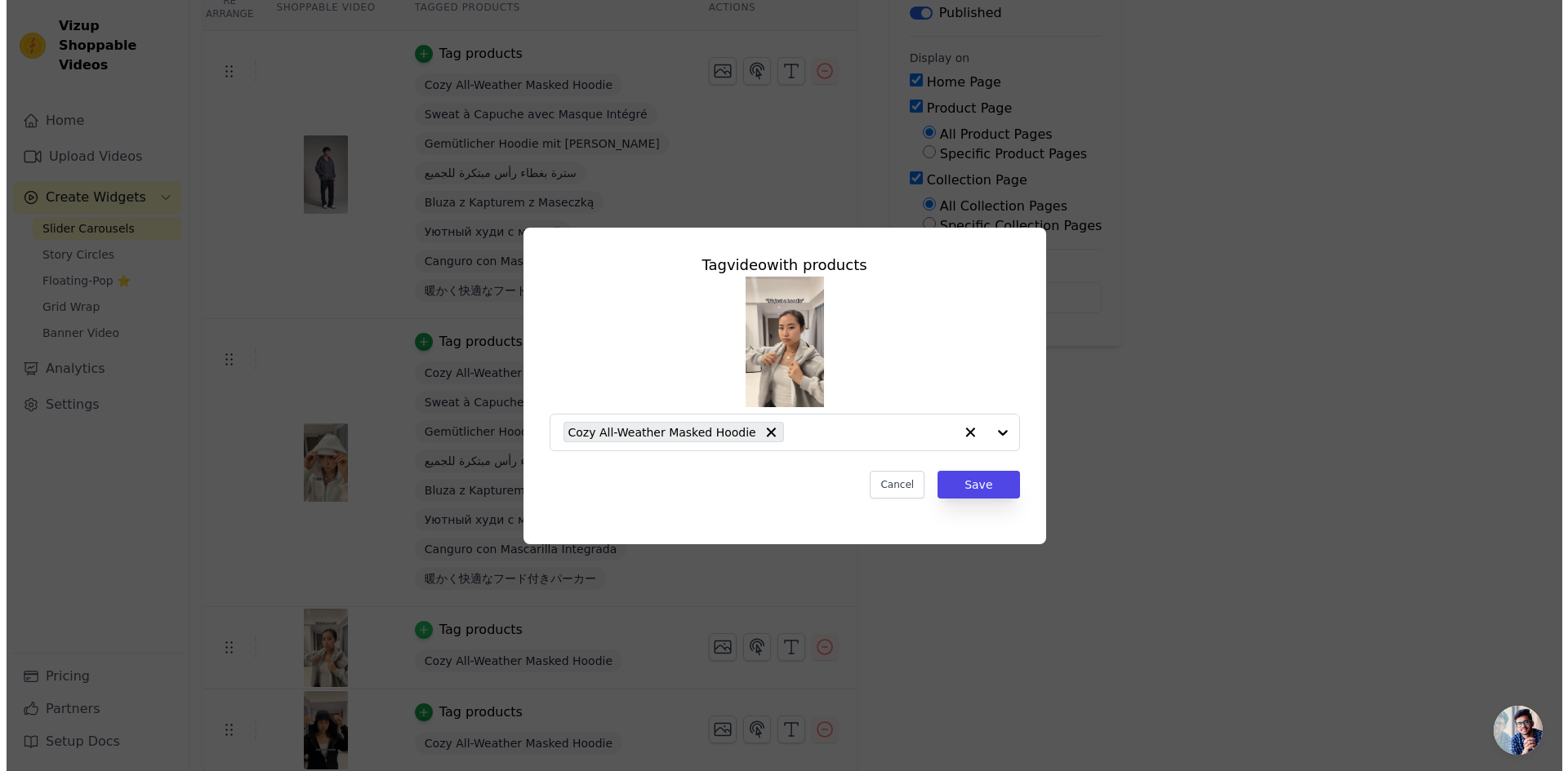
scroll to position [0, 0]
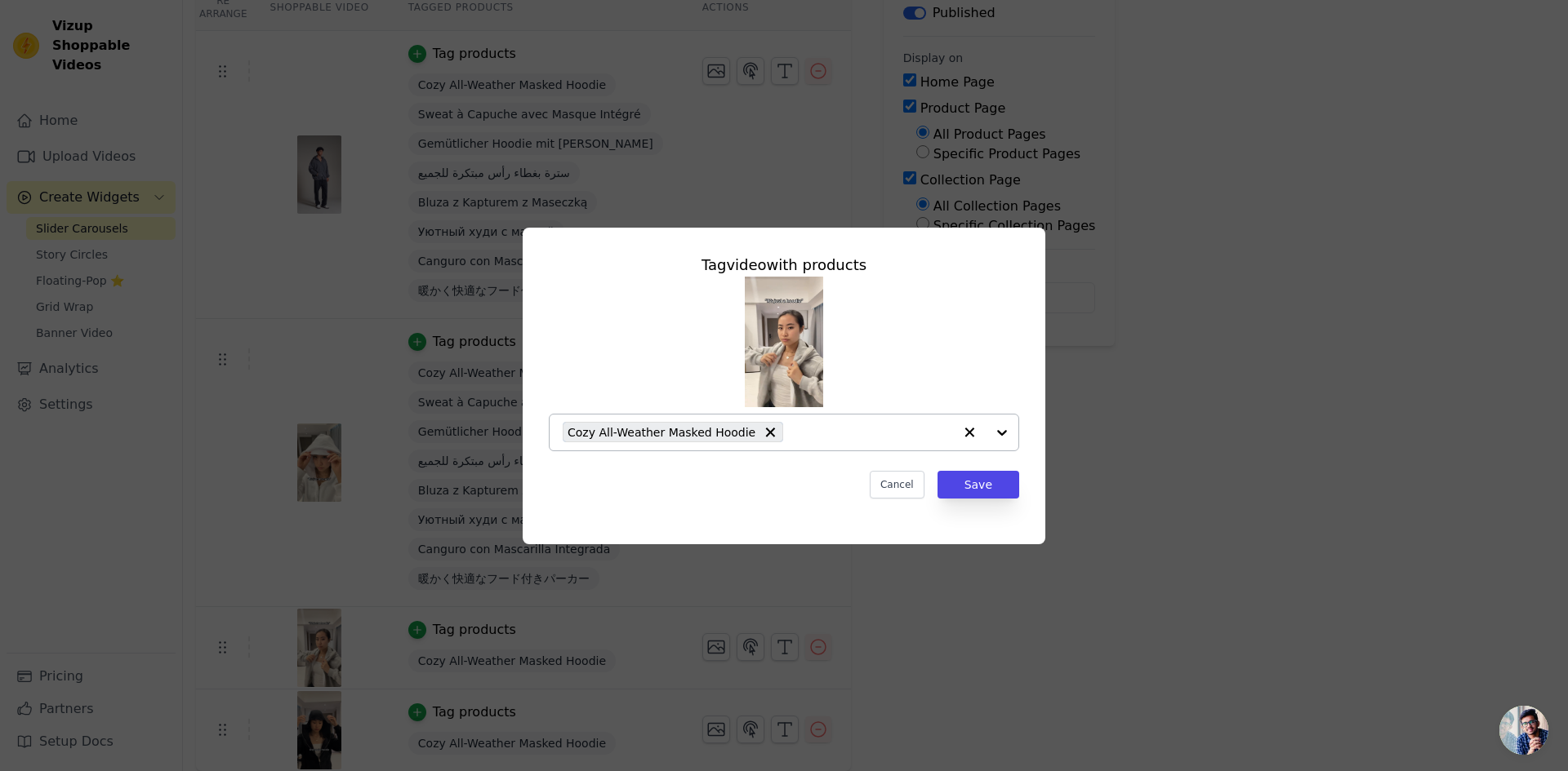
click at [811, 431] on input "text" at bounding box center [872, 433] width 162 height 20
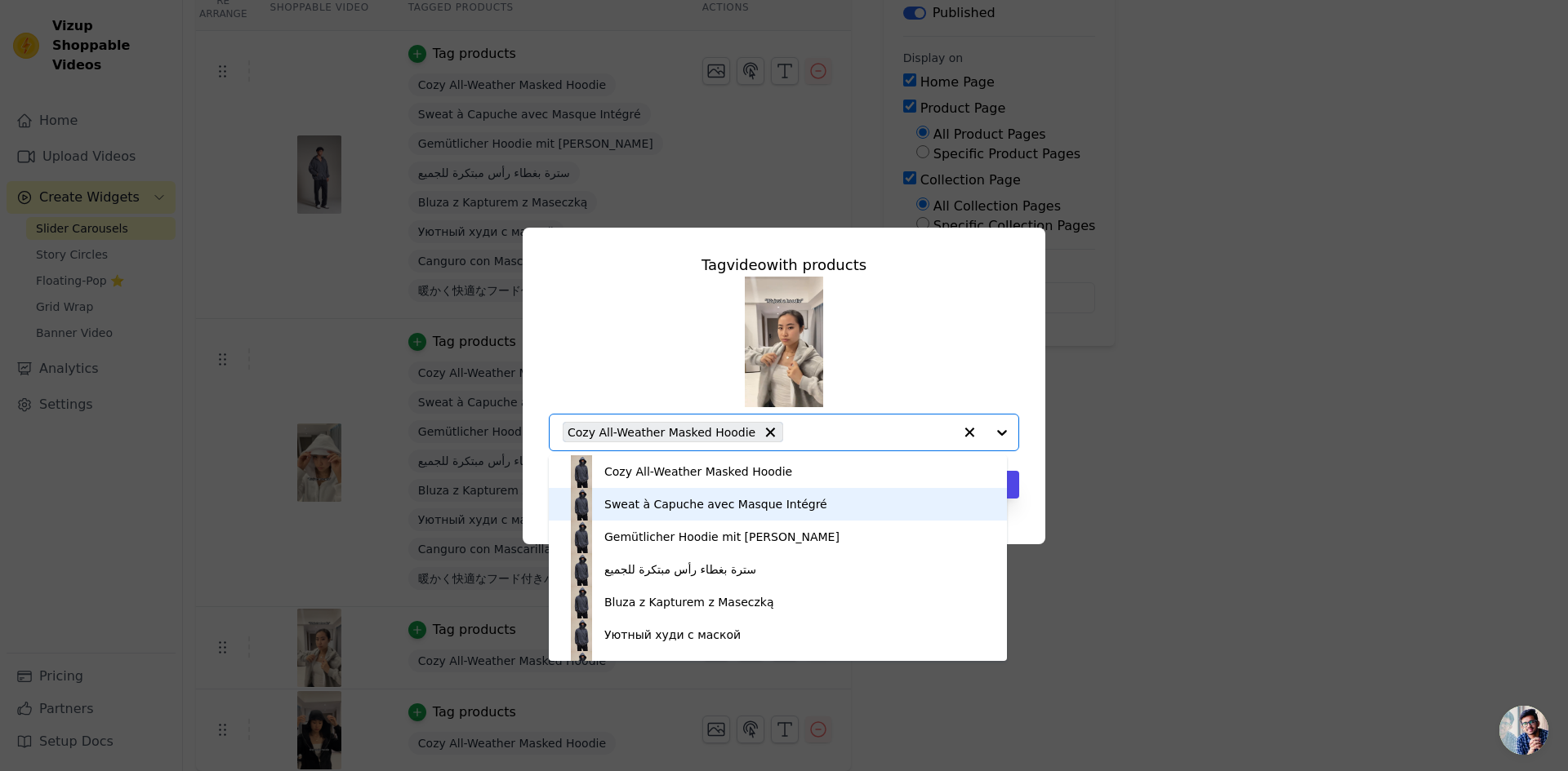
click at [808, 496] on div "Sweat à Capuche avec Masque Intégré" at bounding box center [778, 504] width 425 height 33
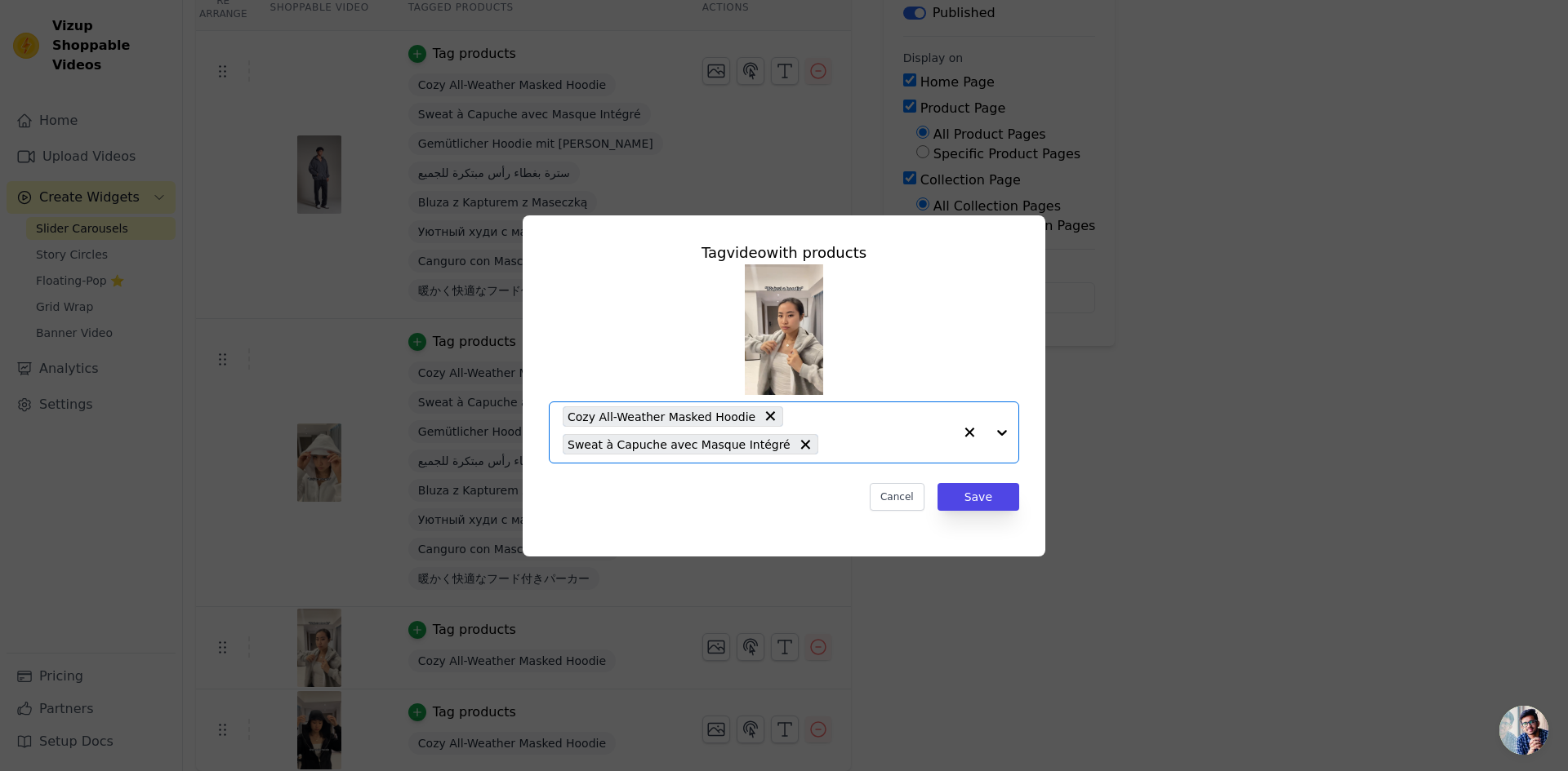
click at [826, 446] on input "text" at bounding box center [889, 445] width 126 height 20
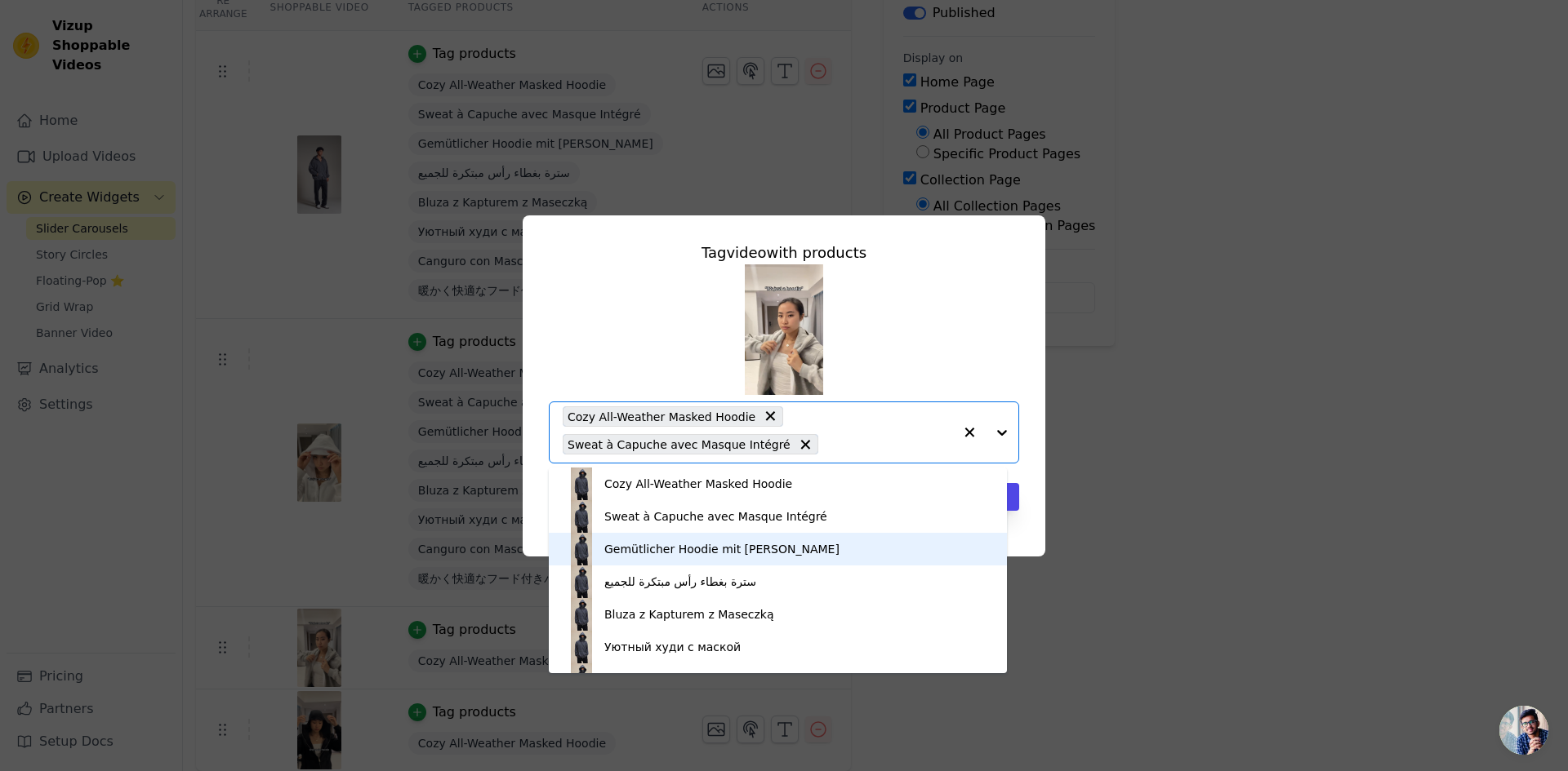
click at [791, 548] on div "Gemütlicher Hoodie mit [PERSON_NAME]" at bounding box center [778, 549] width 425 height 33
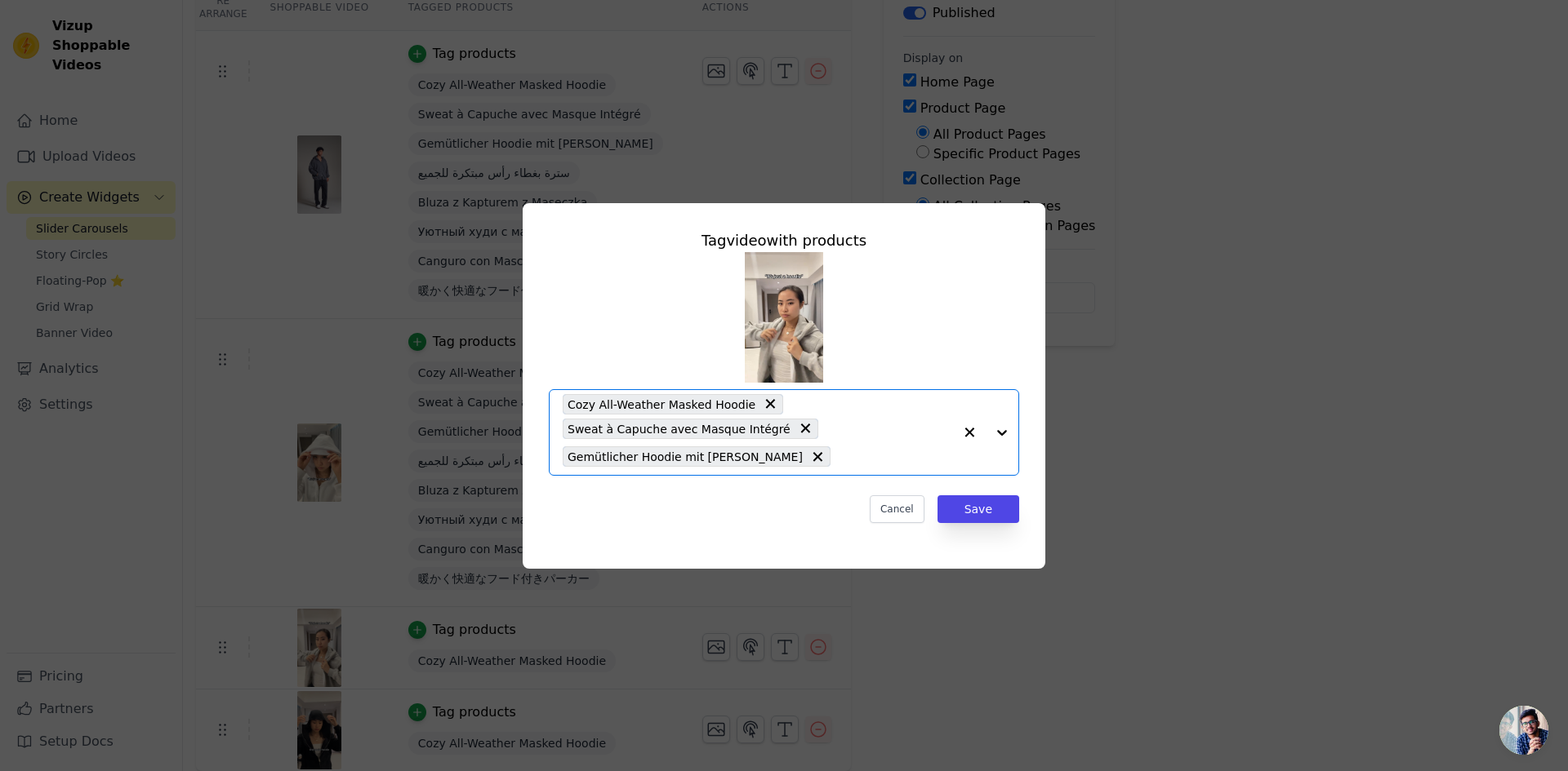
click at [839, 454] on input "text" at bounding box center [896, 457] width 114 height 20
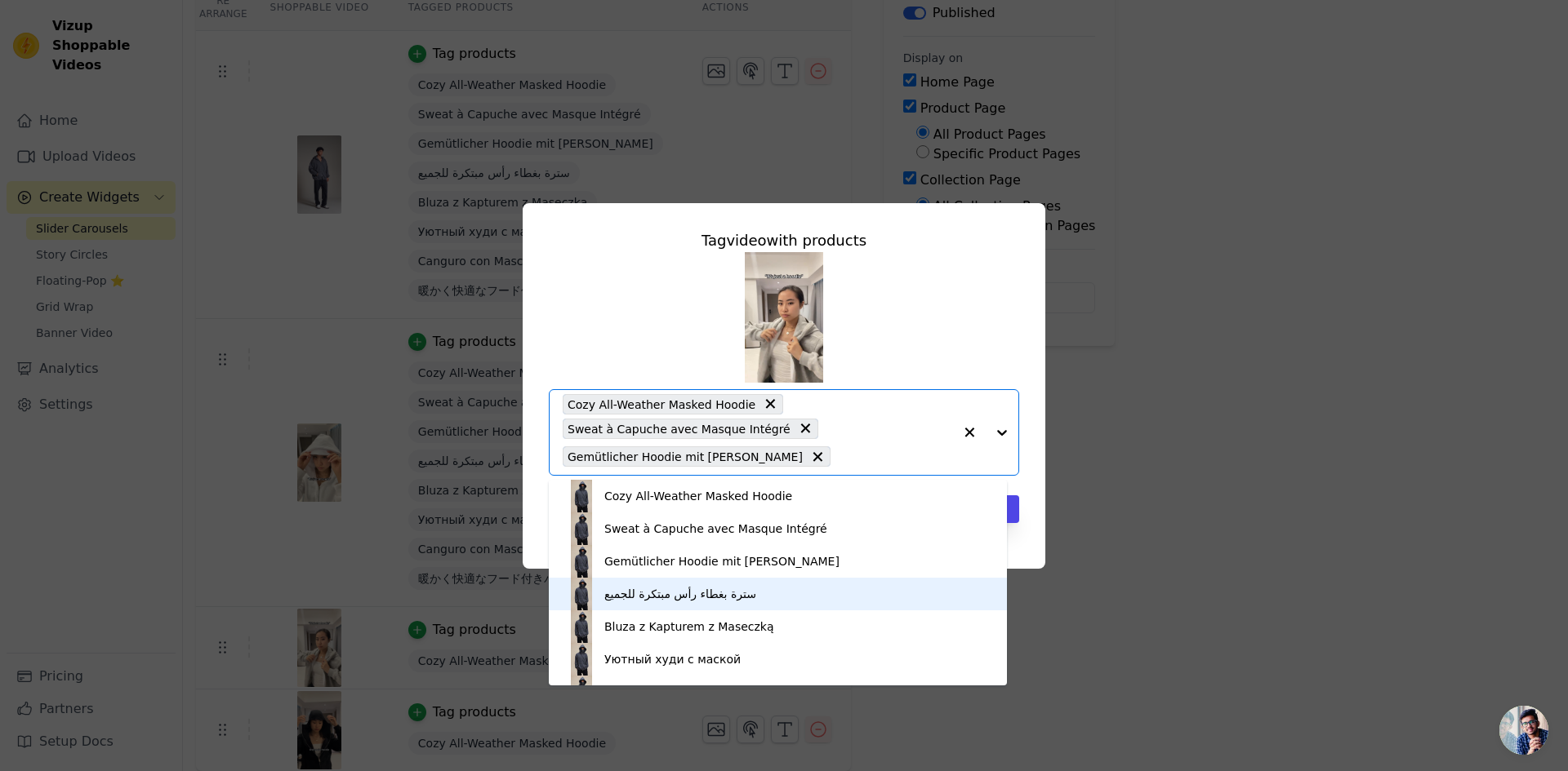
click at [774, 589] on div "سترة بغطاء رأس مبتكرة للجميع" at bounding box center [778, 594] width 425 height 33
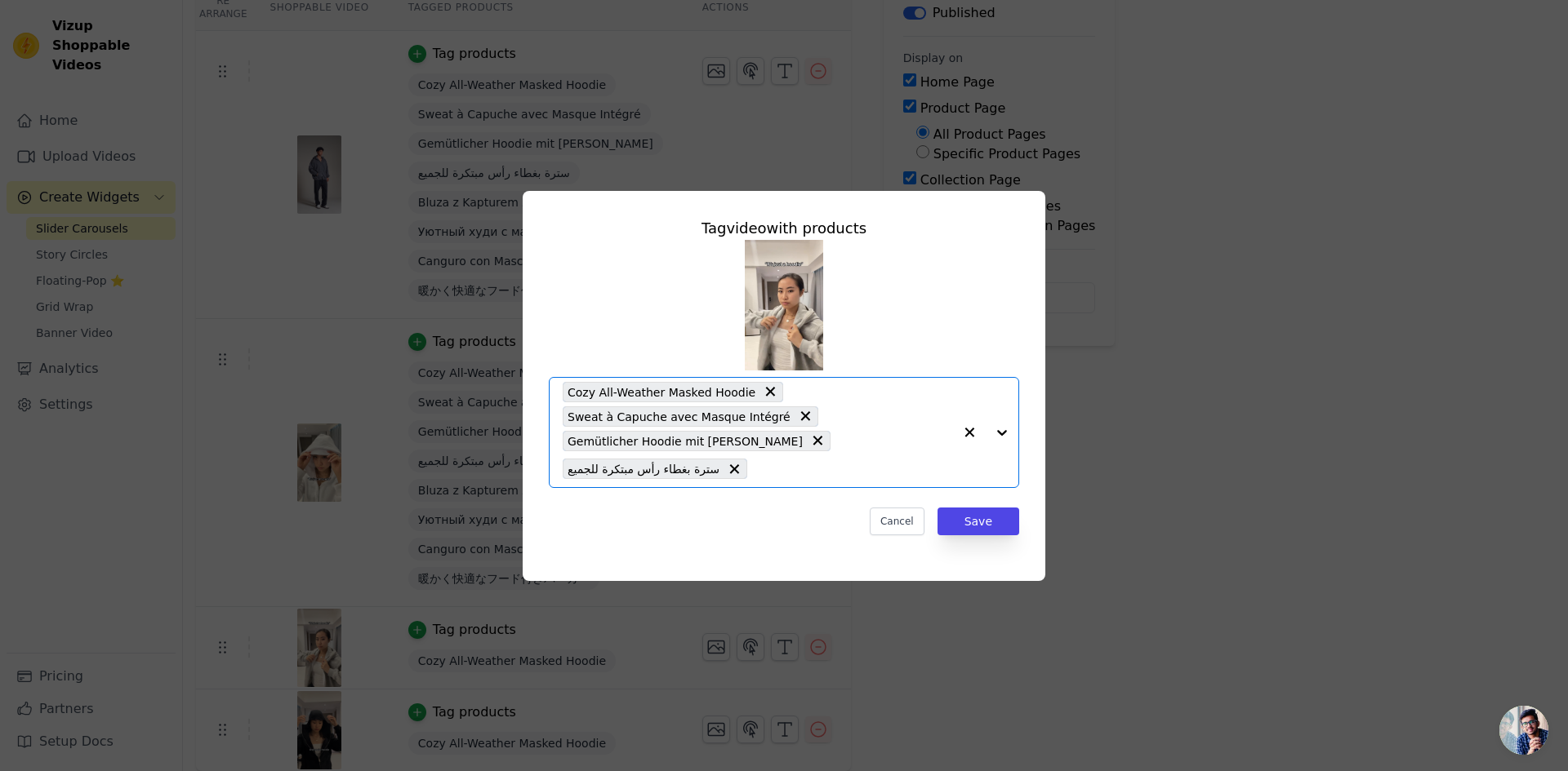
click at [811, 477] on input "text" at bounding box center [854, 469] width 198 height 20
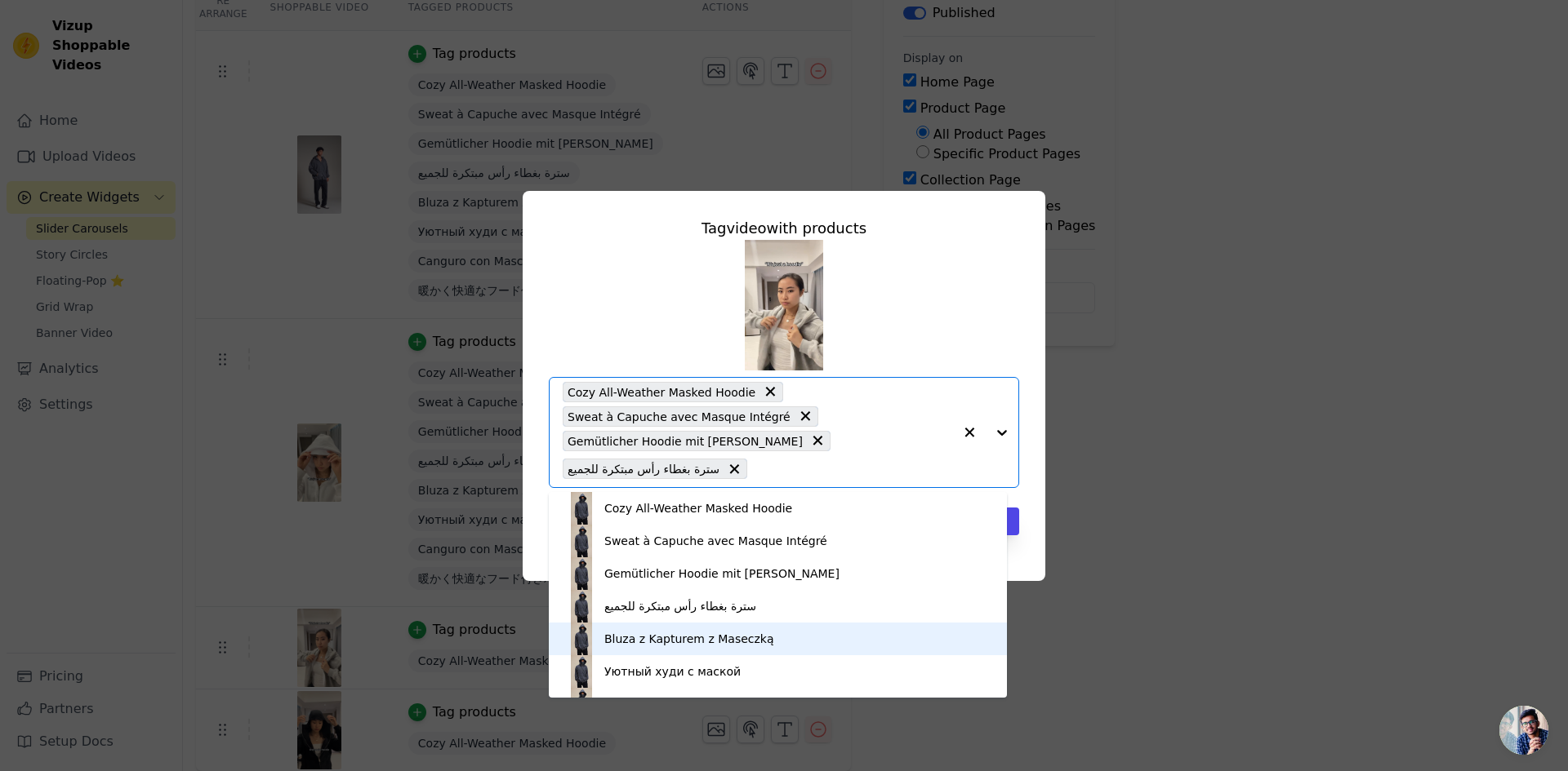
click at [786, 644] on div "Bluza z Kapturem z Maseczką" at bounding box center [778, 639] width 425 height 33
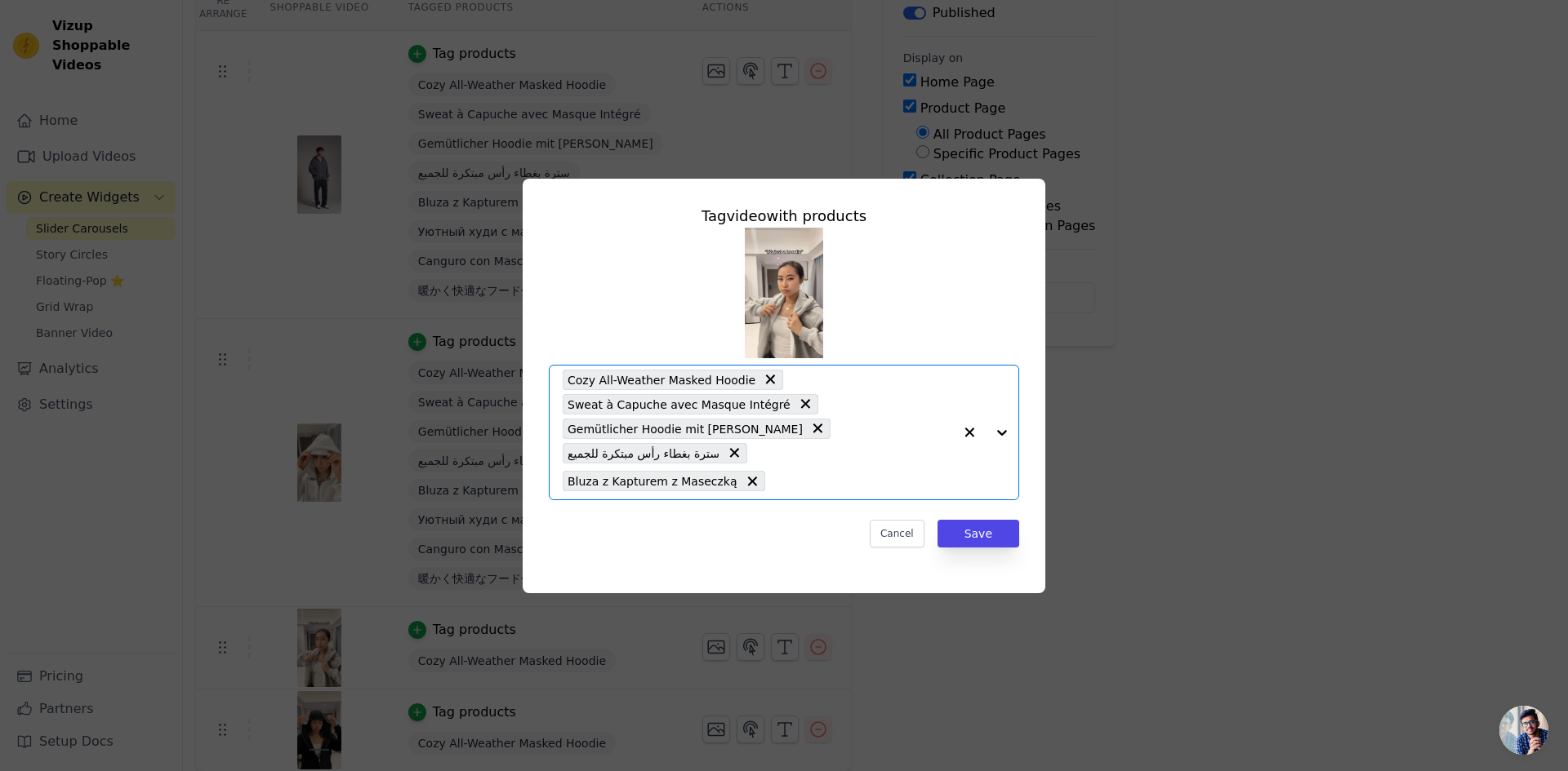
click at [820, 473] on input "text" at bounding box center [863, 481] width 180 height 20
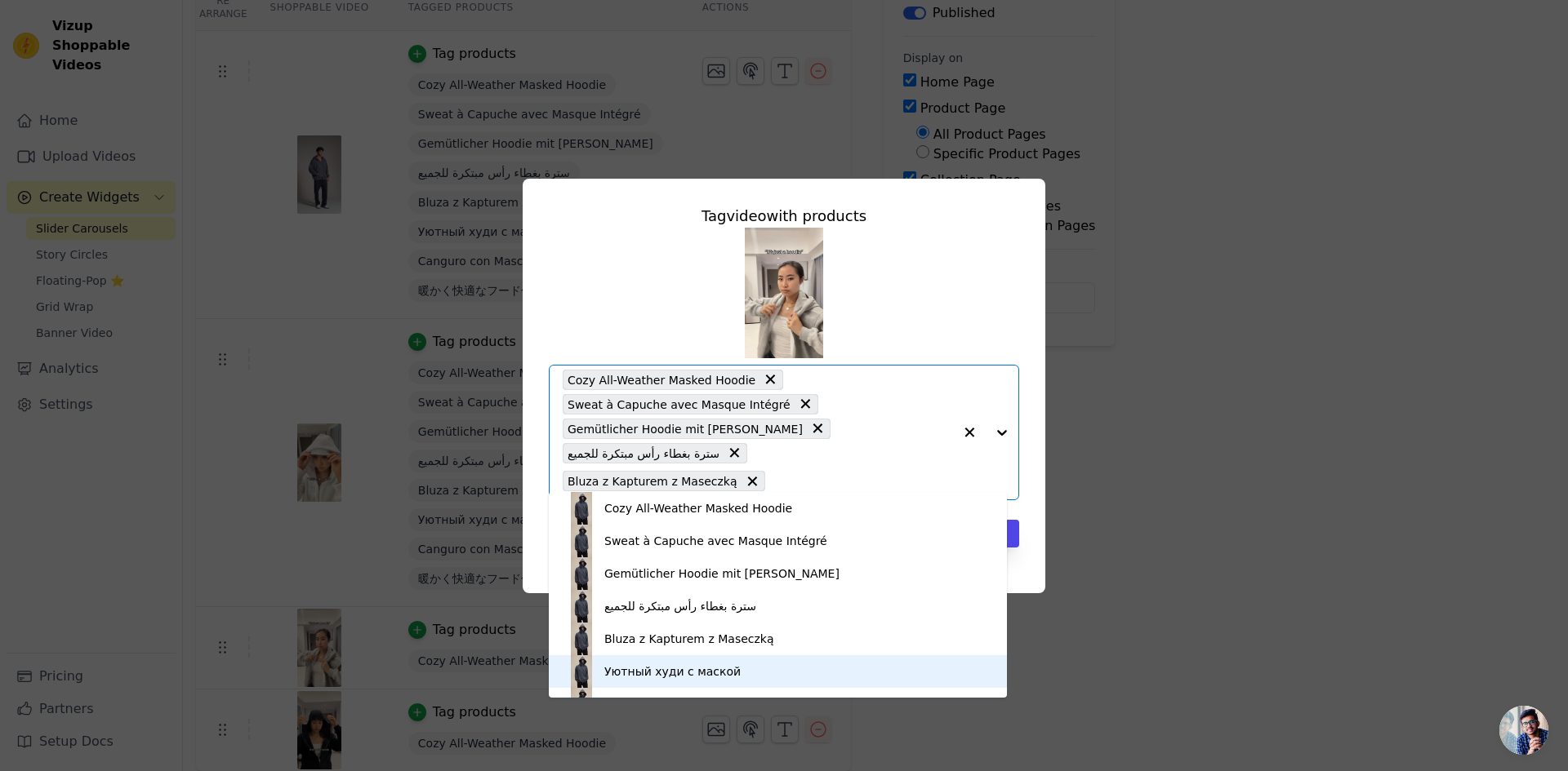
click at [766, 673] on div "Уютный худи с маской" at bounding box center [778, 672] width 425 height 33
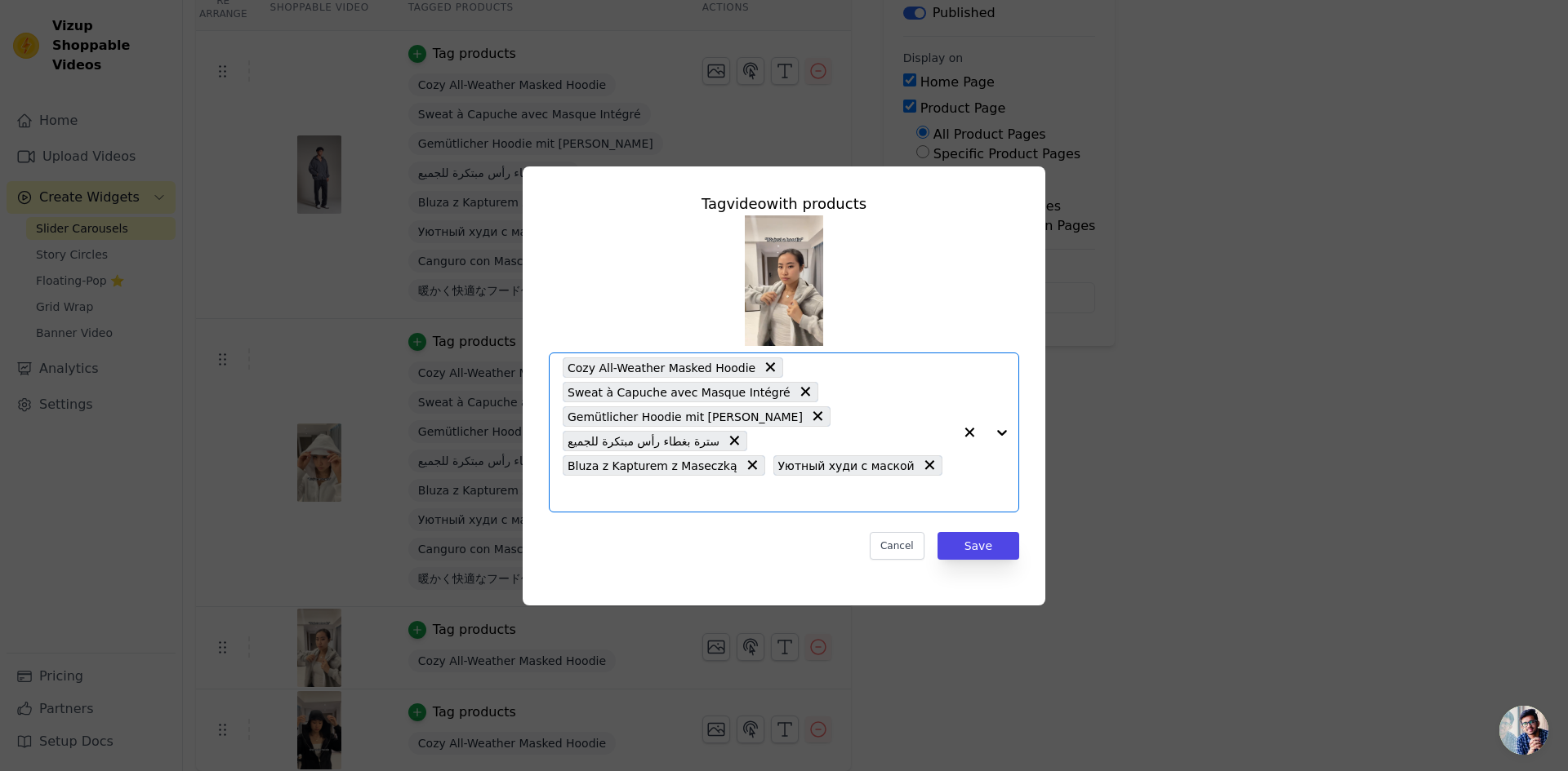
click at [936, 483] on input "text" at bounding box center [758, 493] width 390 height 20
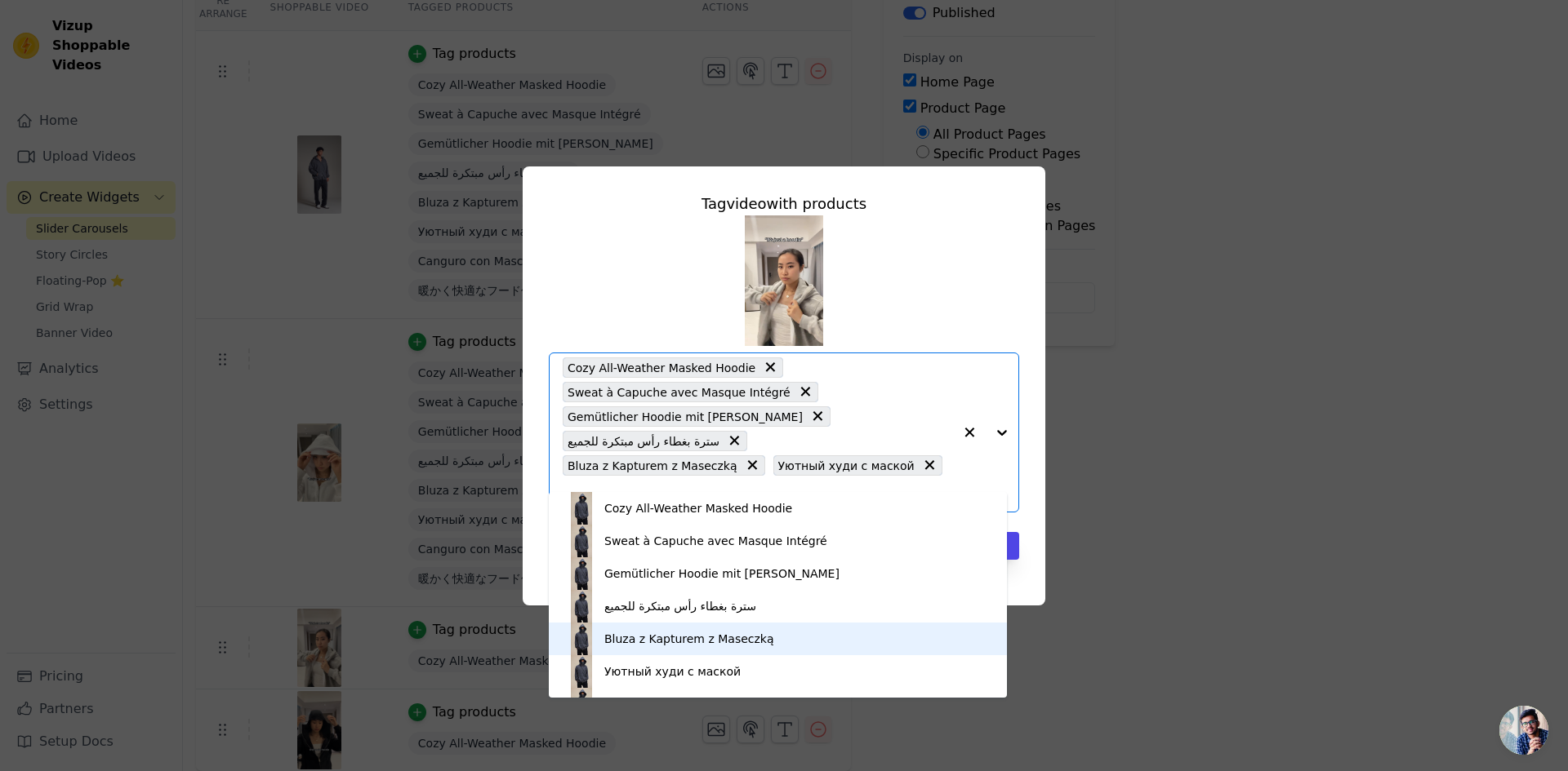
scroll to position [60, 0]
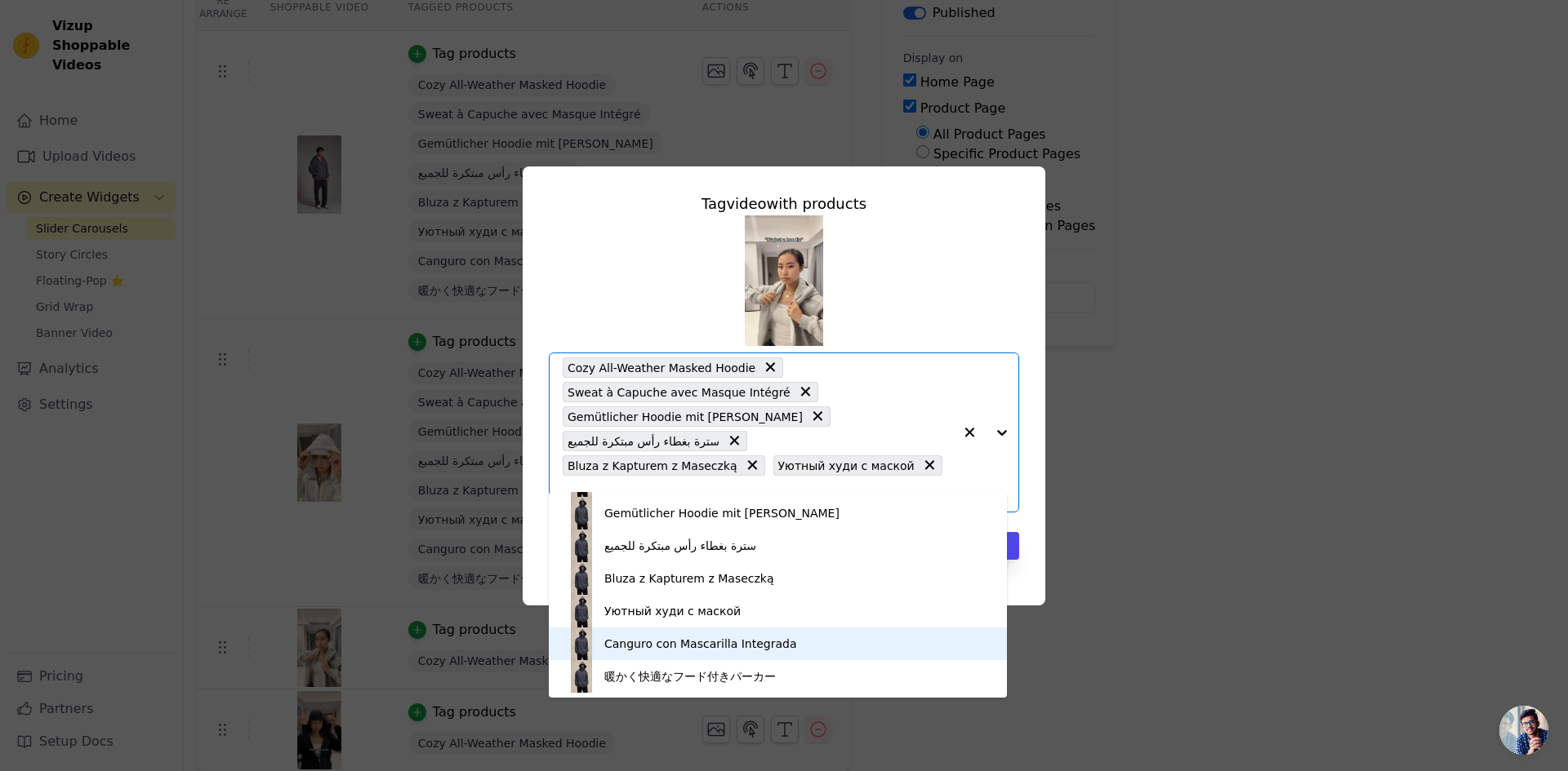
click at [820, 647] on div "Canguro con Mascarilla Integrada" at bounding box center [778, 644] width 425 height 33
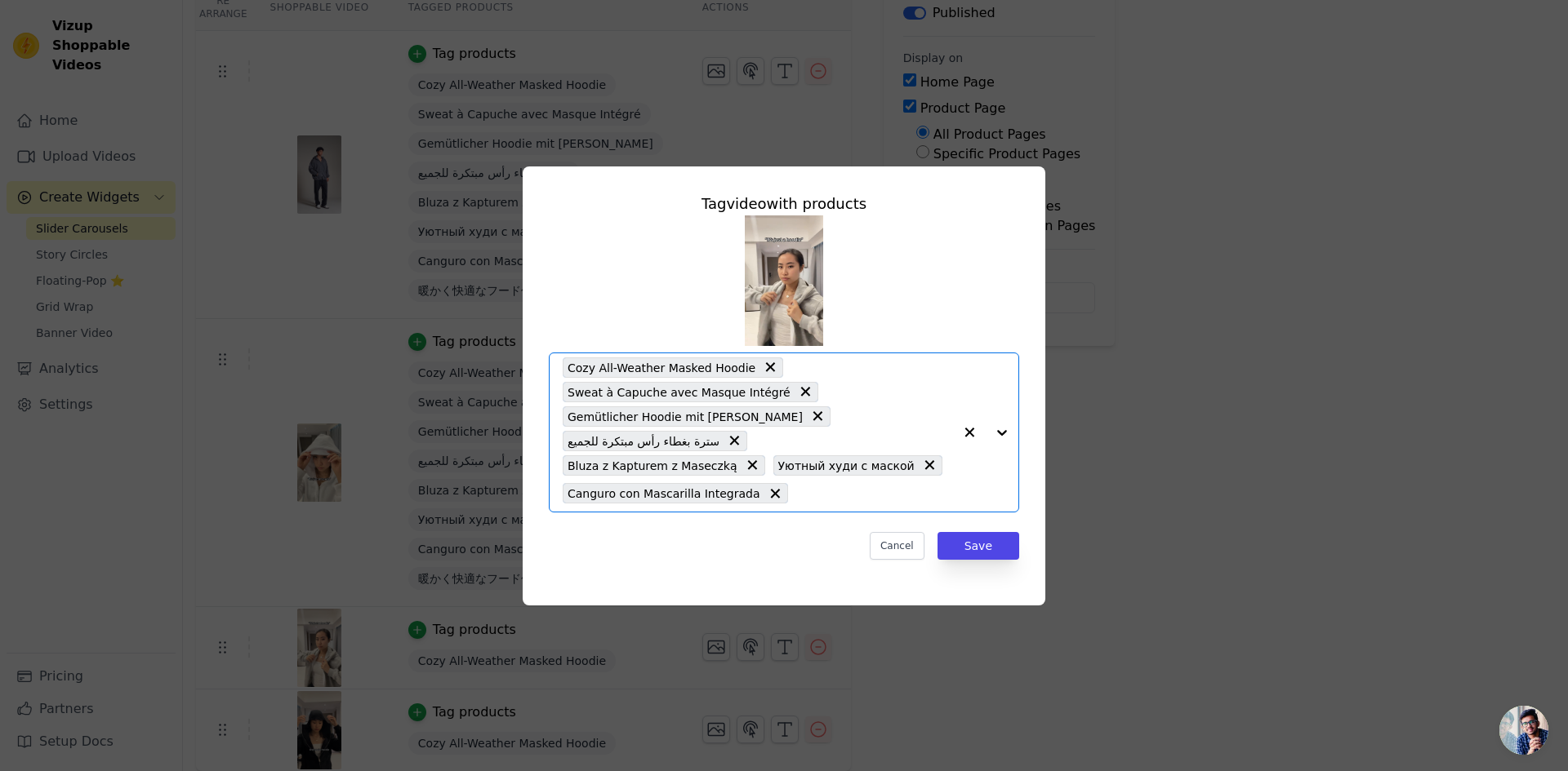
click at [857, 483] on input "text" at bounding box center [874, 493] width 156 height 20
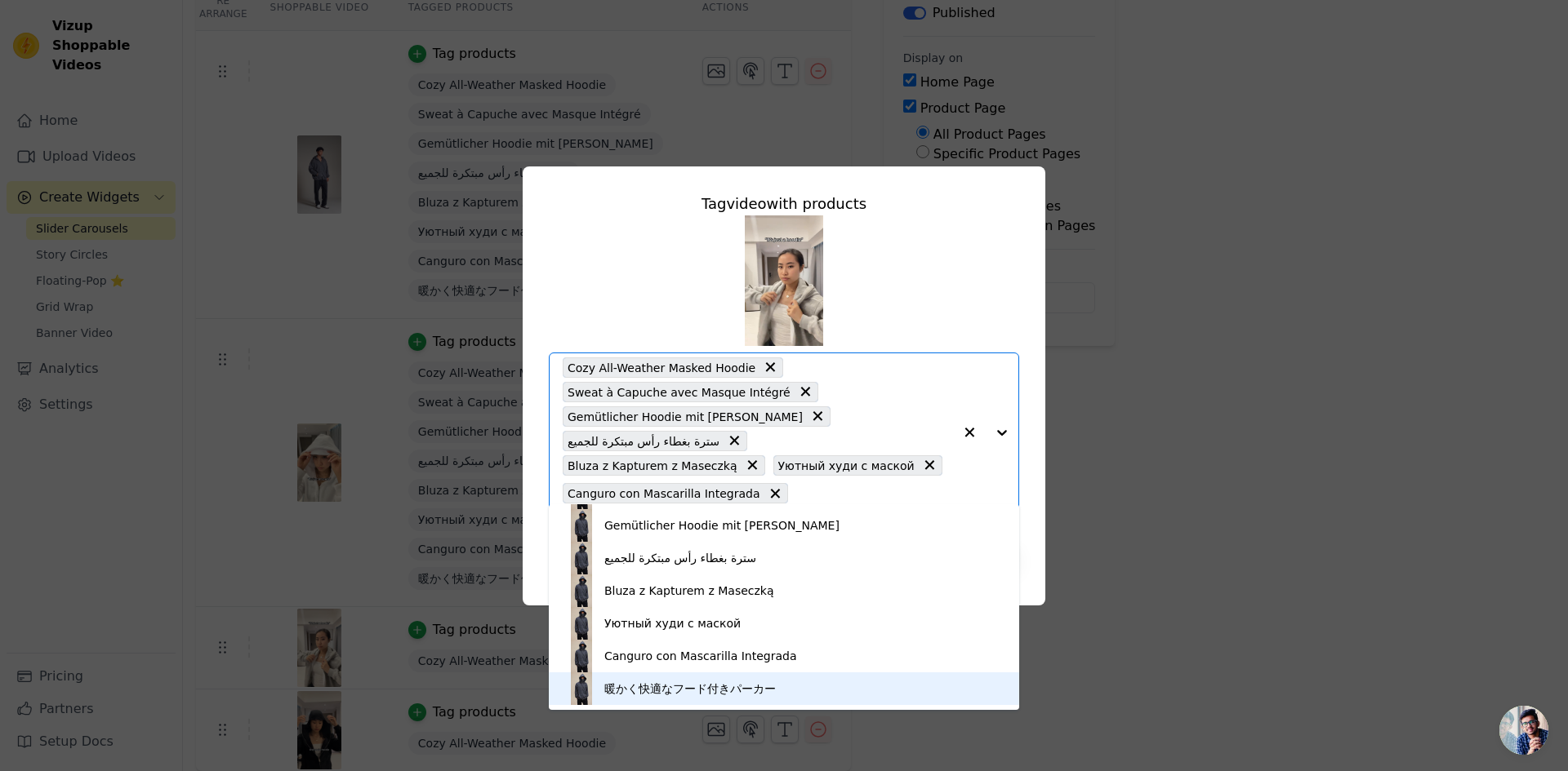
click at [776, 692] on div "暖かく快適なフード付きパーカー" at bounding box center [784, 689] width 438 height 33
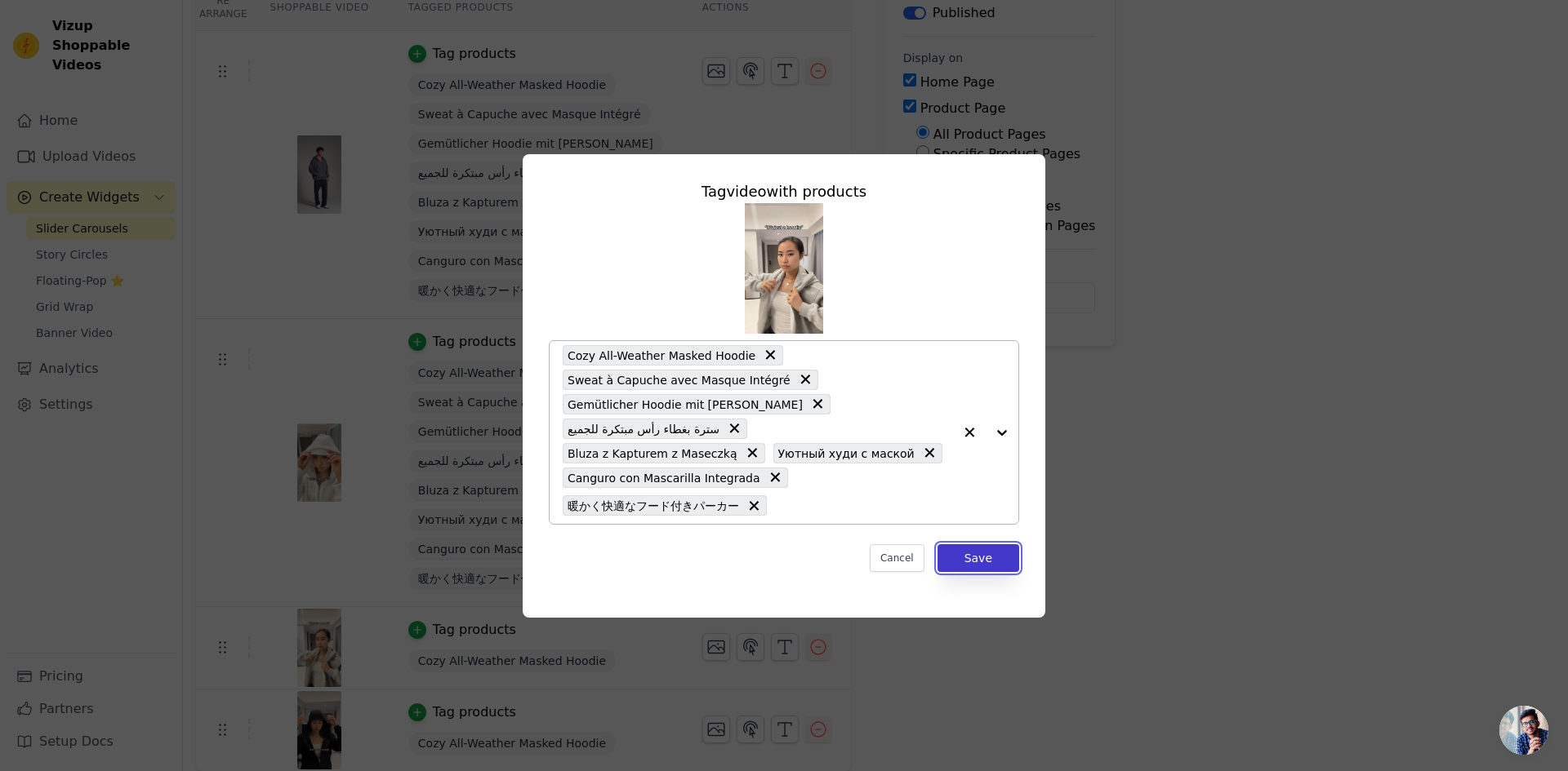
click at [993, 544] on button "Save" at bounding box center [978, 558] width 82 height 28
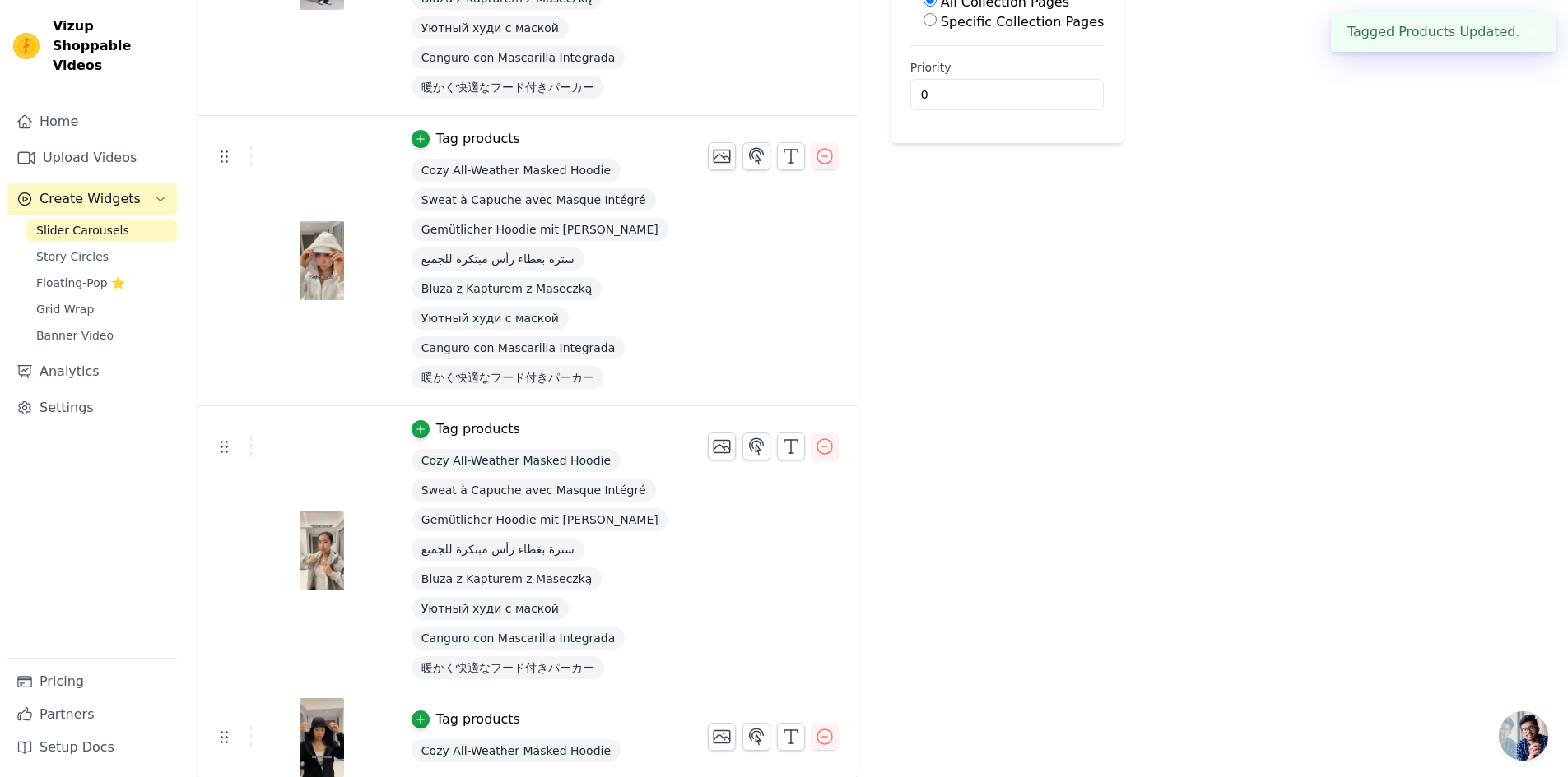
scroll to position [374, 0]
click at [414, 716] on icon "button" at bounding box center [420, 717] width 11 height 11
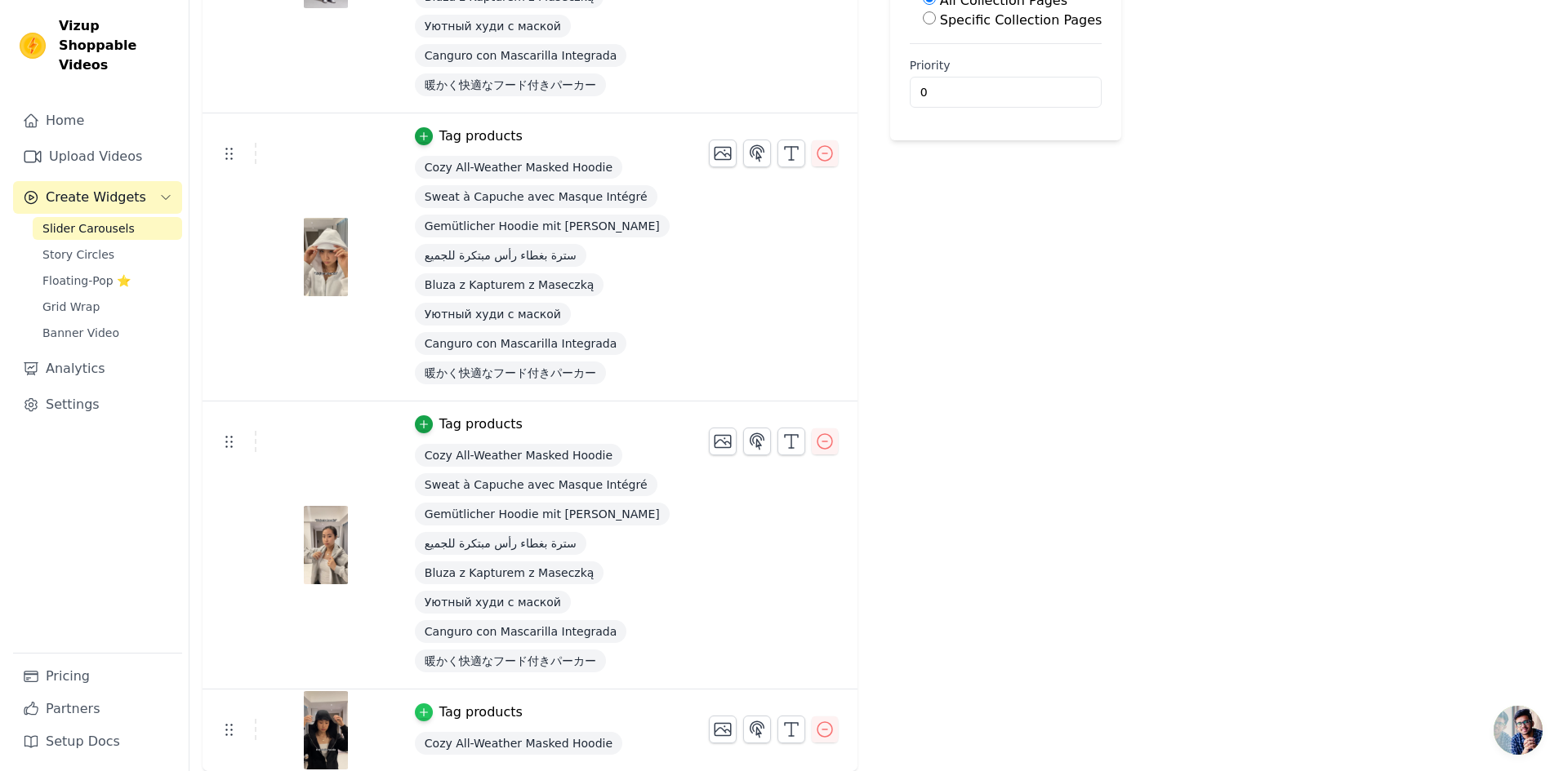
scroll to position [0, 0]
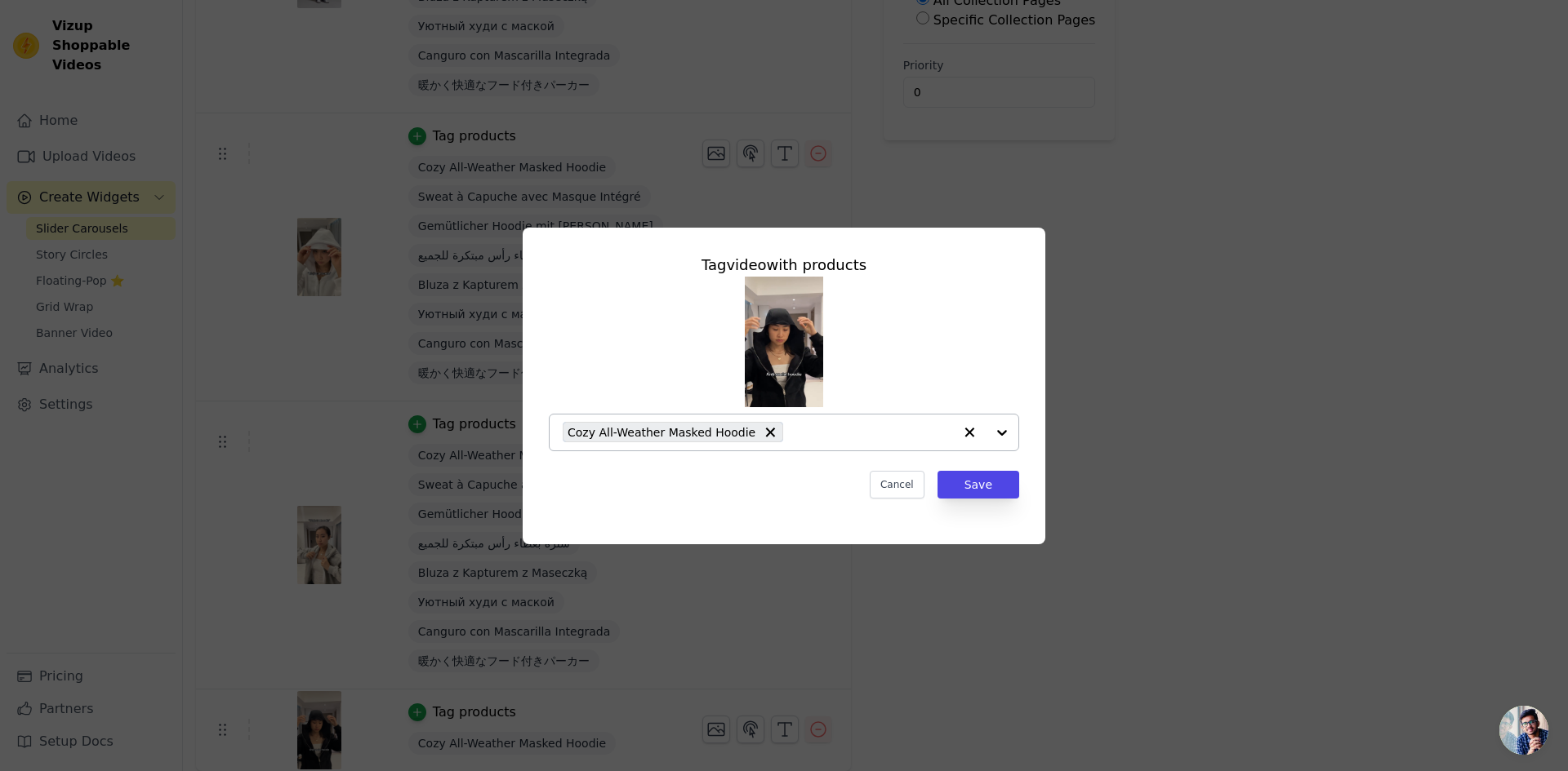
click at [791, 438] on input "text" at bounding box center [872, 433] width 162 height 20
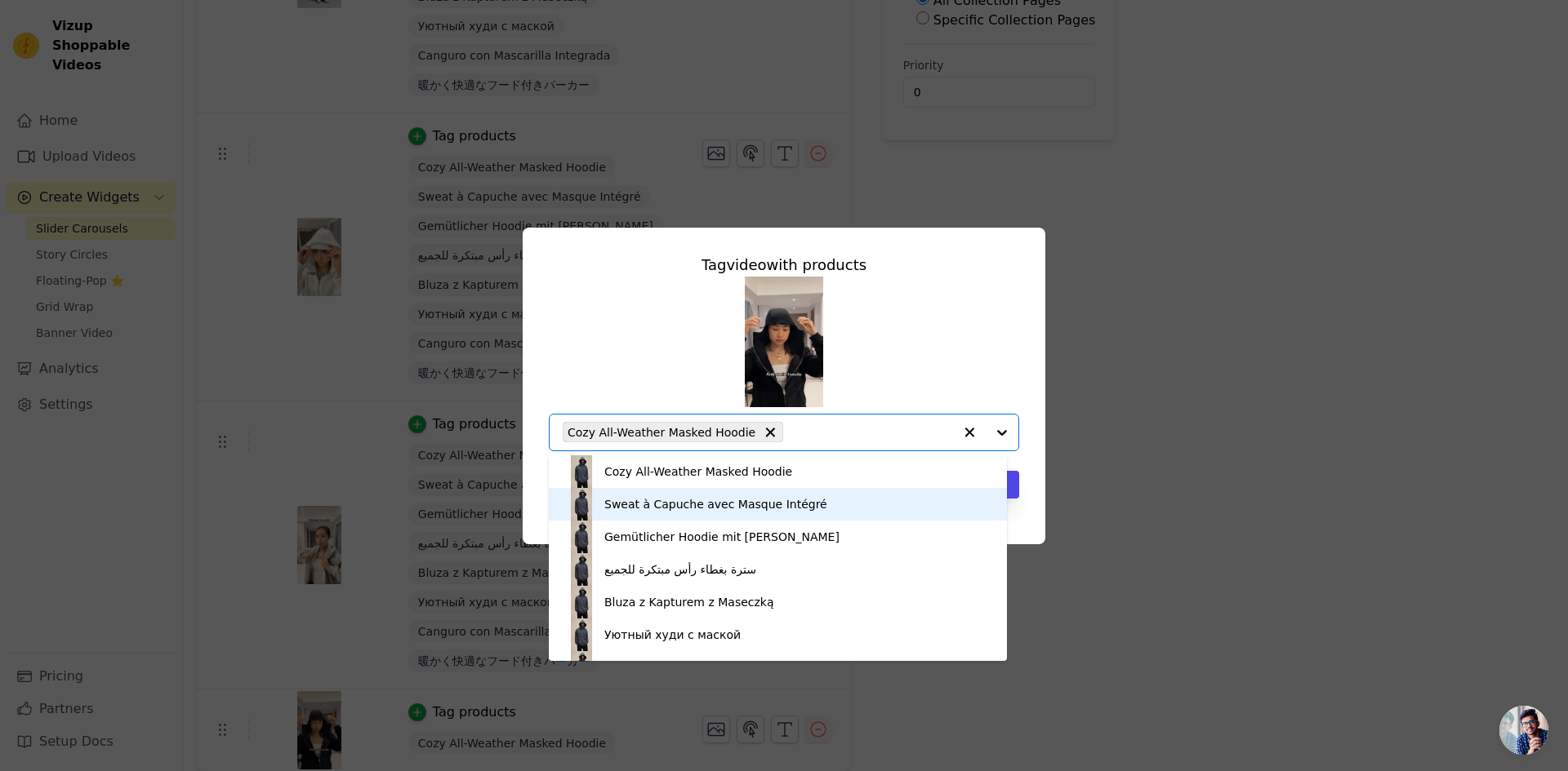
click at [762, 496] on div "Sweat à Capuche avec Masque Intégré" at bounding box center [715, 504] width 223 height 16
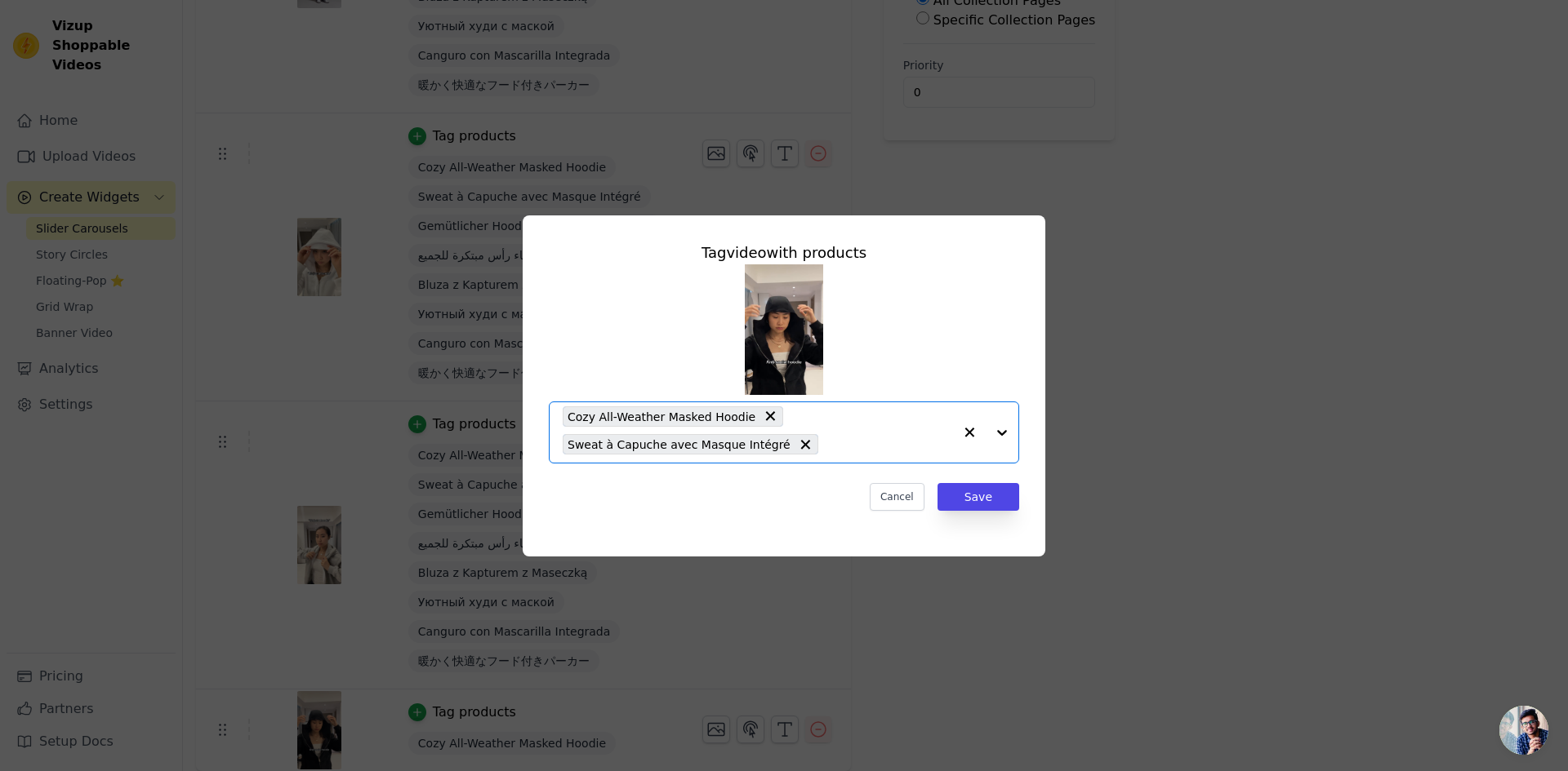
click at [818, 456] on div "Cozy All-Weather Masked Hoodie Sweat à Capuche avec Masque Intégré" at bounding box center [758, 433] width 390 height 60
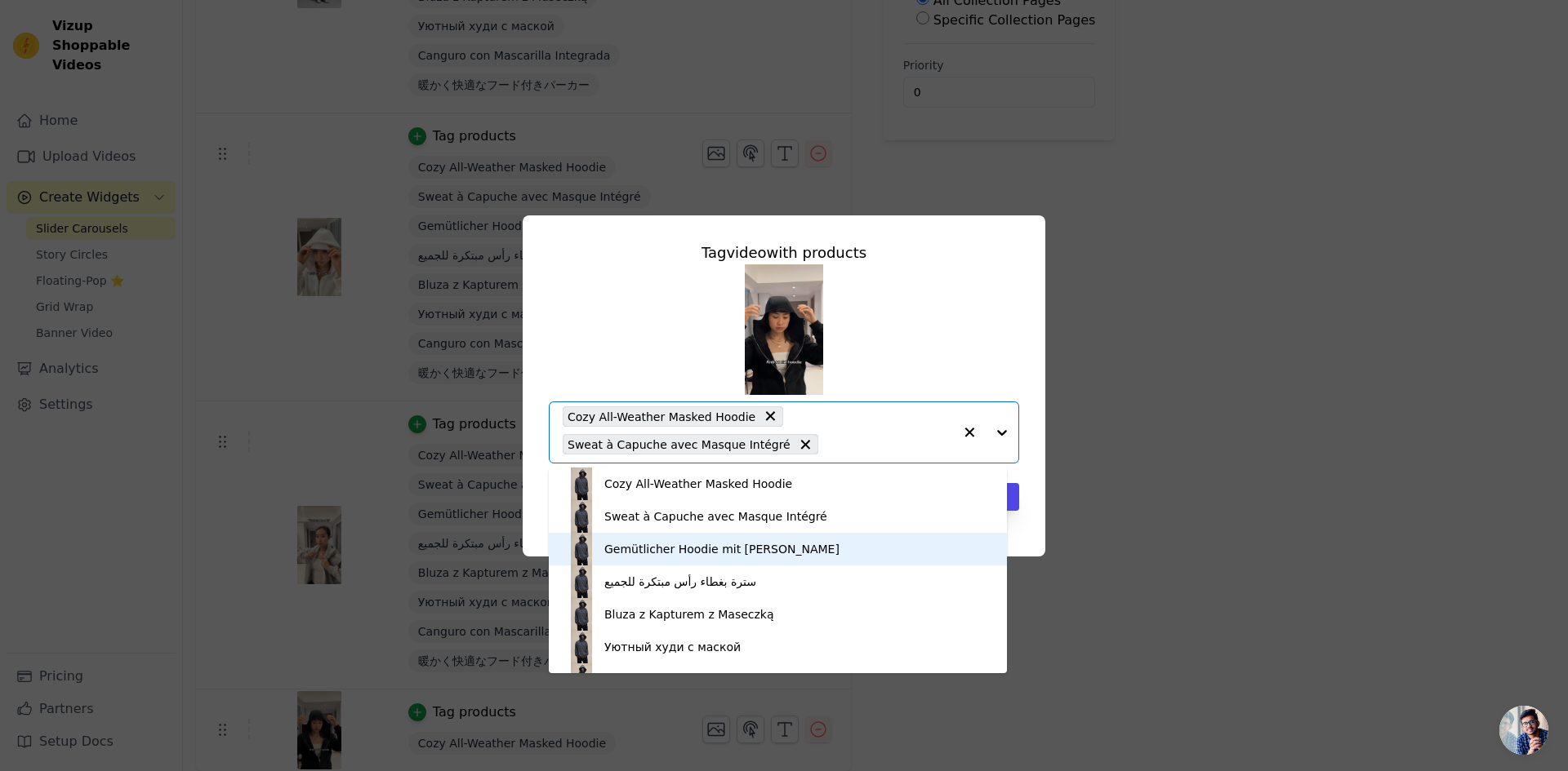
click at [788, 539] on div "Gemütlicher Hoodie mit [PERSON_NAME]" at bounding box center [778, 549] width 425 height 33
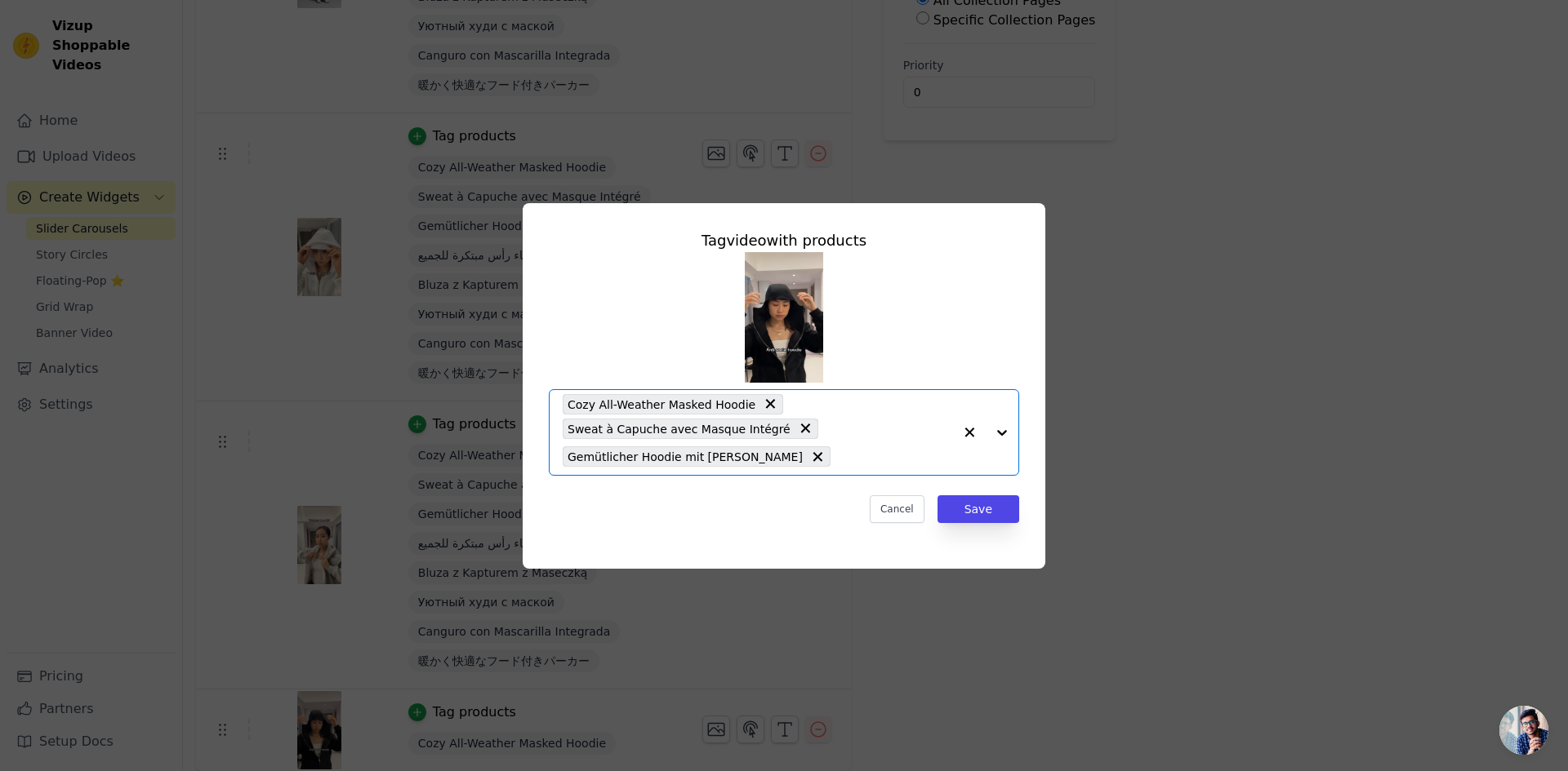
click at [839, 460] on input "text" at bounding box center [896, 457] width 114 height 20
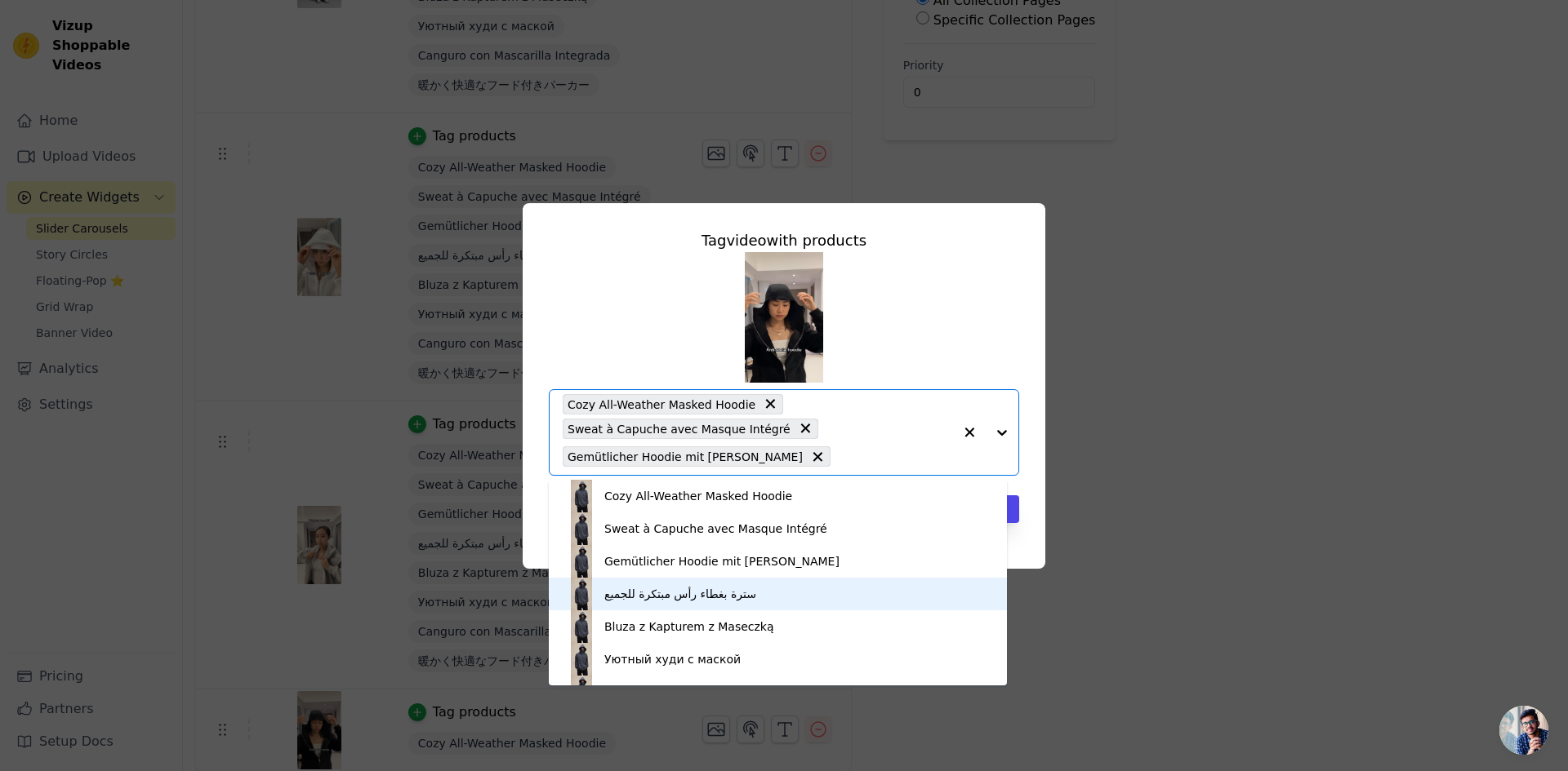
click at [785, 591] on div "سترة بغطاء رأس مبتكرة للجميع" at bounding box center [778, 594] width 425 height 33
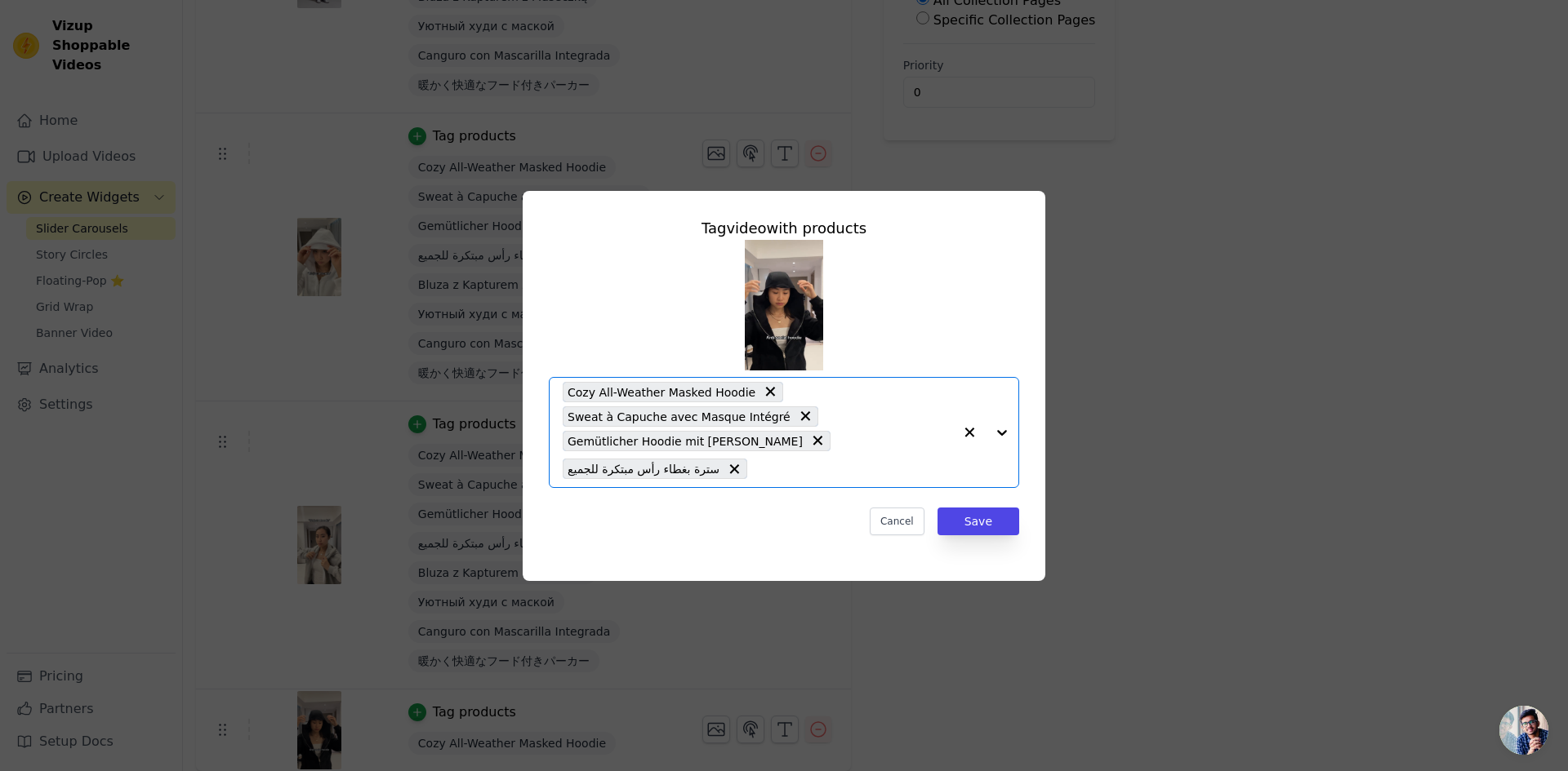
click at [829, 471] on input "text" at bounding box center [854, 469] width 198 height 20
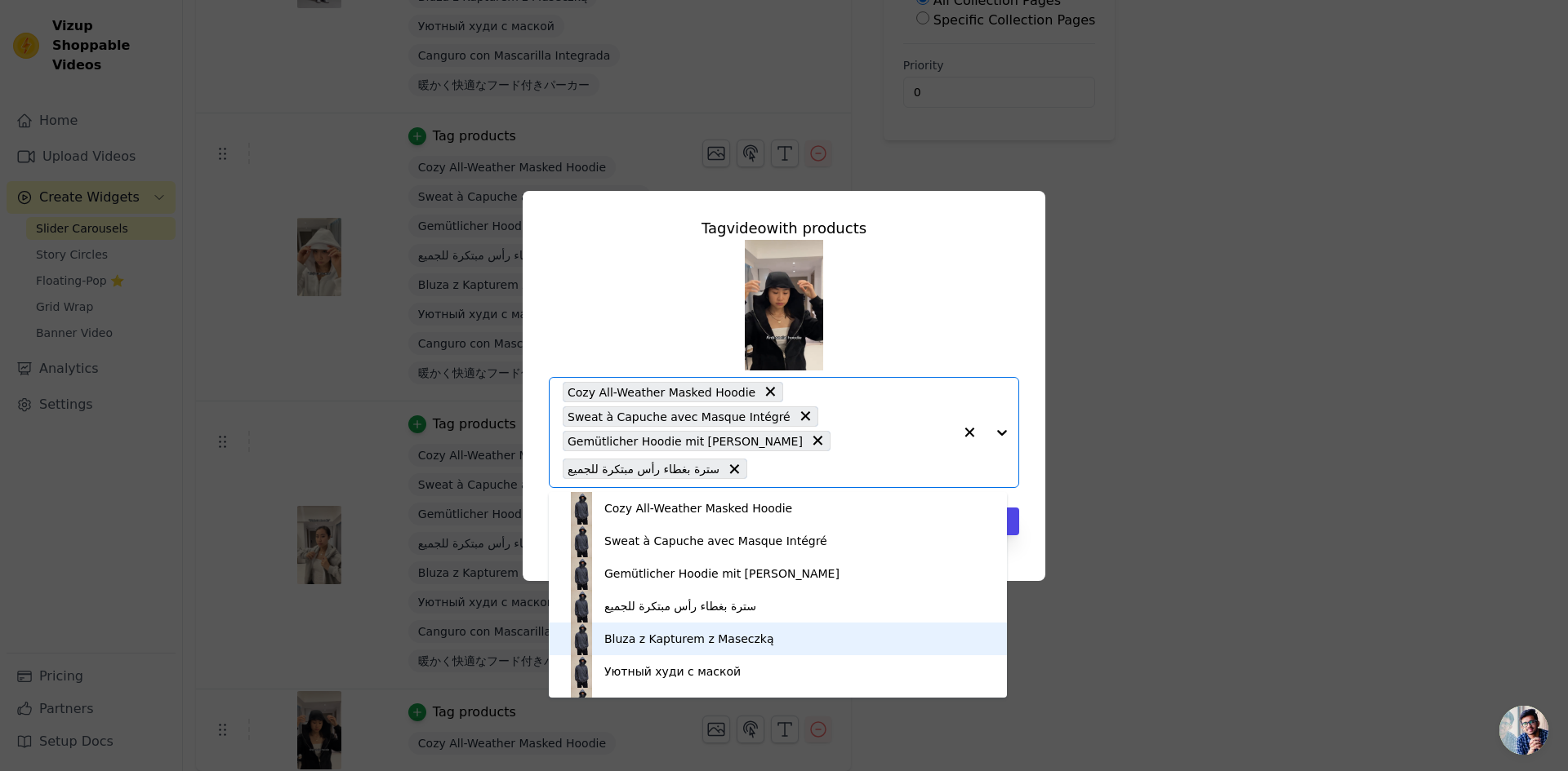
click at [785, 626] on div "Bluza z Kapturem z Maseczką" at bounding box center [778, 639] width 425 height 33
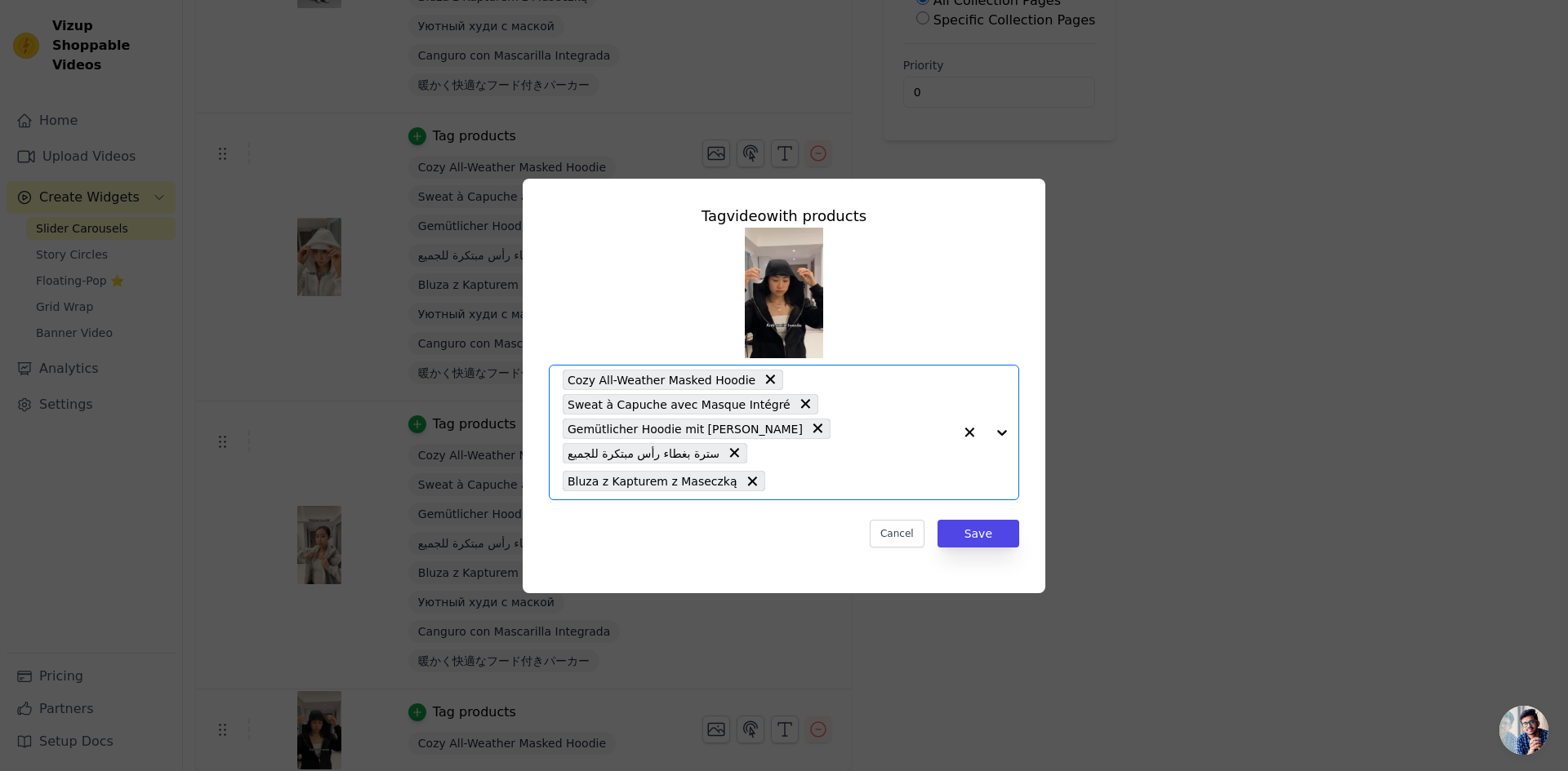
click at [773, 474] on input "text" at bounding box center [863, 481] width 180 height 20
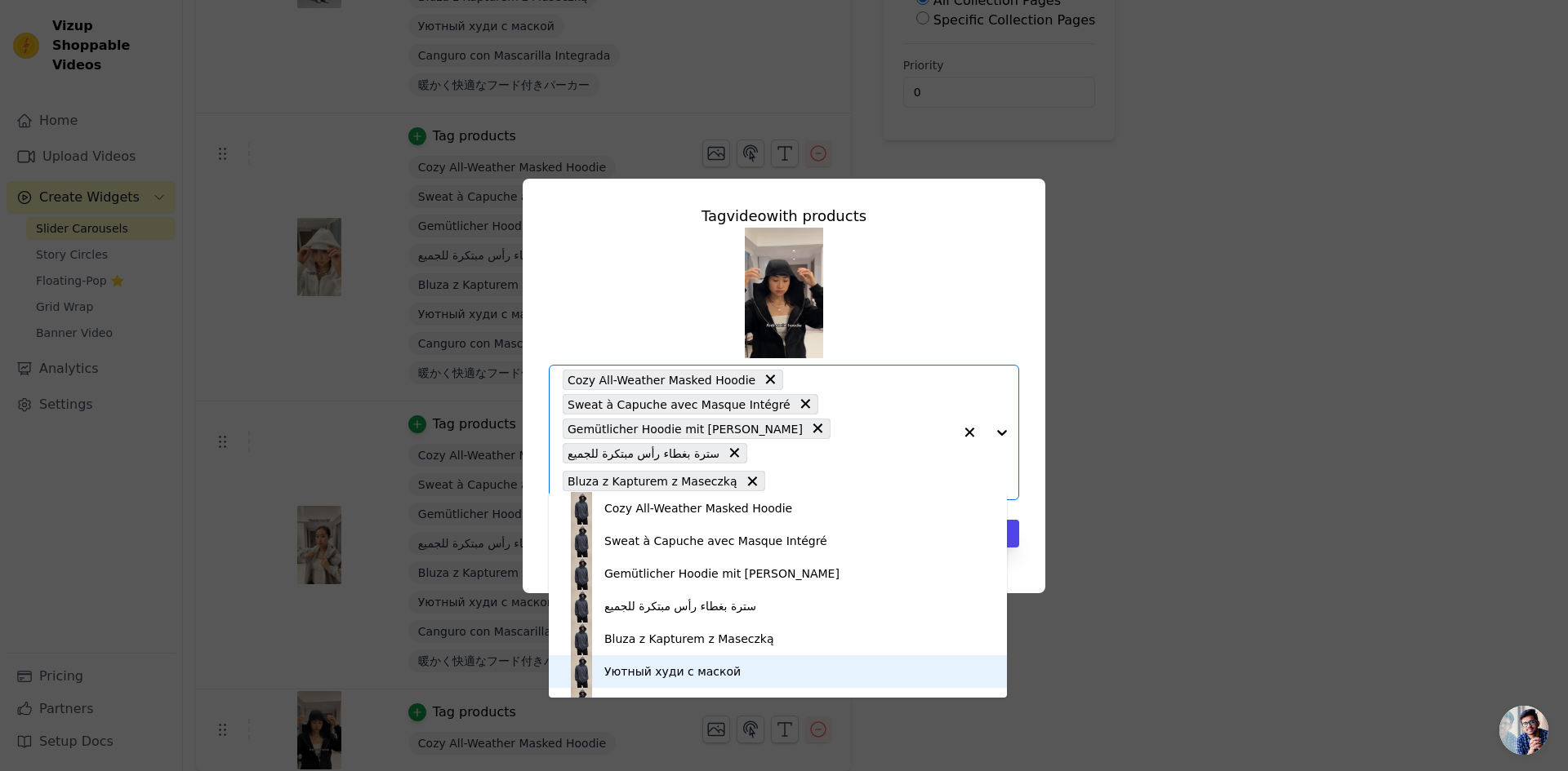
click at [741, 664] on div "Уютный худи с маской" at bounding box center [778, 672] width 425 height 33
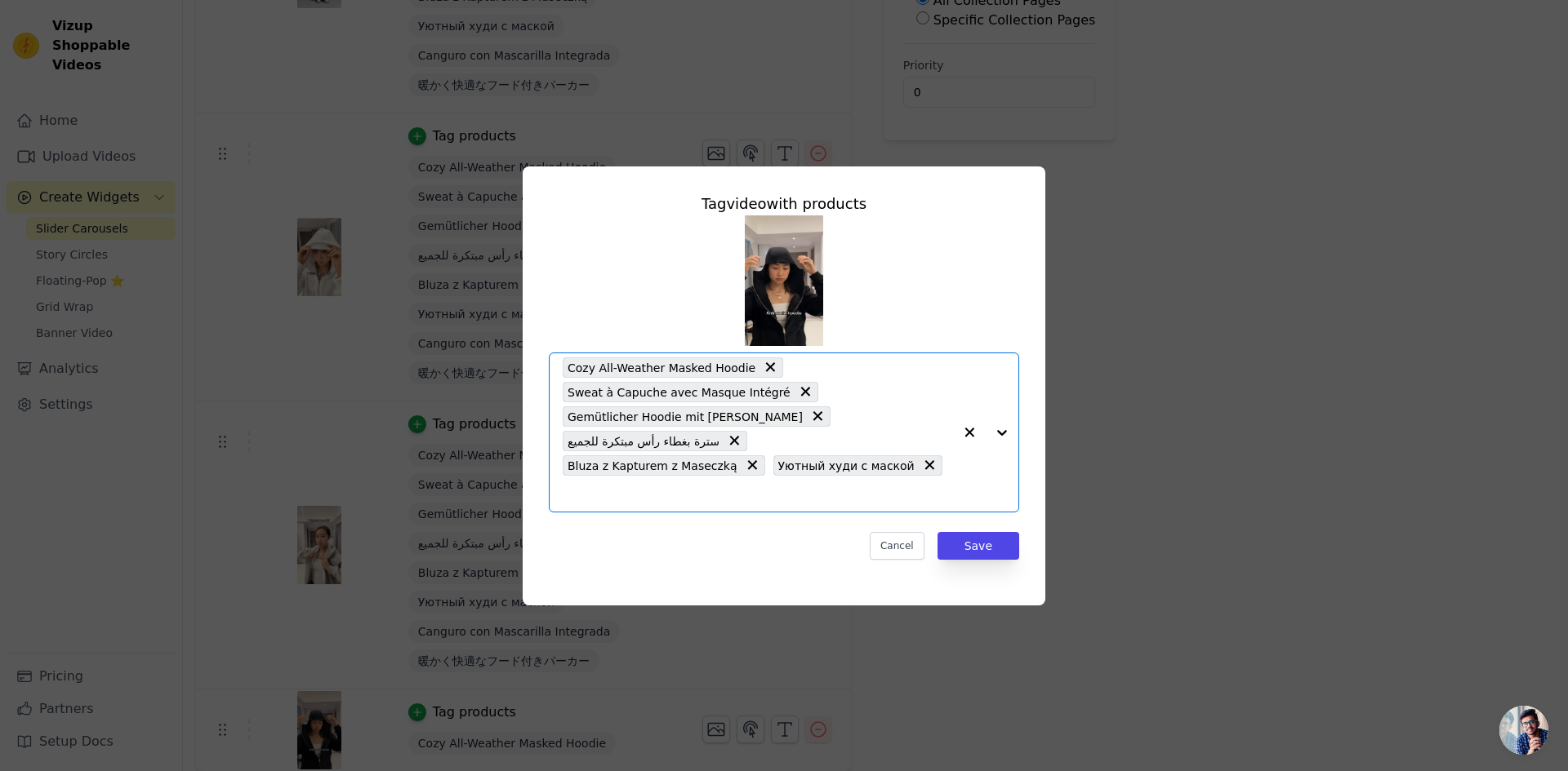
click at [927, 483] on input "text" at bounding box center [758, 493] width 390 height 20
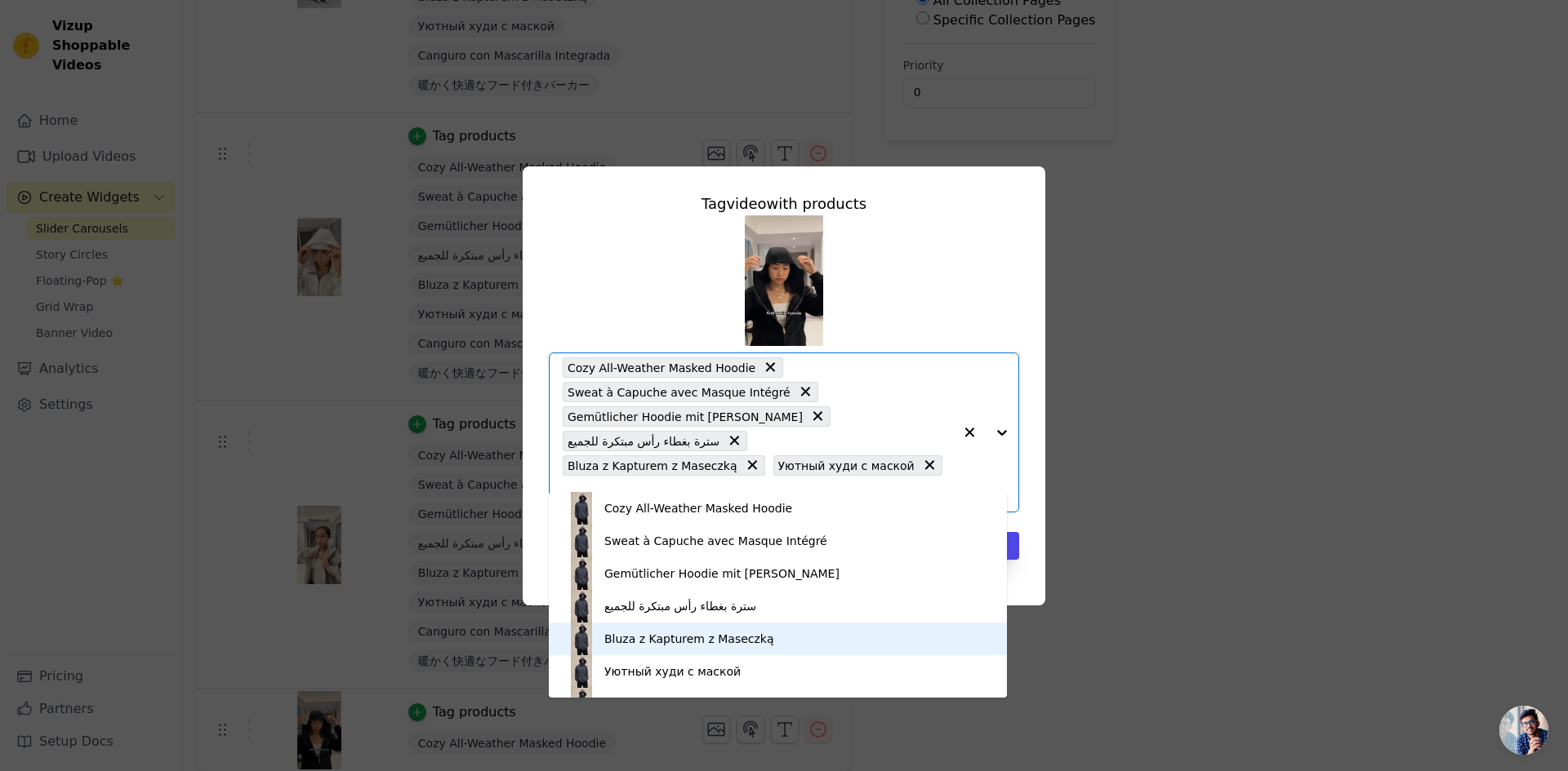
scroll to position [60, 0]
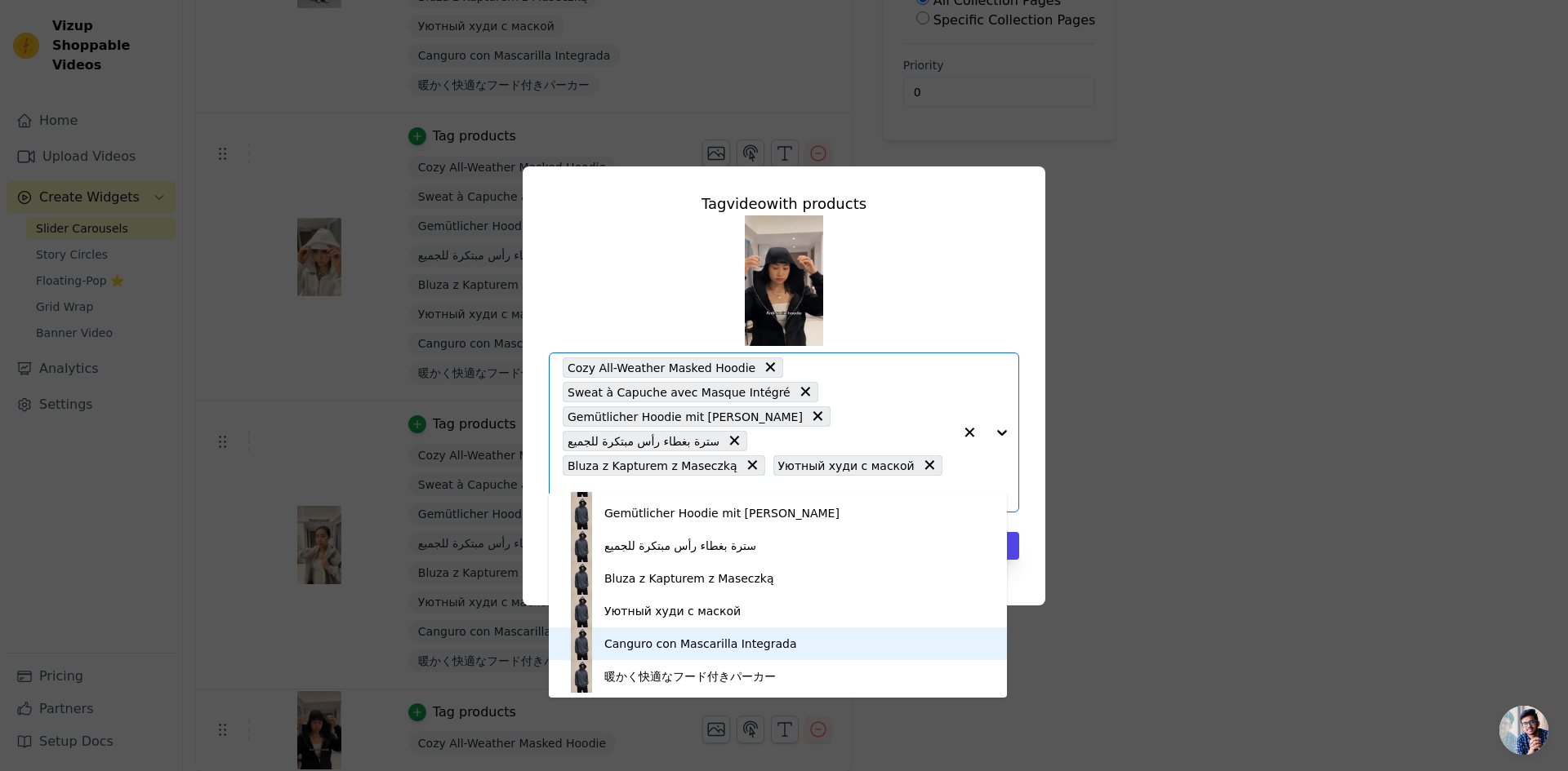
click at [714, 636] on div "Canguro con Mascarilla Integrada" at bounding box center [700, 643] width 193 height 16
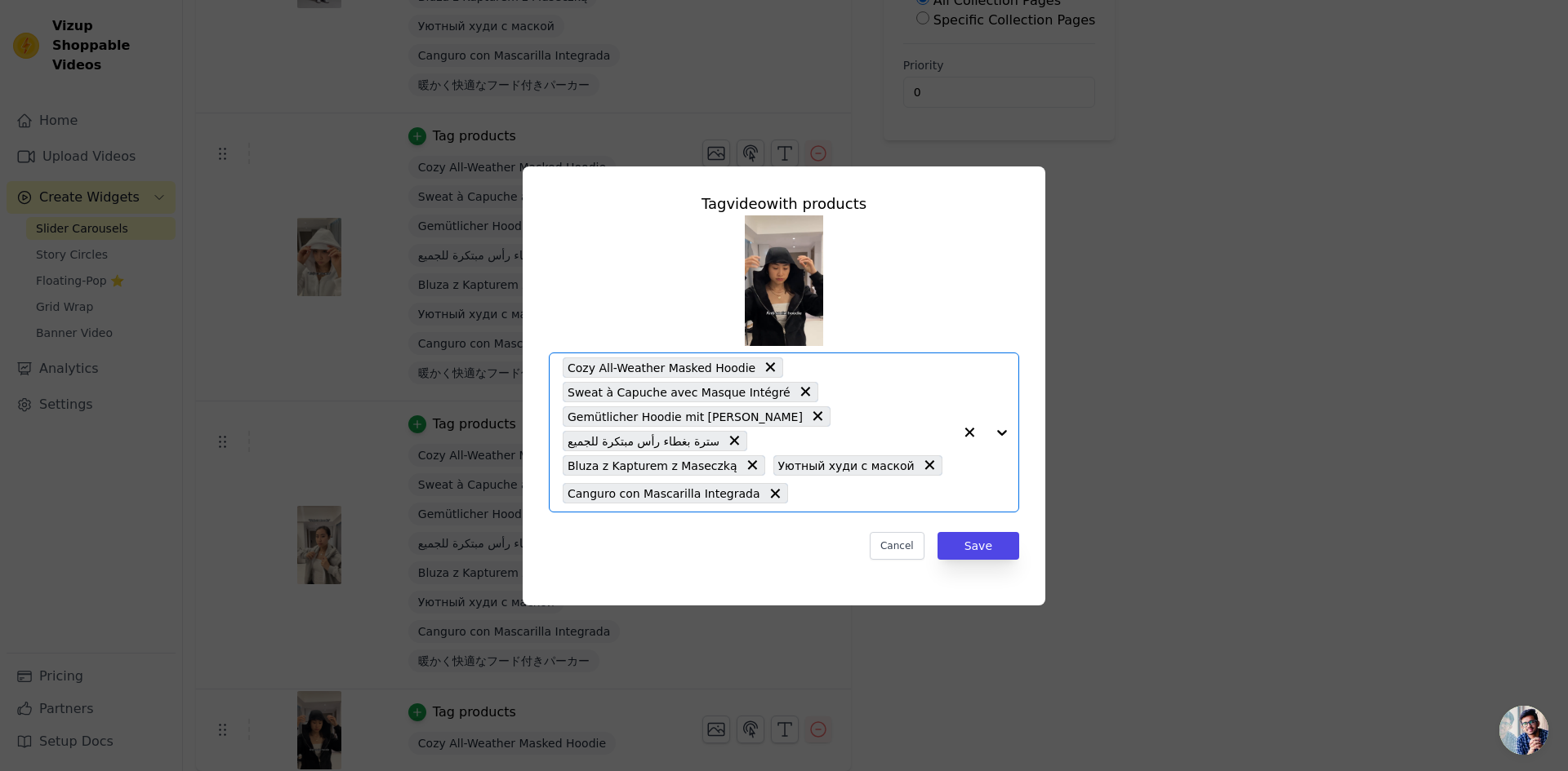
click at [888, 487] on input "text" at bounding box center [874, 493] width 156 height 20
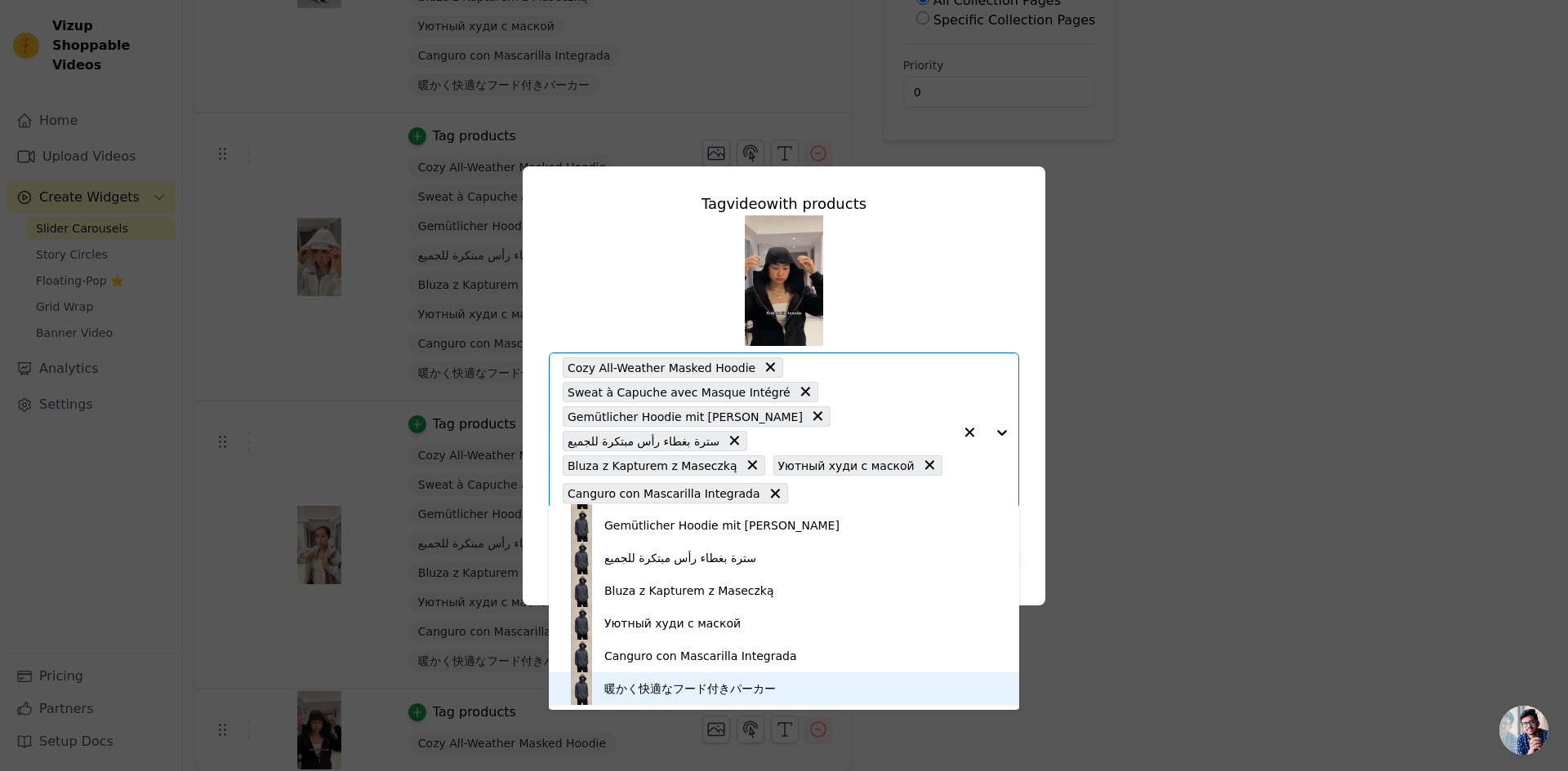
click at [777, 690] on div "暖かく快適なフード付きパーカー" at bounding box center [784, 689] width 438 height 33
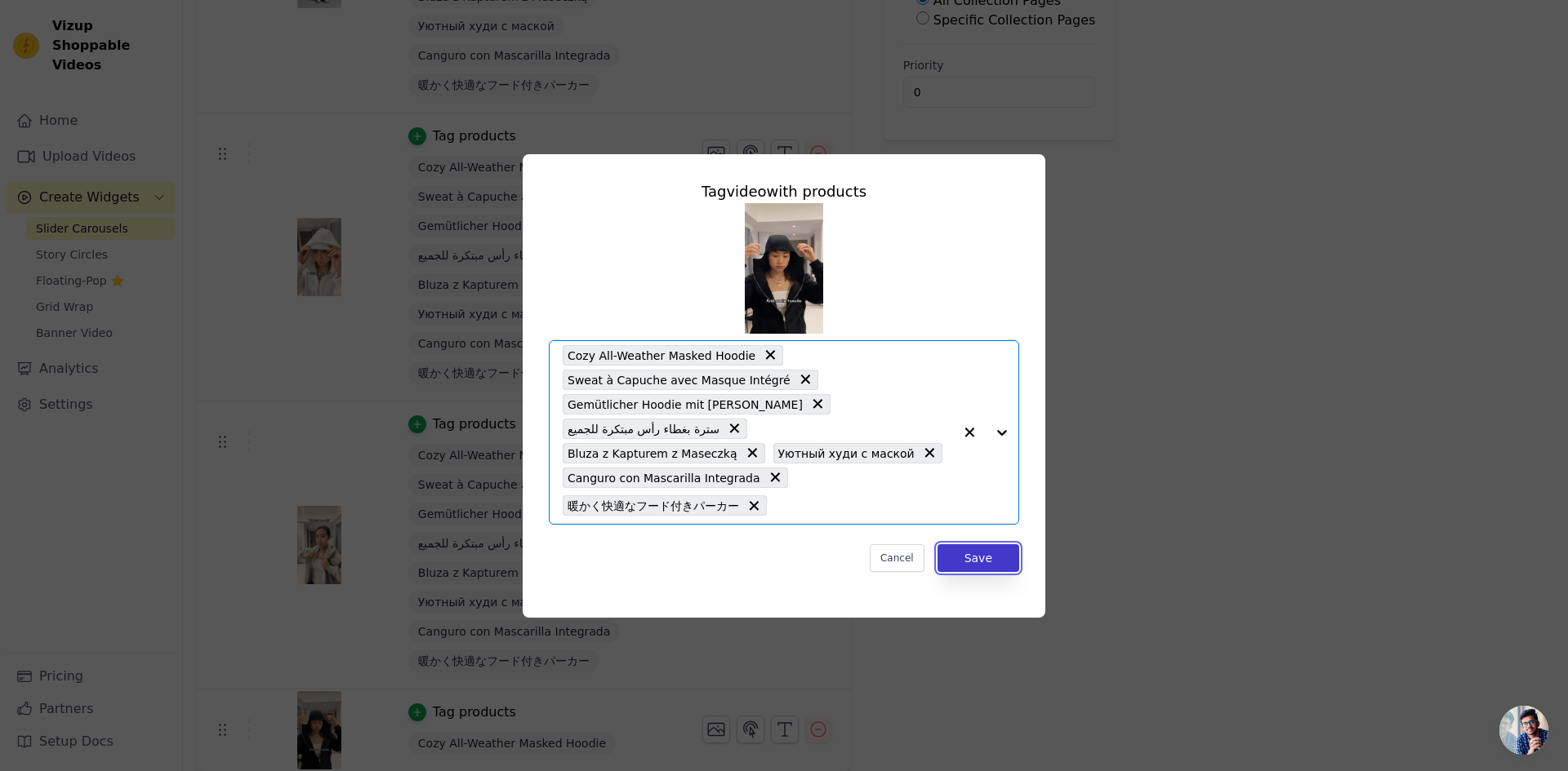
click at [1000, 544] on button "Save" at bounding box center [978, 558] width 82 height 28
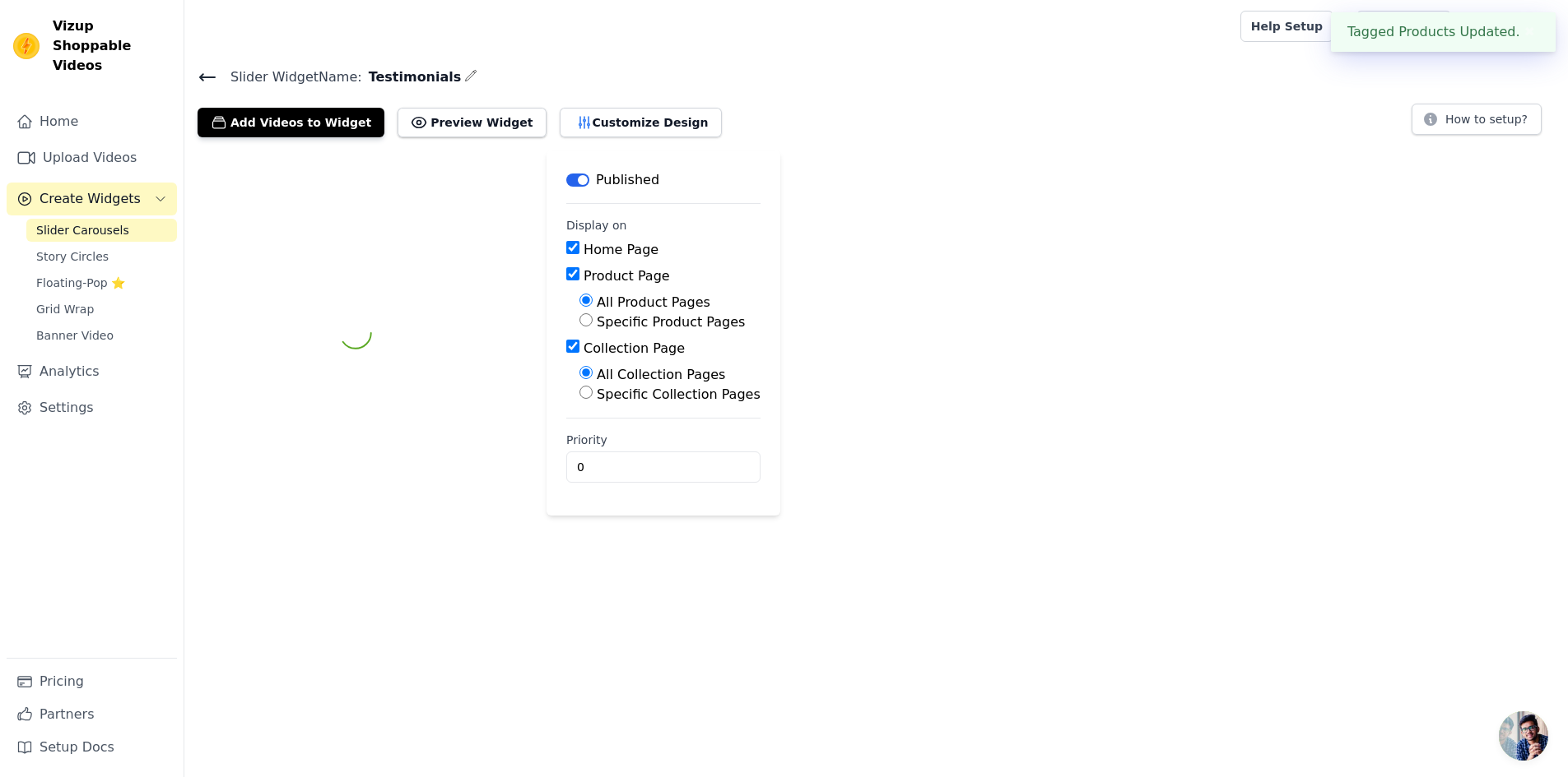
scroll to position [0, 0]
